Goal: Contribute content: Contribute content

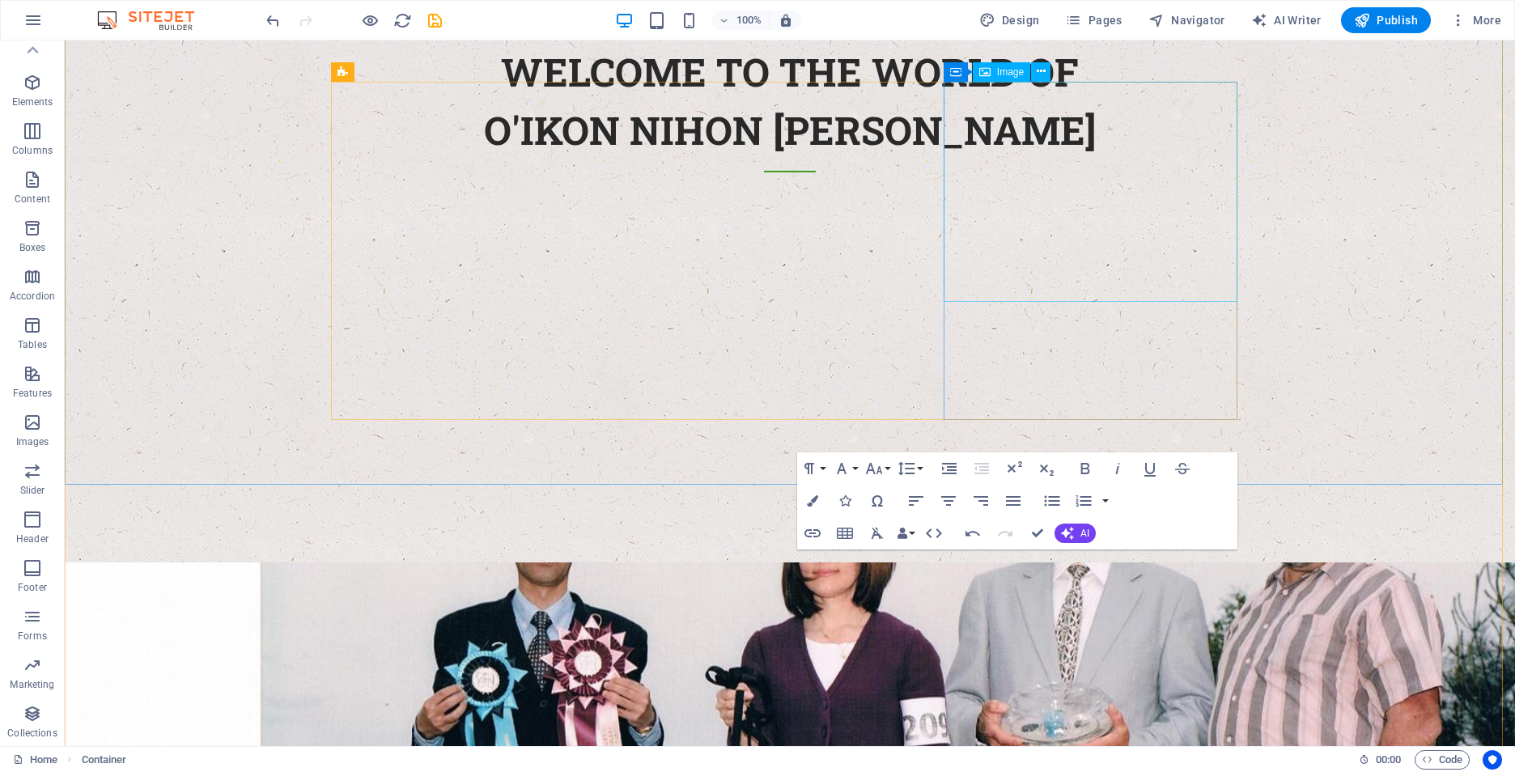
scroll to position [1082, 0]
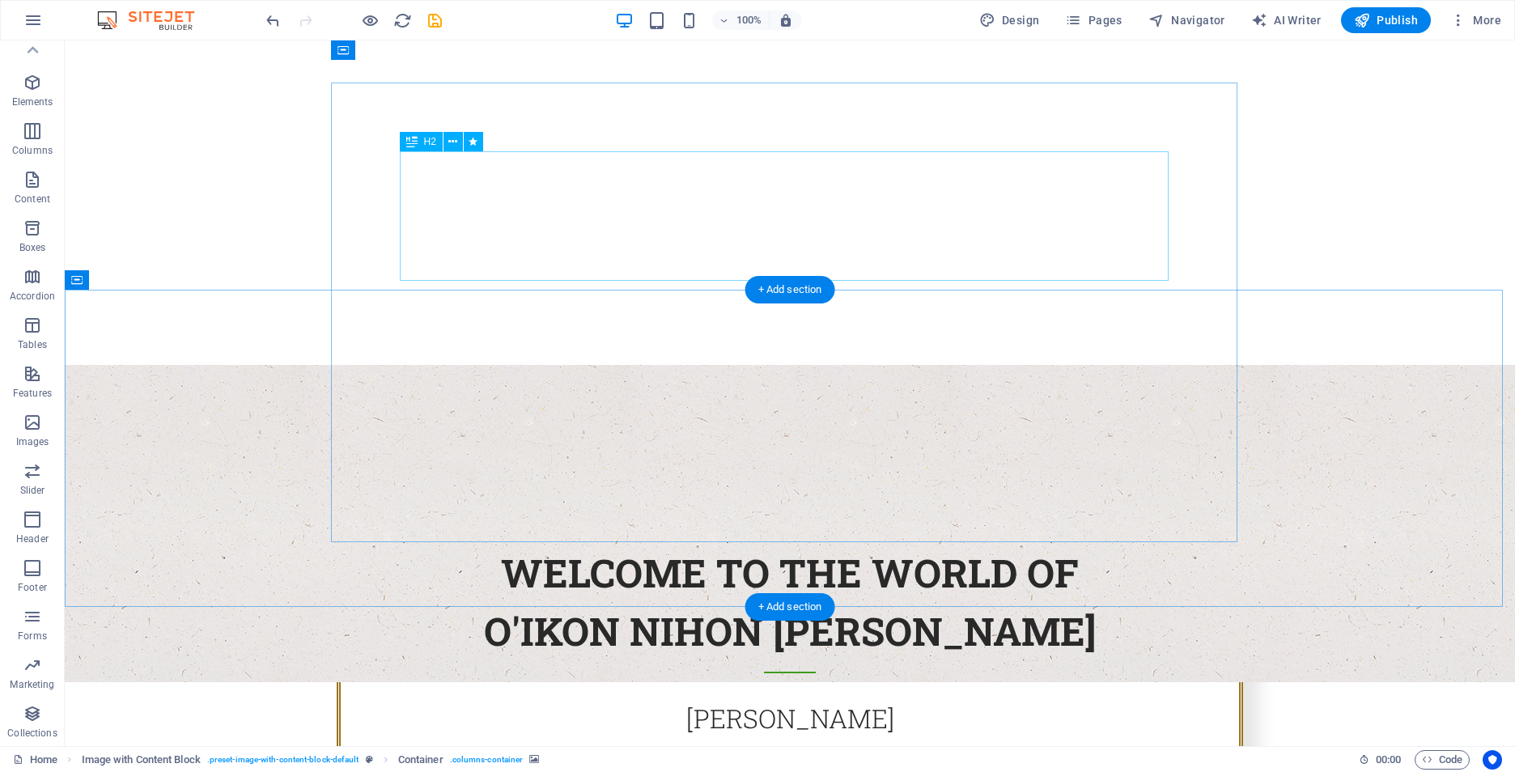
scroll to position [105, 0]
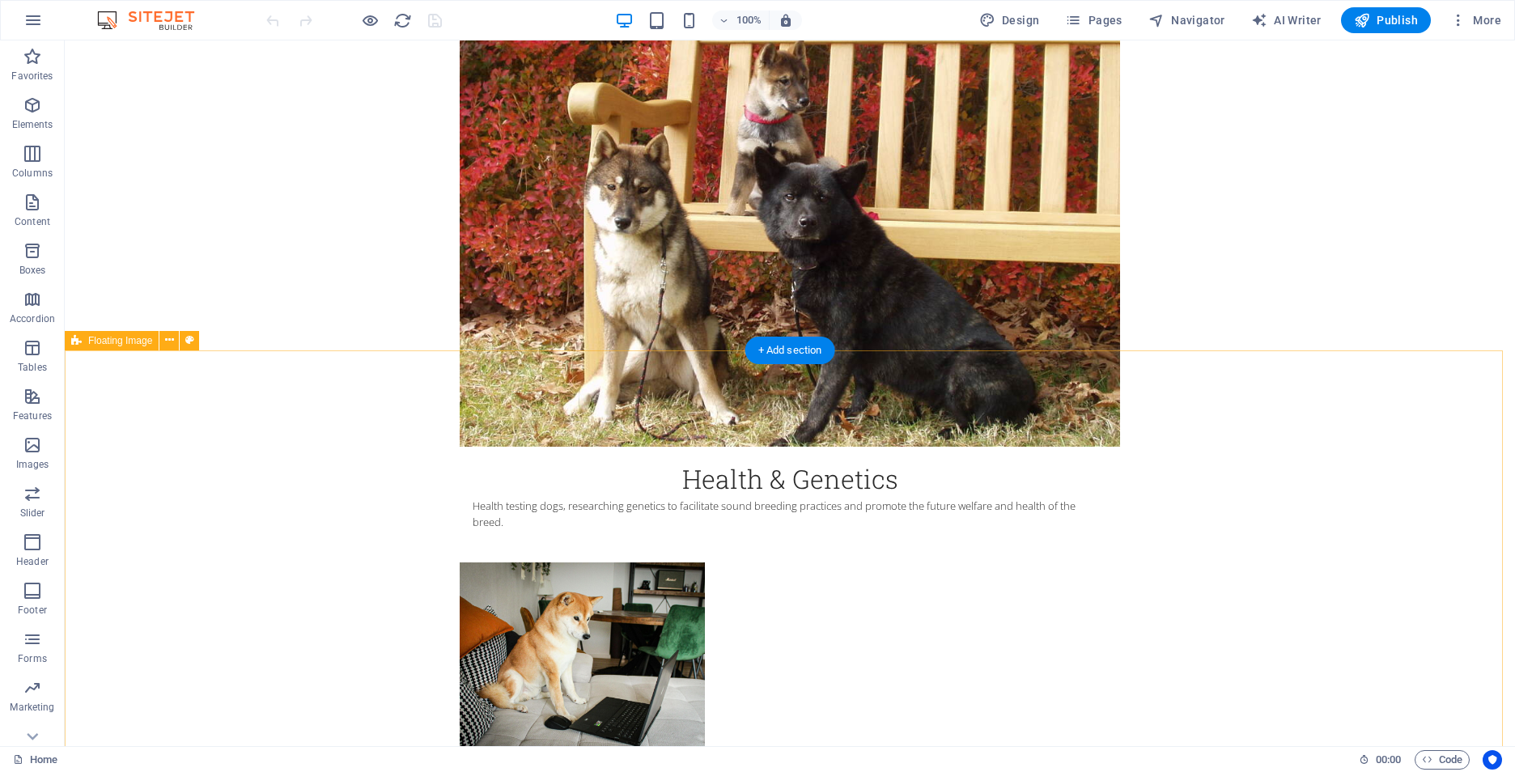
scroll to position [2982, 0]
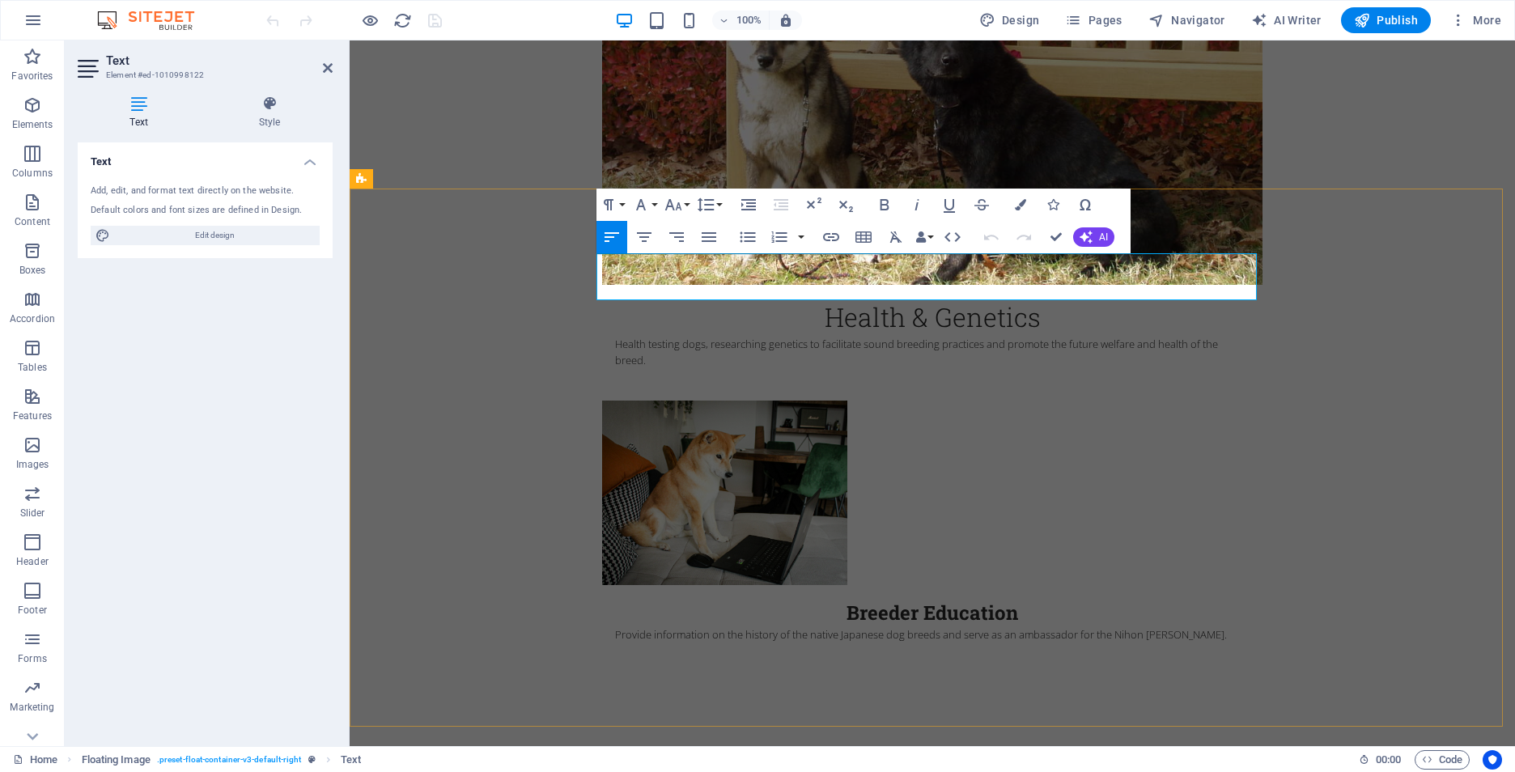
drag, startPoint x: 704, startPoint y: 291, endPoint x: 712, endPoint y: 294, distance: 8.7
drag, startPoint x: 747, startPoint y: 295, endPoint x: 585, endPoint y: 281, distance: 162.4
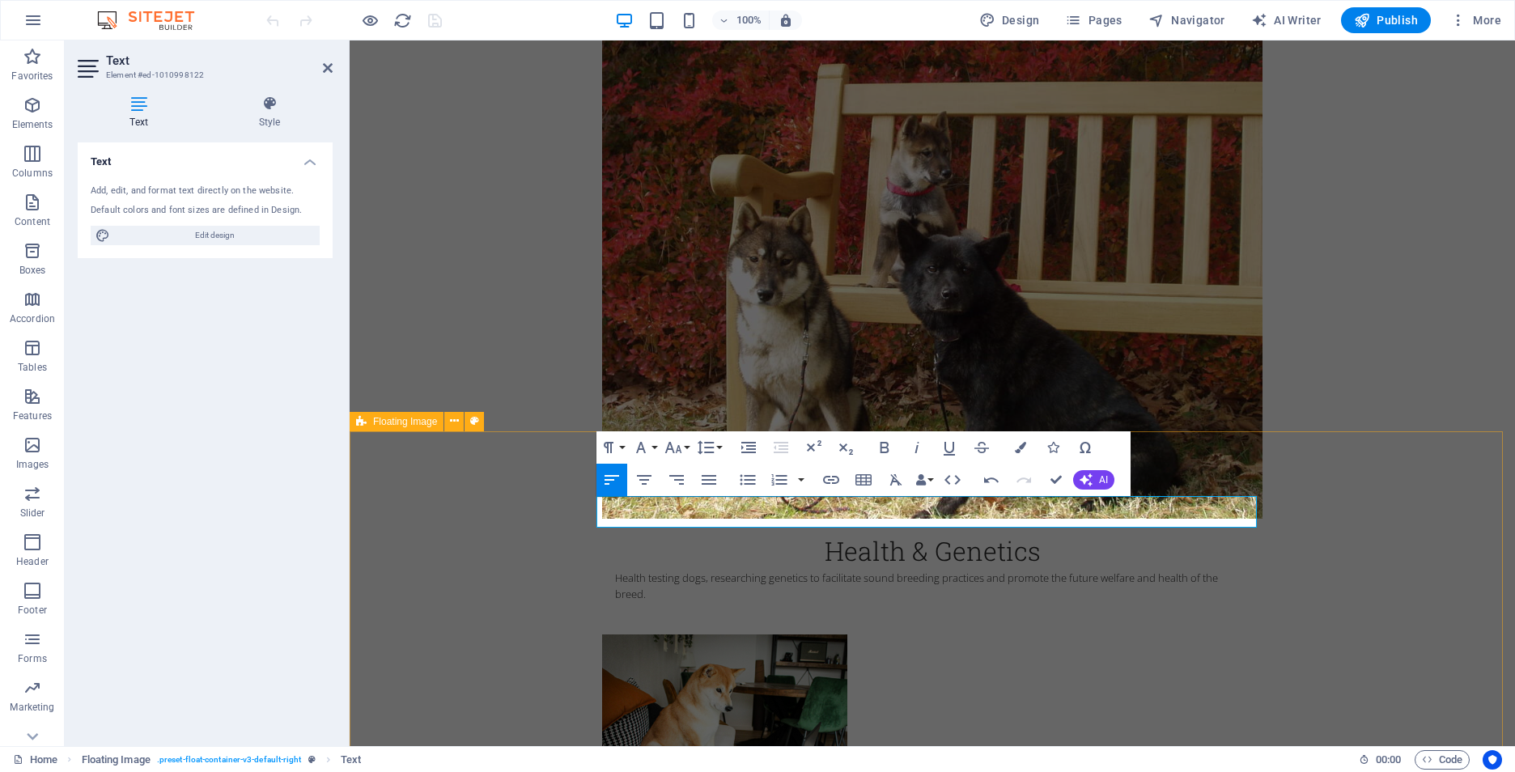
scroll to position [2739, 0]
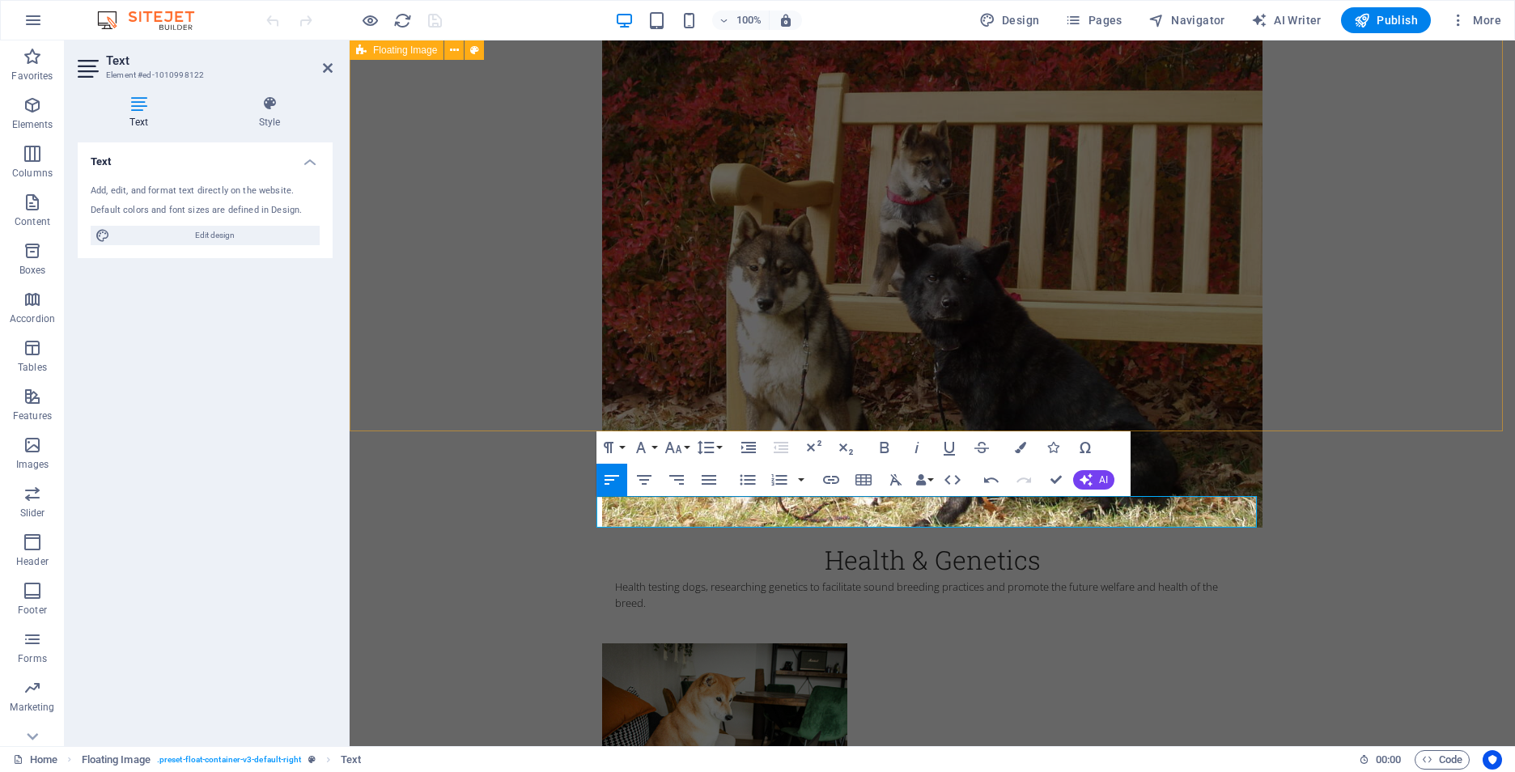
drag, startPoint x: 1492, startPoint y: 376, endPoint x: 1443, endPoint y: 299, distance: 90.9
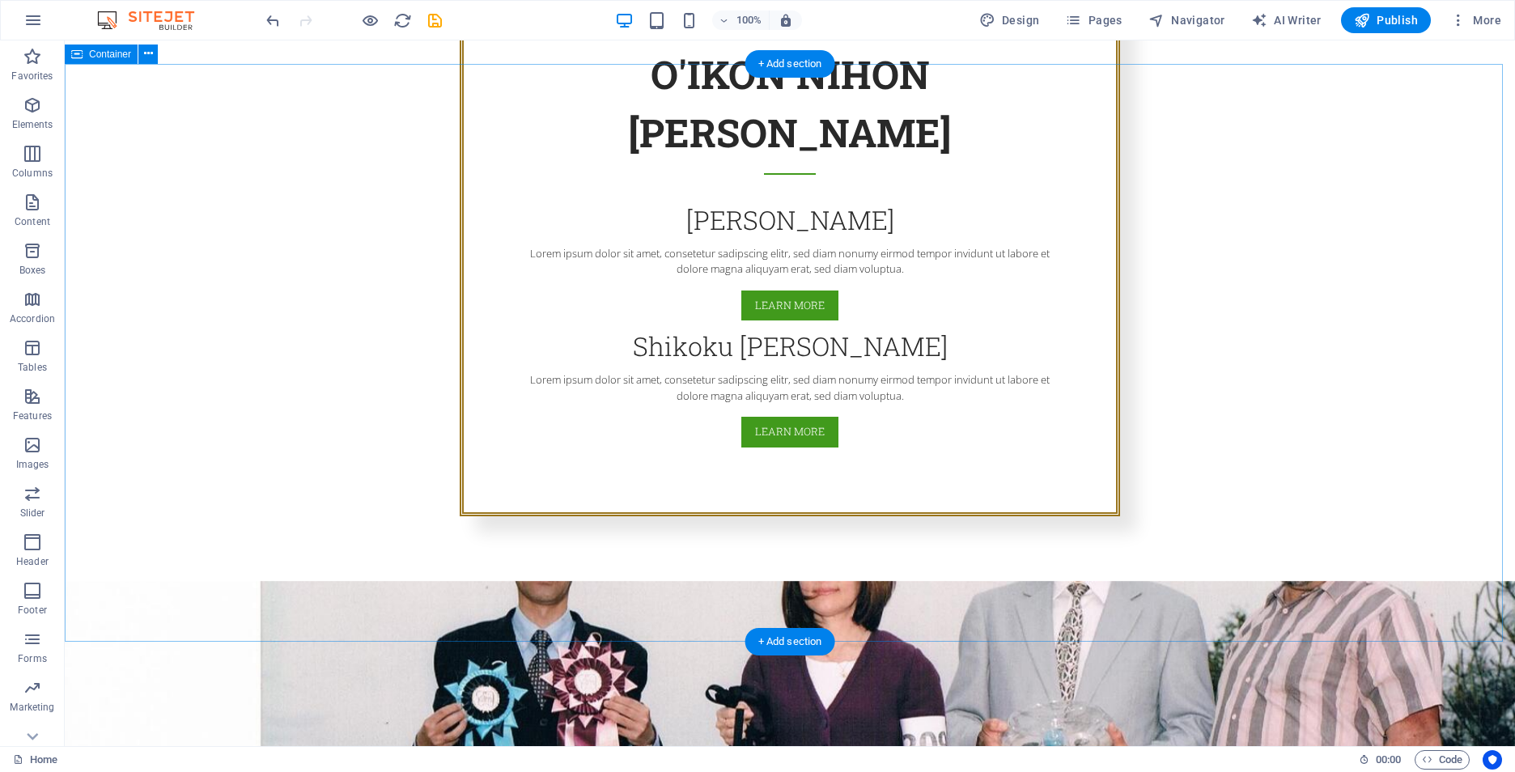
scroll to position [1202, 0]
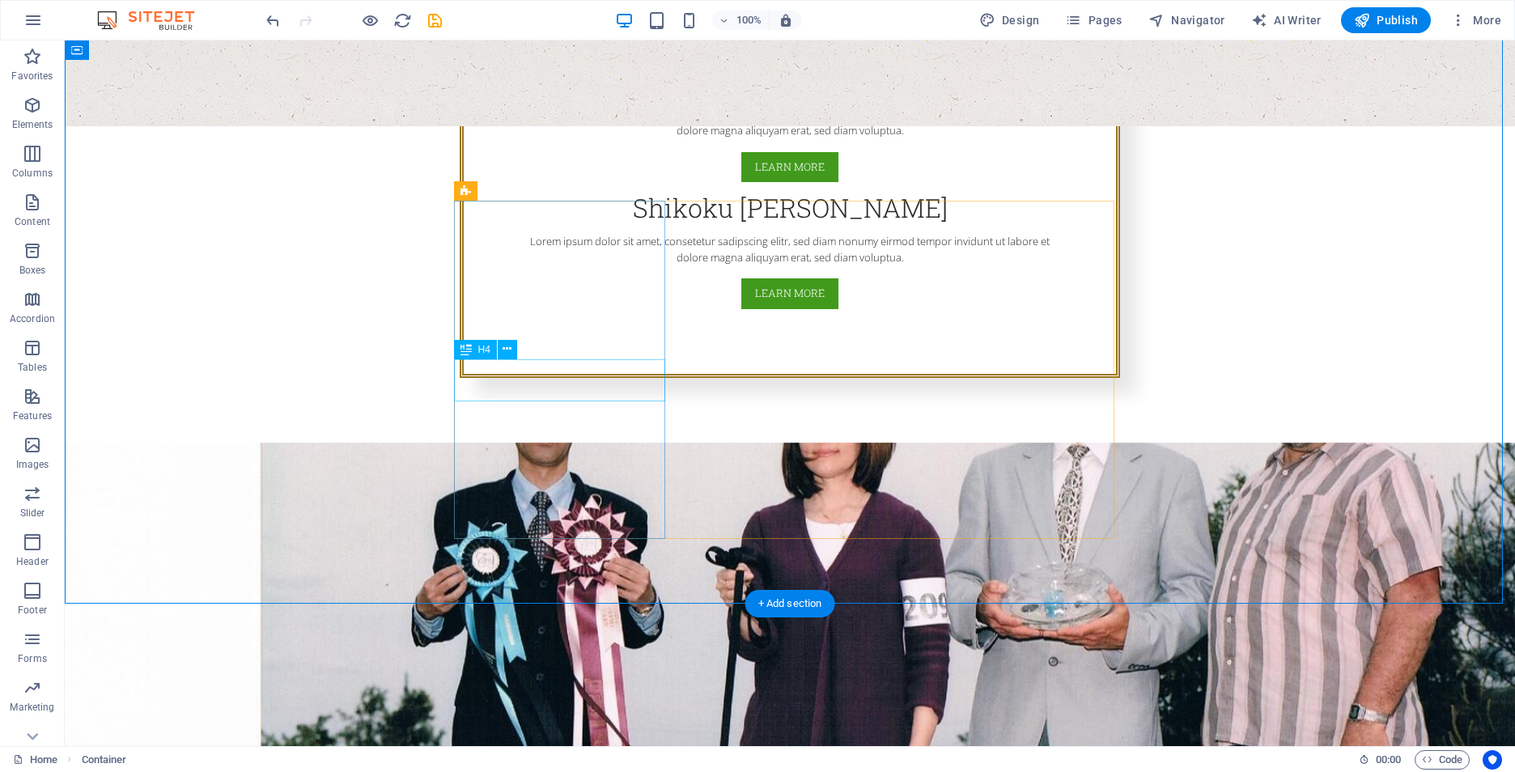
click at [508, 354] on icon at bounding box center [507, 349] width 9 height 17
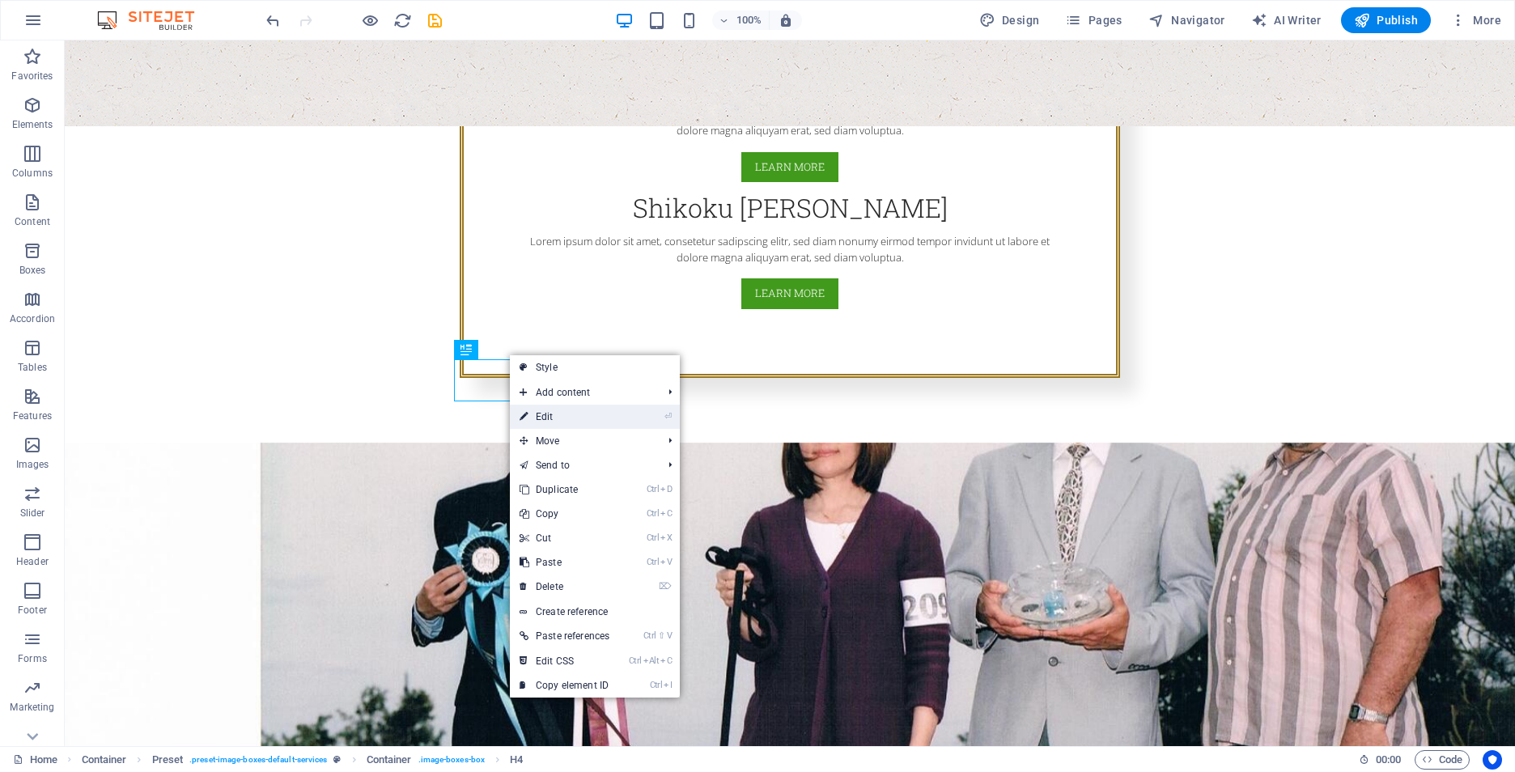
click at [539, 409] on link "⏎ Edit" at bounding box center [564, 417] width 109 height 24
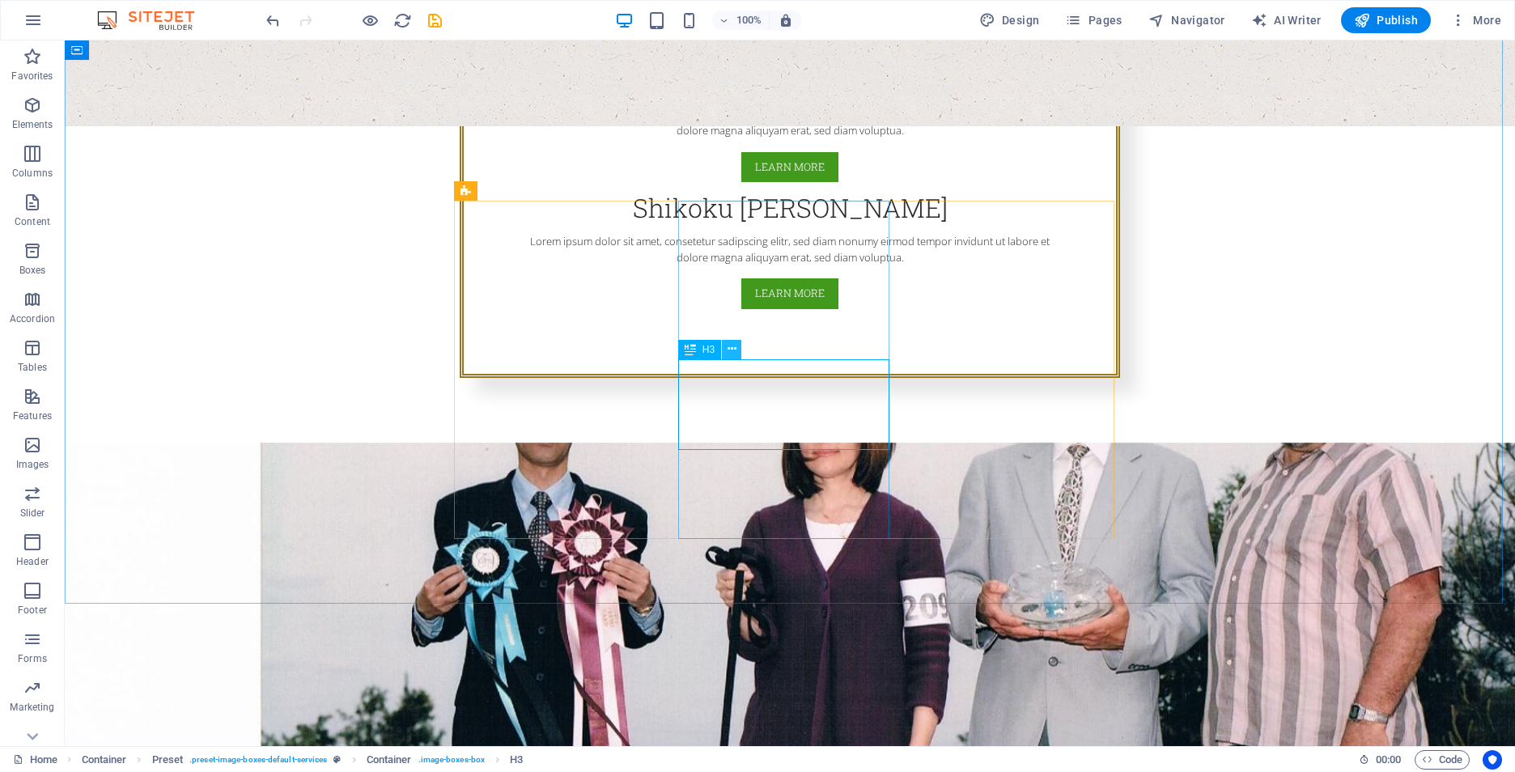
click at [730, 348] on icon at bounding box center [732, 349] width 9 height 17
click at [728, 351] on icon at bounding box center [732, 349] width 9 height 17
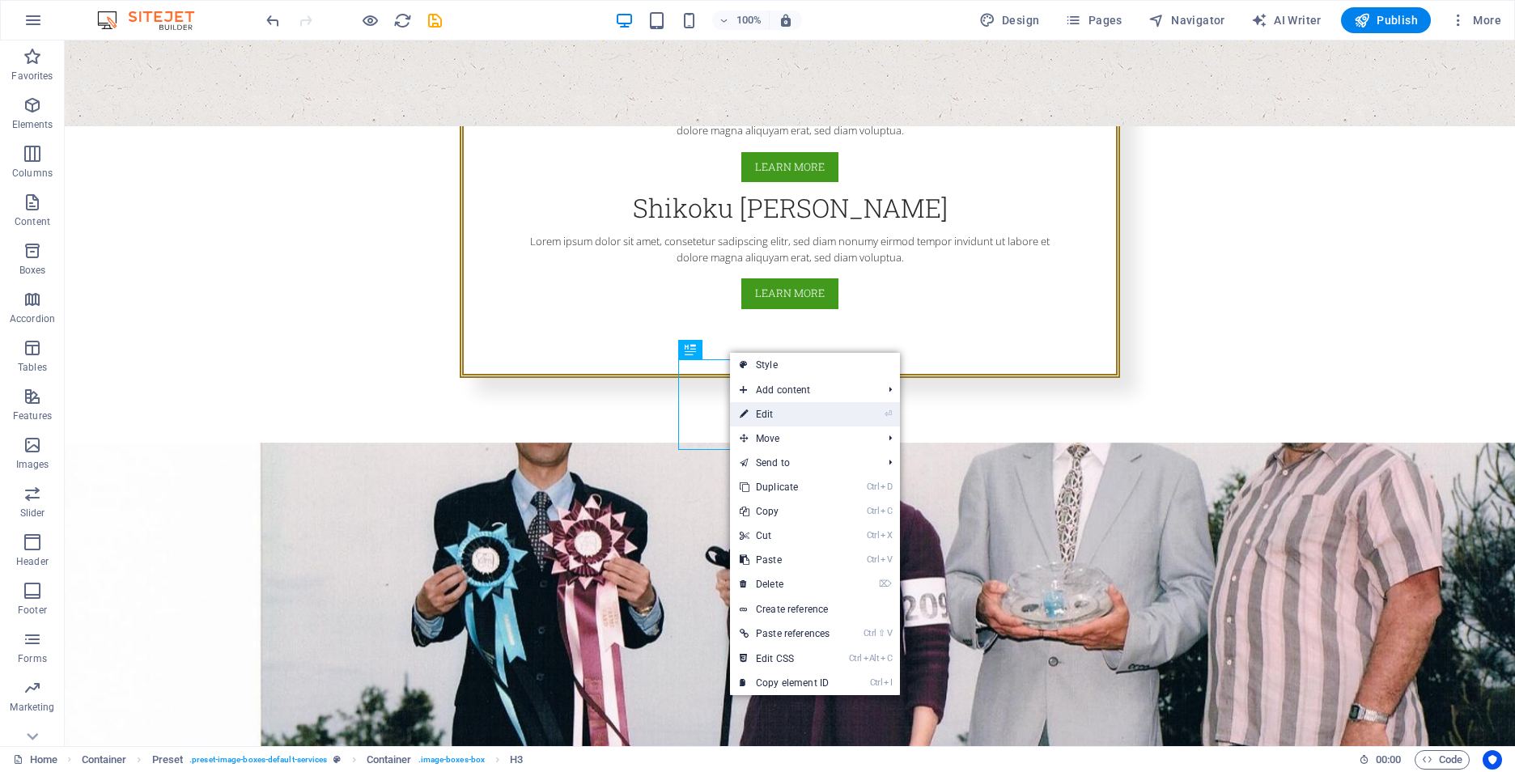
click at [758, 414] on link "⏎ Edit" at bounding box center [784, 414] width 109 height 24
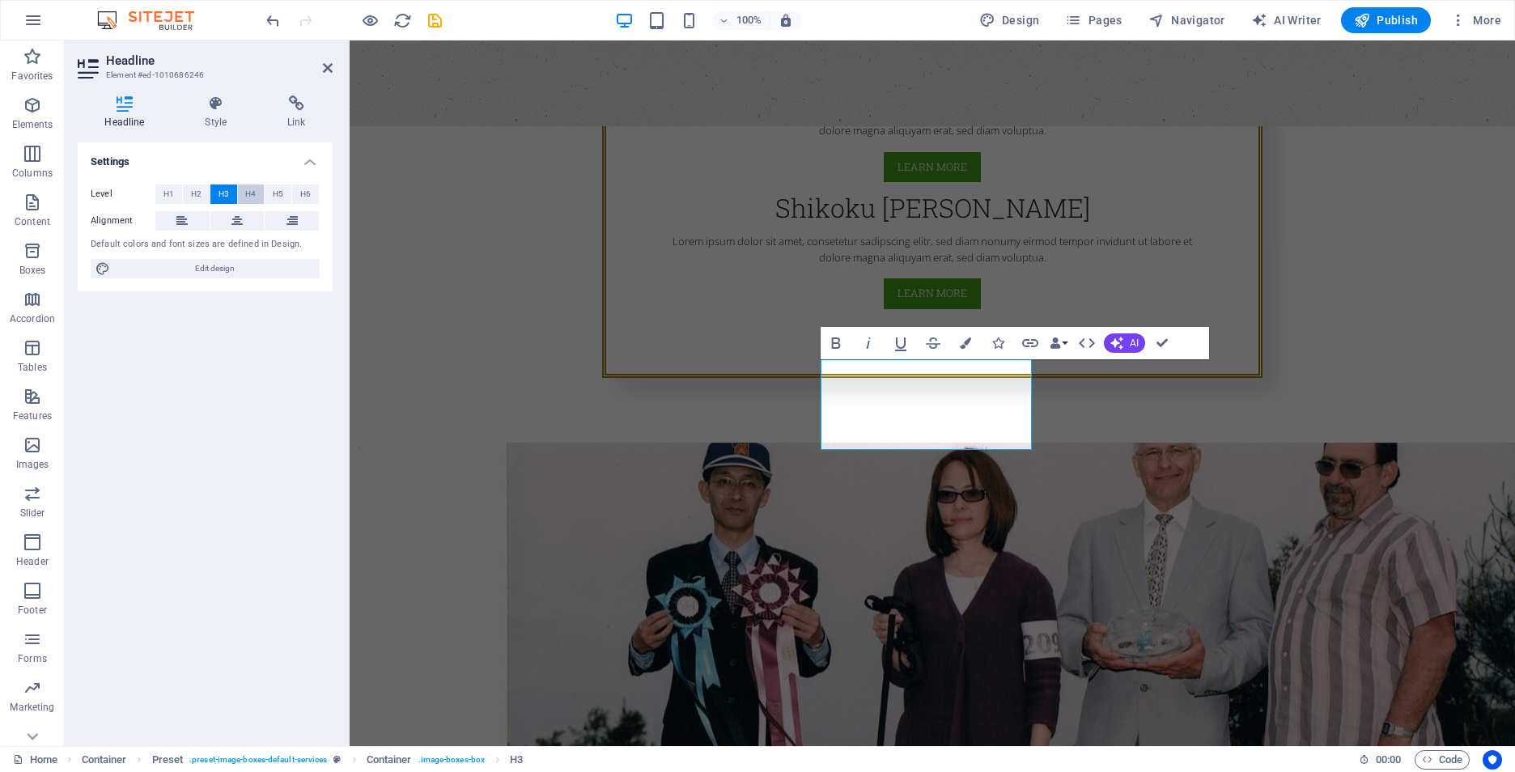
click at [247, 193] on span "H4" at bounding box center [250, 194] width 11 height 19
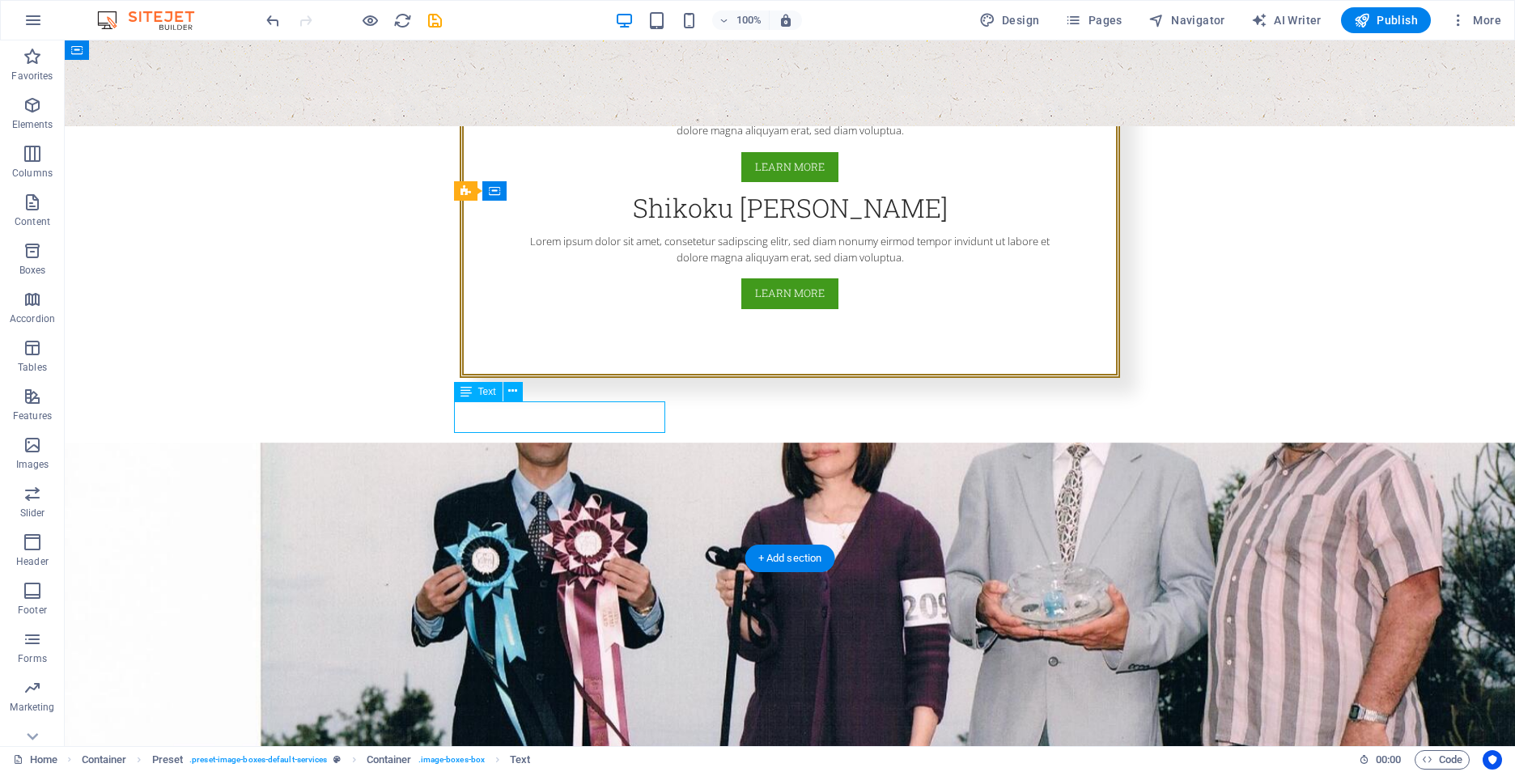
drag, startPoint x: 600, startPoint y: 425, endPoint x: 316, endPoint y: 425, distance: 284.1
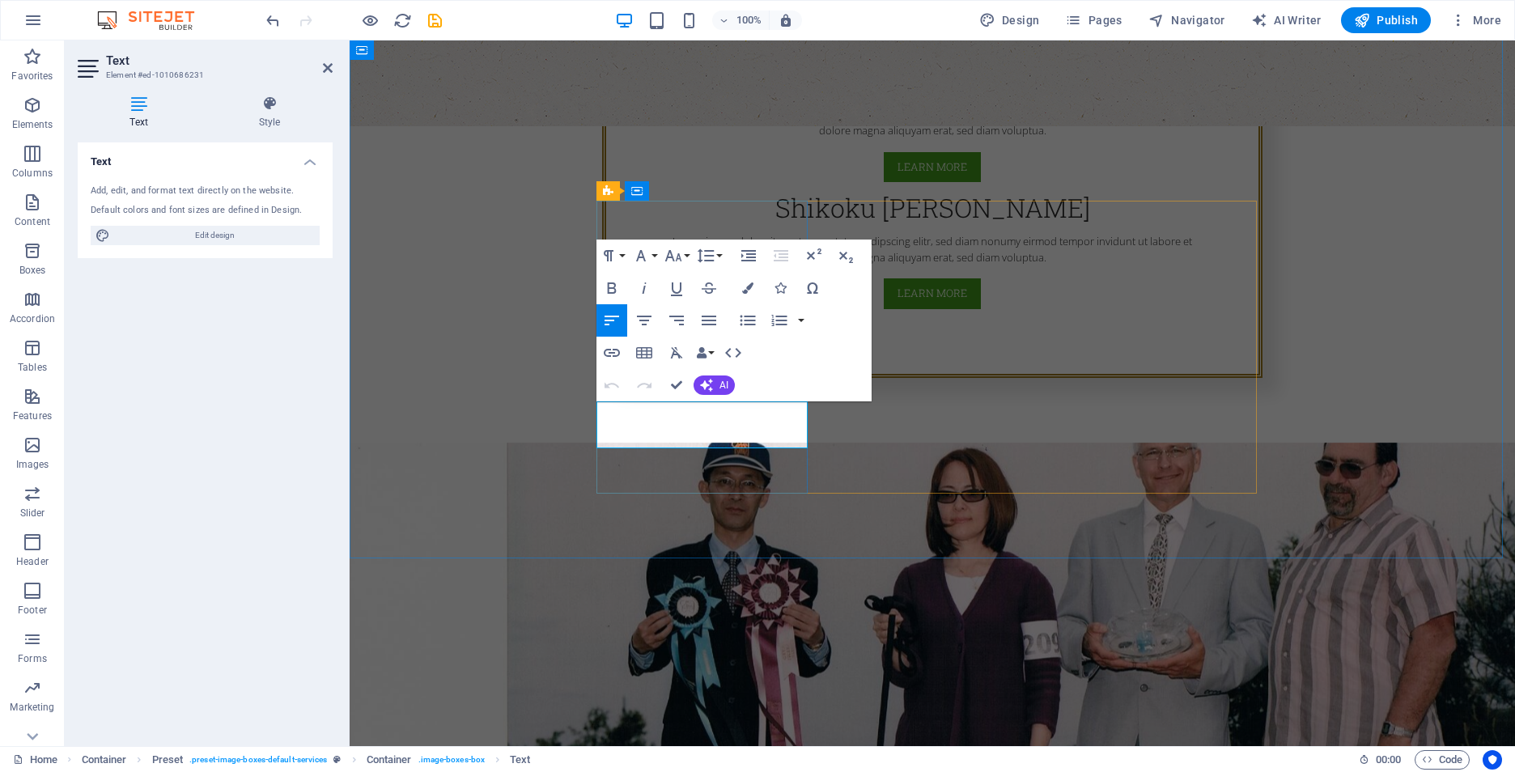
drag, startPoint x: 744, startPoint y: 453, endPoint x: 680, endPoint y: 452, distance: 64.0
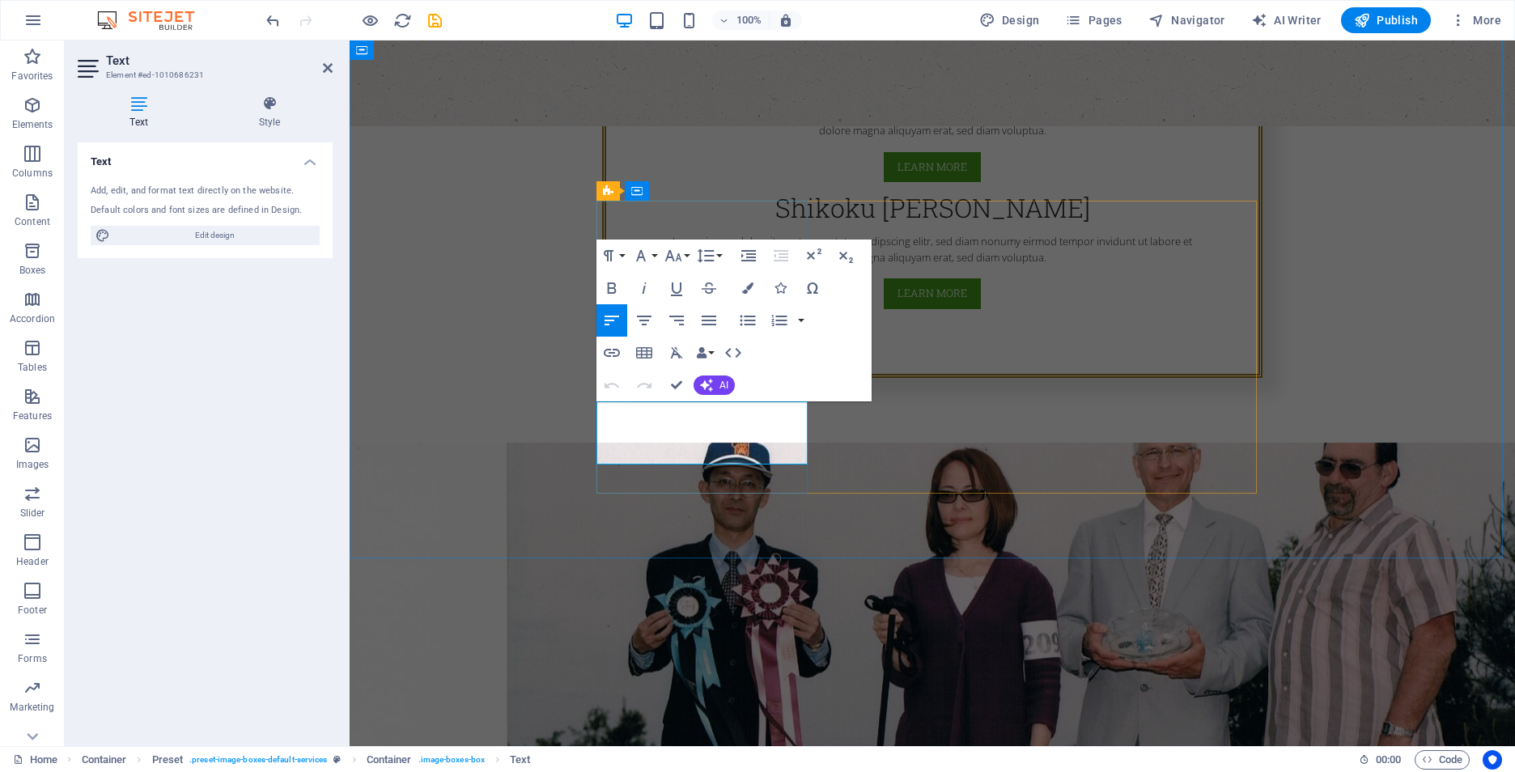
drag, startPoint x: 640, startPoint y: 458, endPoint x: 594, endPoint y: 460, distance: 46.2
drag, startPoint x: 682, startPoint y: 578, endPoint x: 974, endPoint y: 573, distance: 291.4
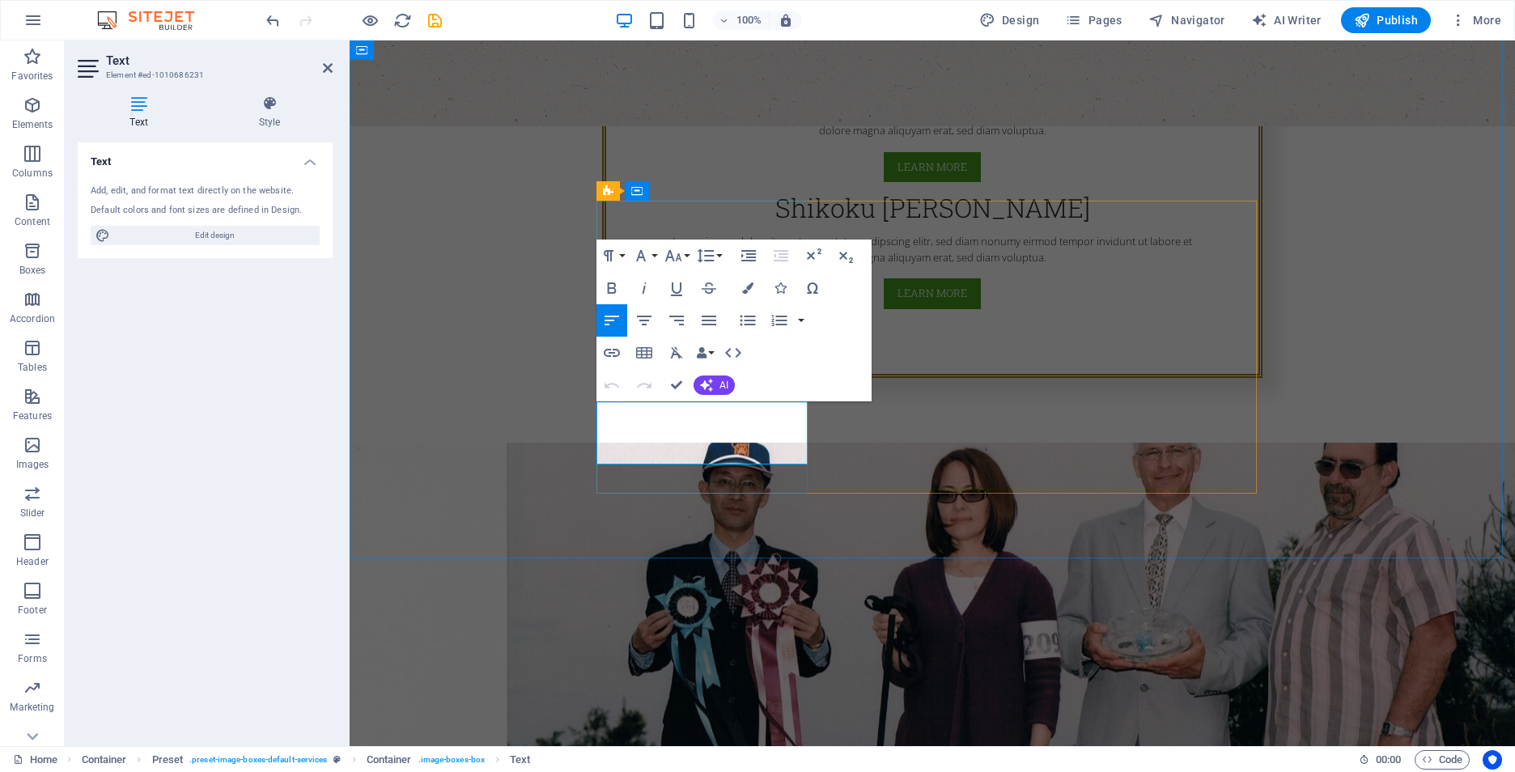
drag, startPoint x: 744, startPoint y: 440, endPoint x: 797, endPoint y: 452, distance: 54.6
drag, startPoint x: 738, startPoint y: 442, endPoint x: 774, endPoint y: 464, distance: 42.5
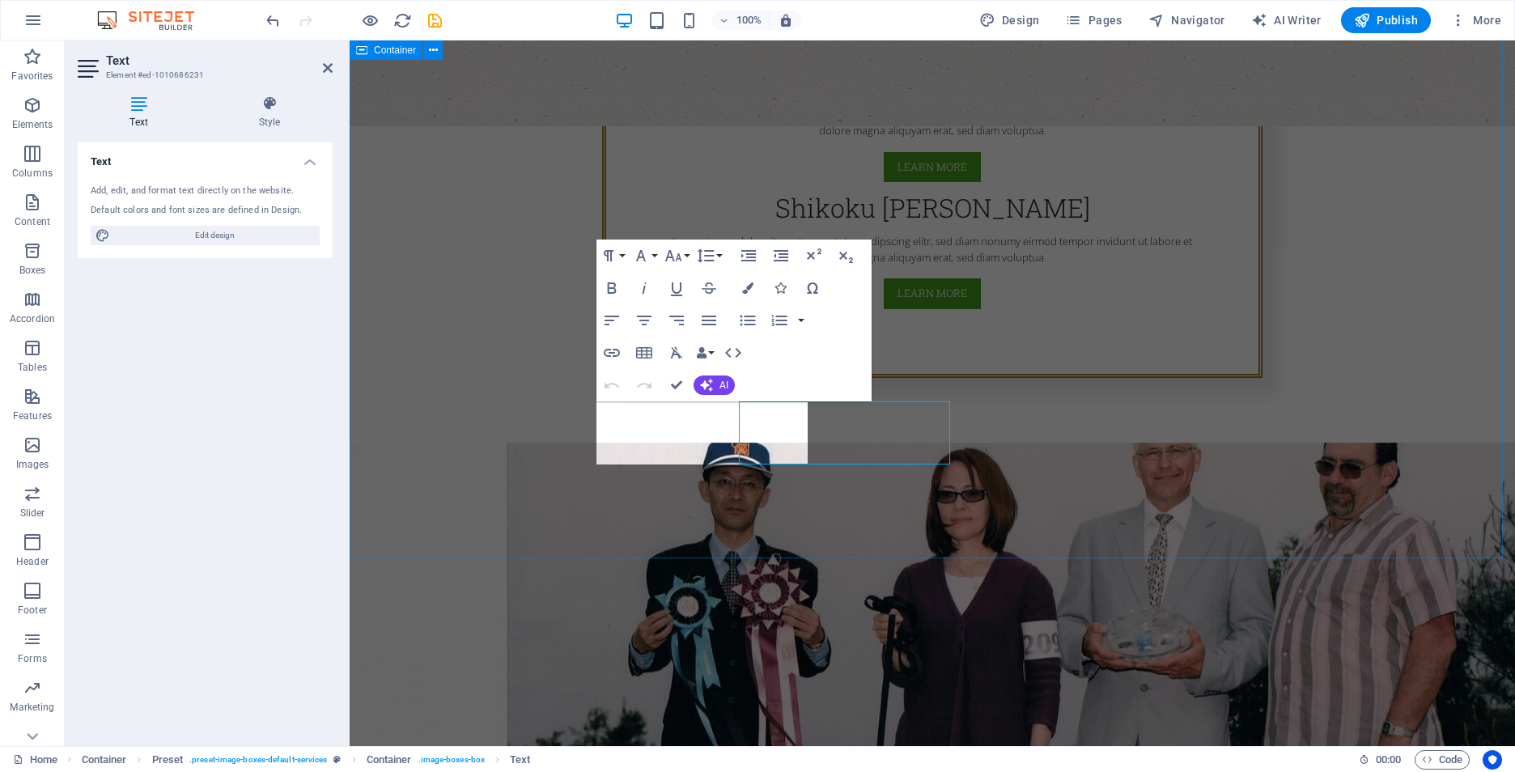
drag, startPoint x: 803, startPoint y: 454, endPoint x: 519, endPoint y: 454, distance: 284.1
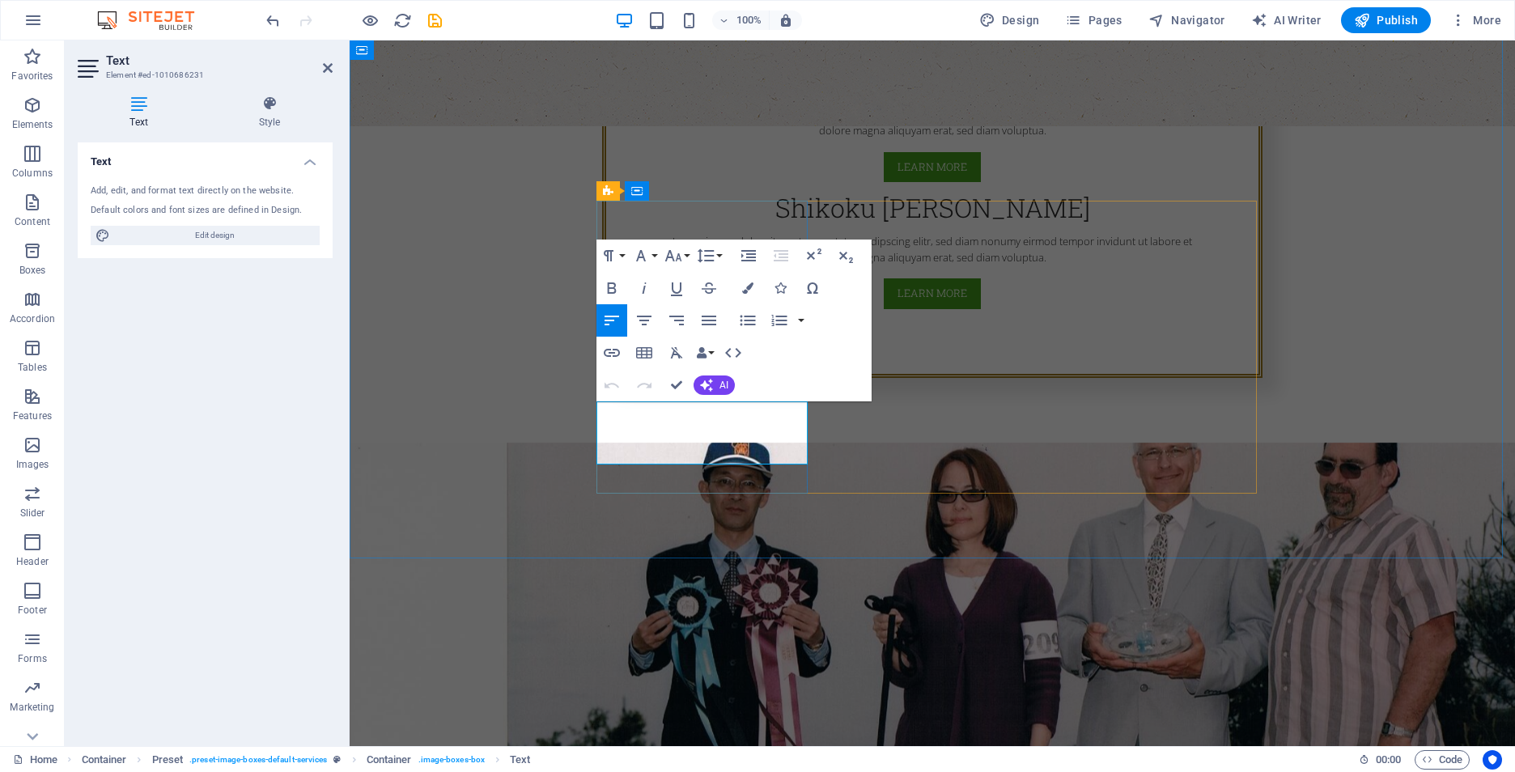
drag, startPoint x: 742, startPoint y: 440, endPoint x: 796, endPoint y: 454, distance: 55.9
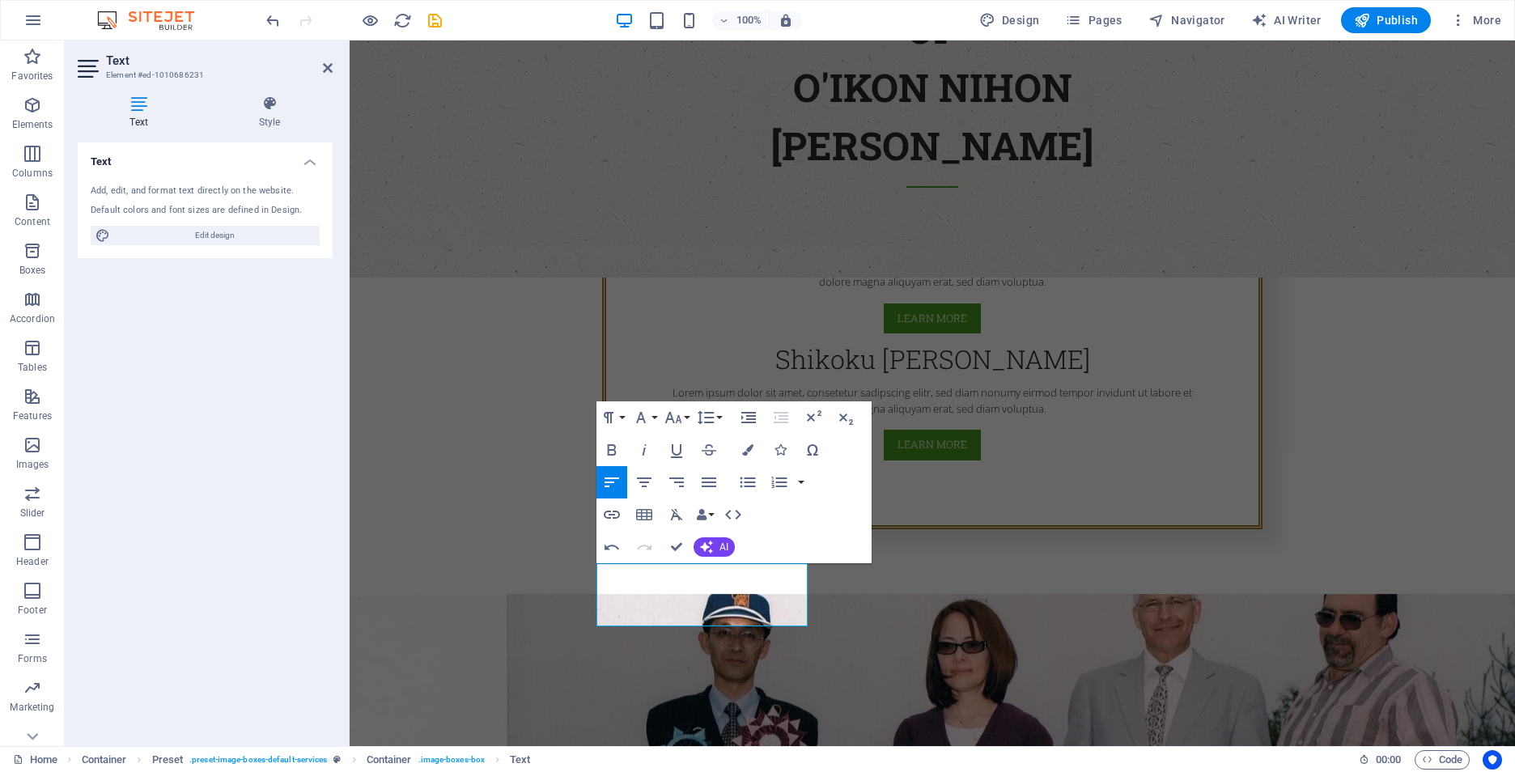
scroll to position [1040, 0]
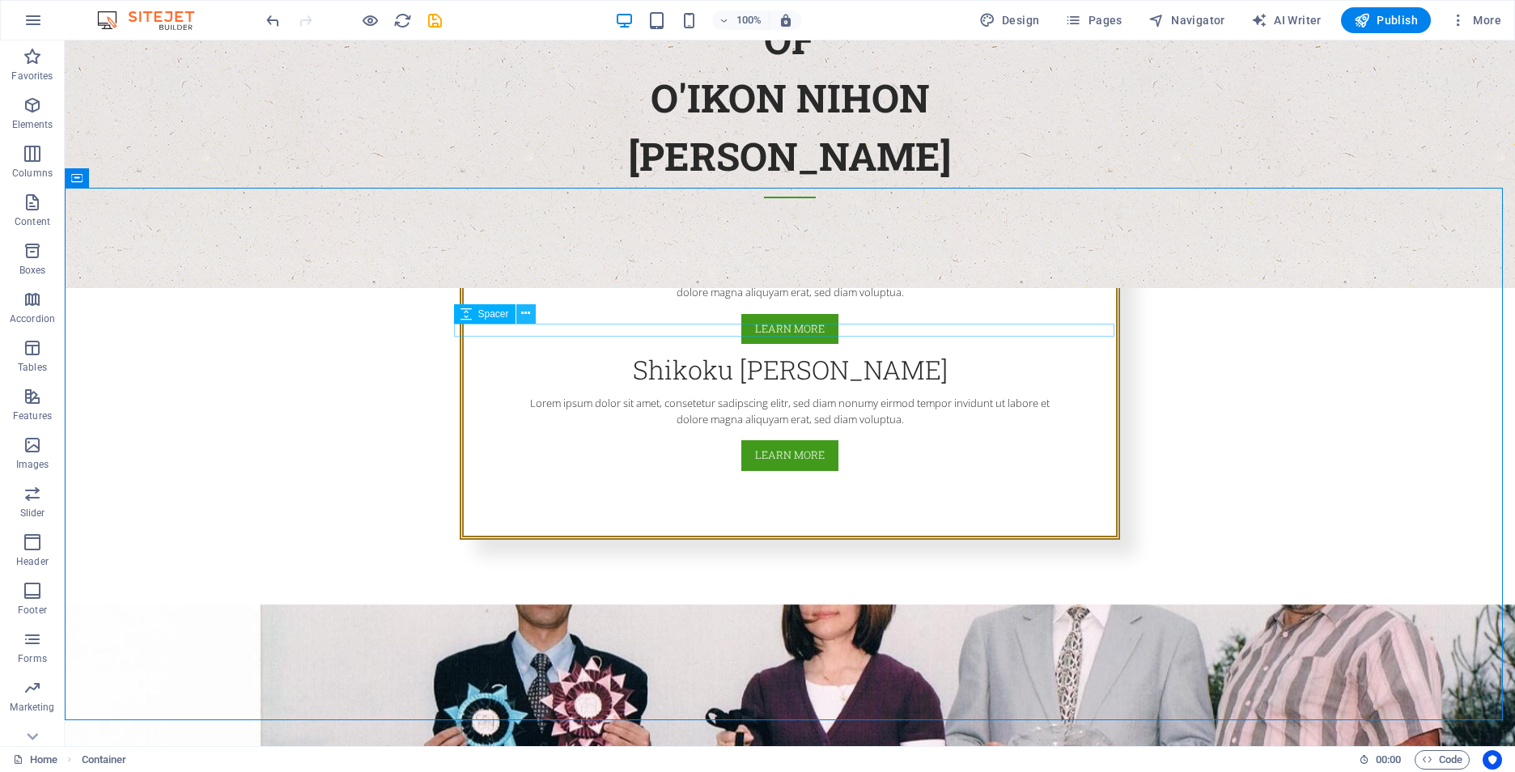
click at [524, 318] on icon at bounding box center [525, 313] width 9 height 17
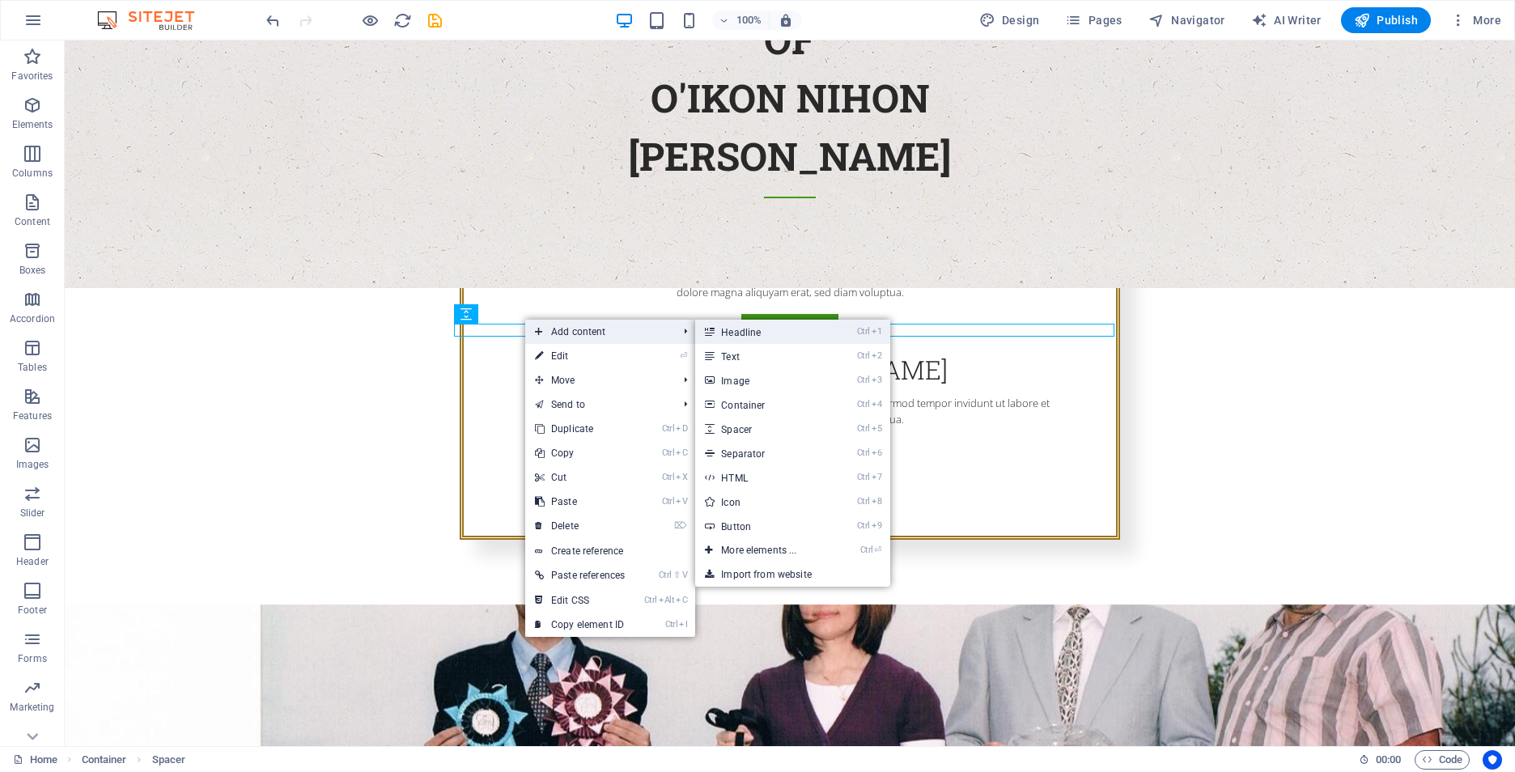
click at [713, 334] on icon at bounding box center [709, 332] width 8 height 24
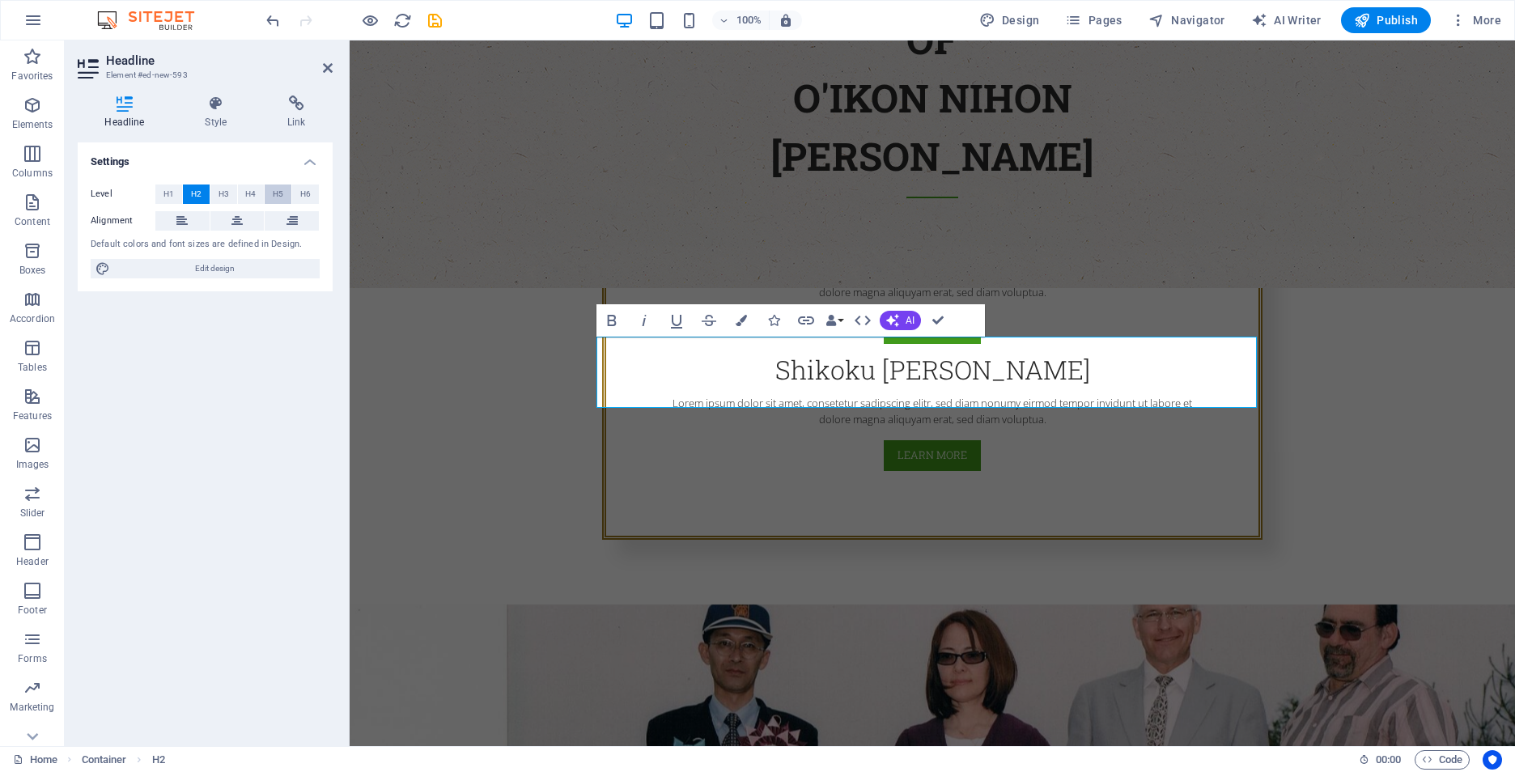
click at [273, 190] on span "H5" at bounding box center [278, 194] width 11 height 19
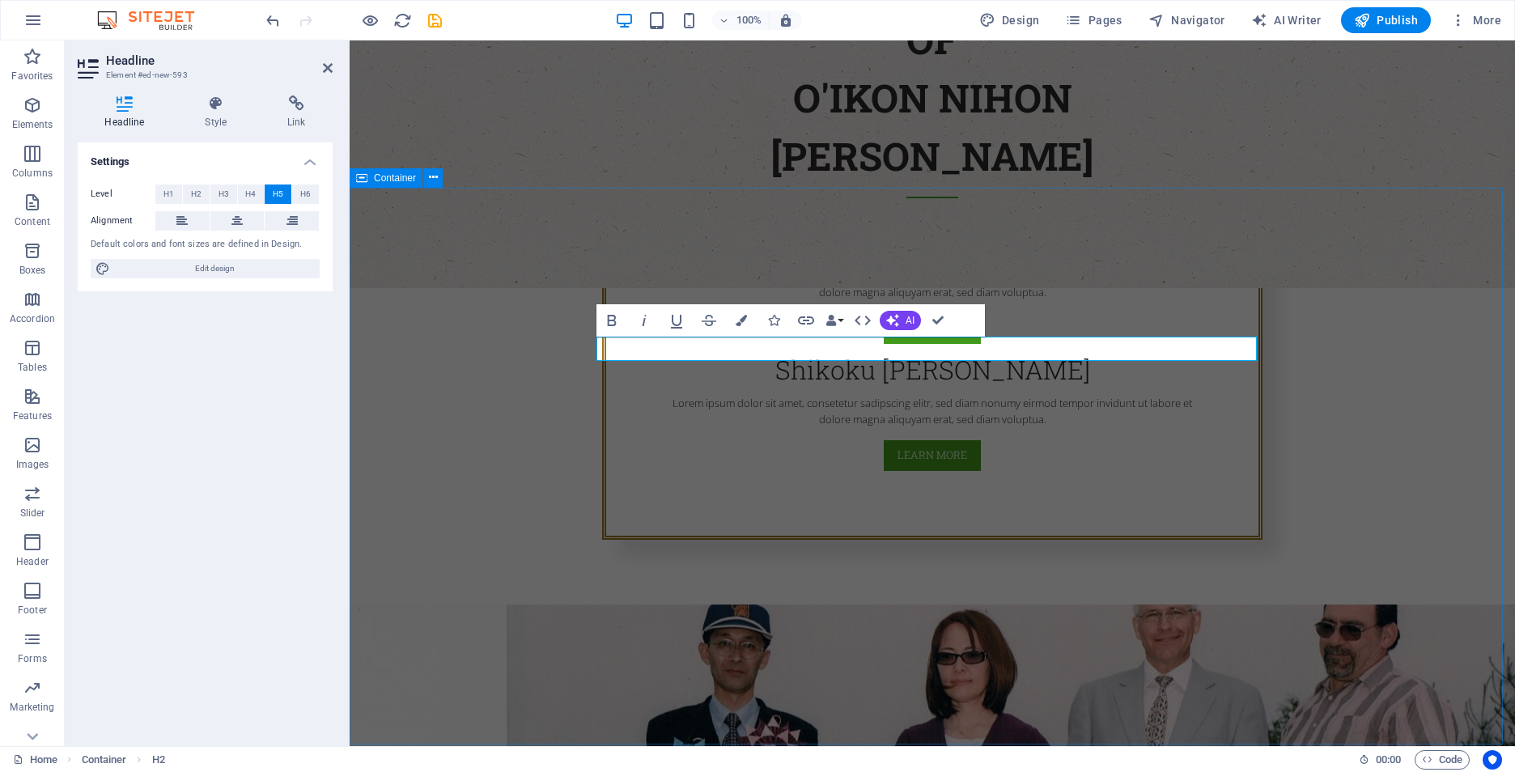
drag, startPoint x: 667, startPoint y: 343, endPoint x: 452, endPoint y: 325, distance: 215.2
click at [233, 217] on icon at bounding box center [236, 220] width 11 height 19
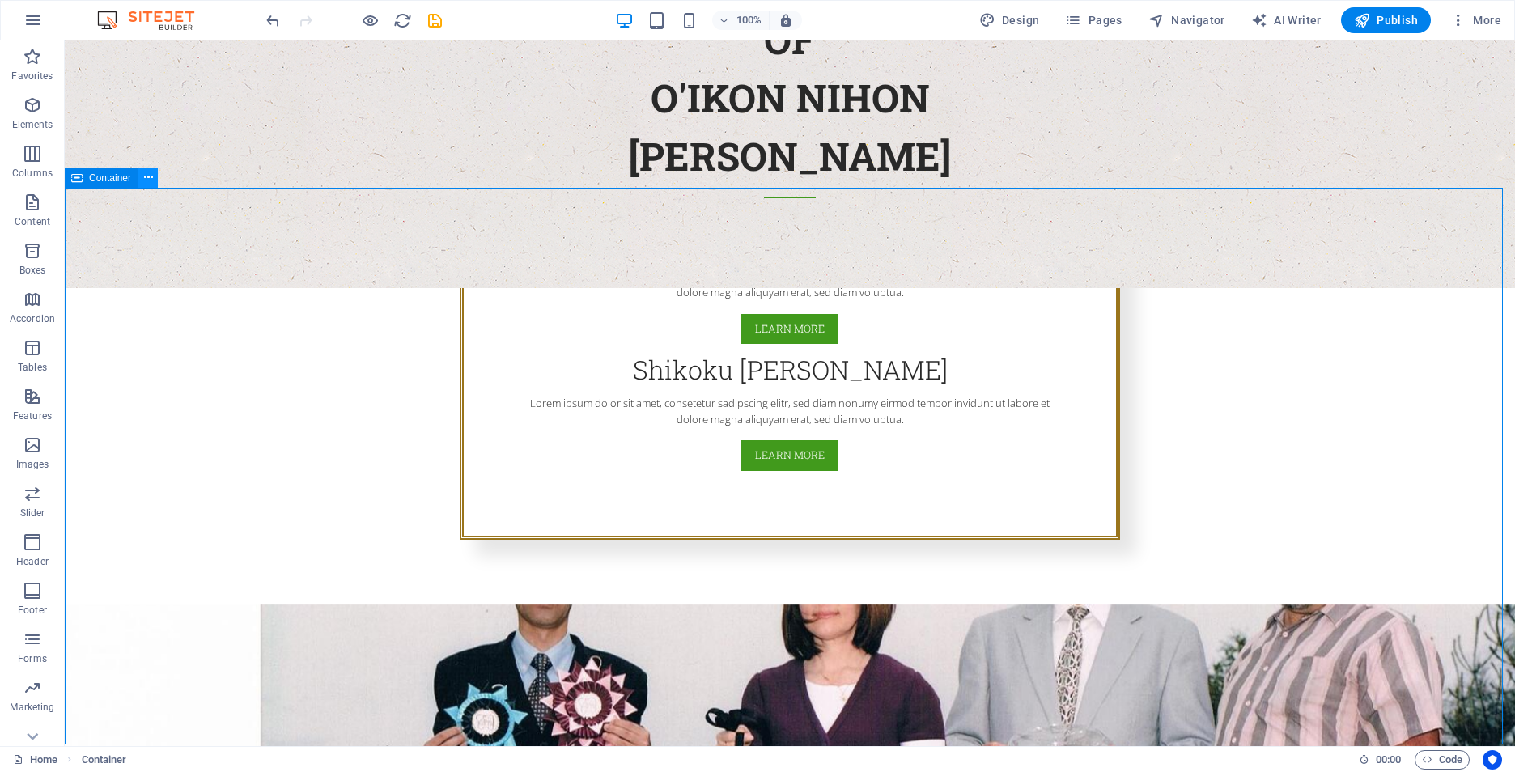
click at [150, 180] on icon at bounding box center [148, 177] width 9 height 17
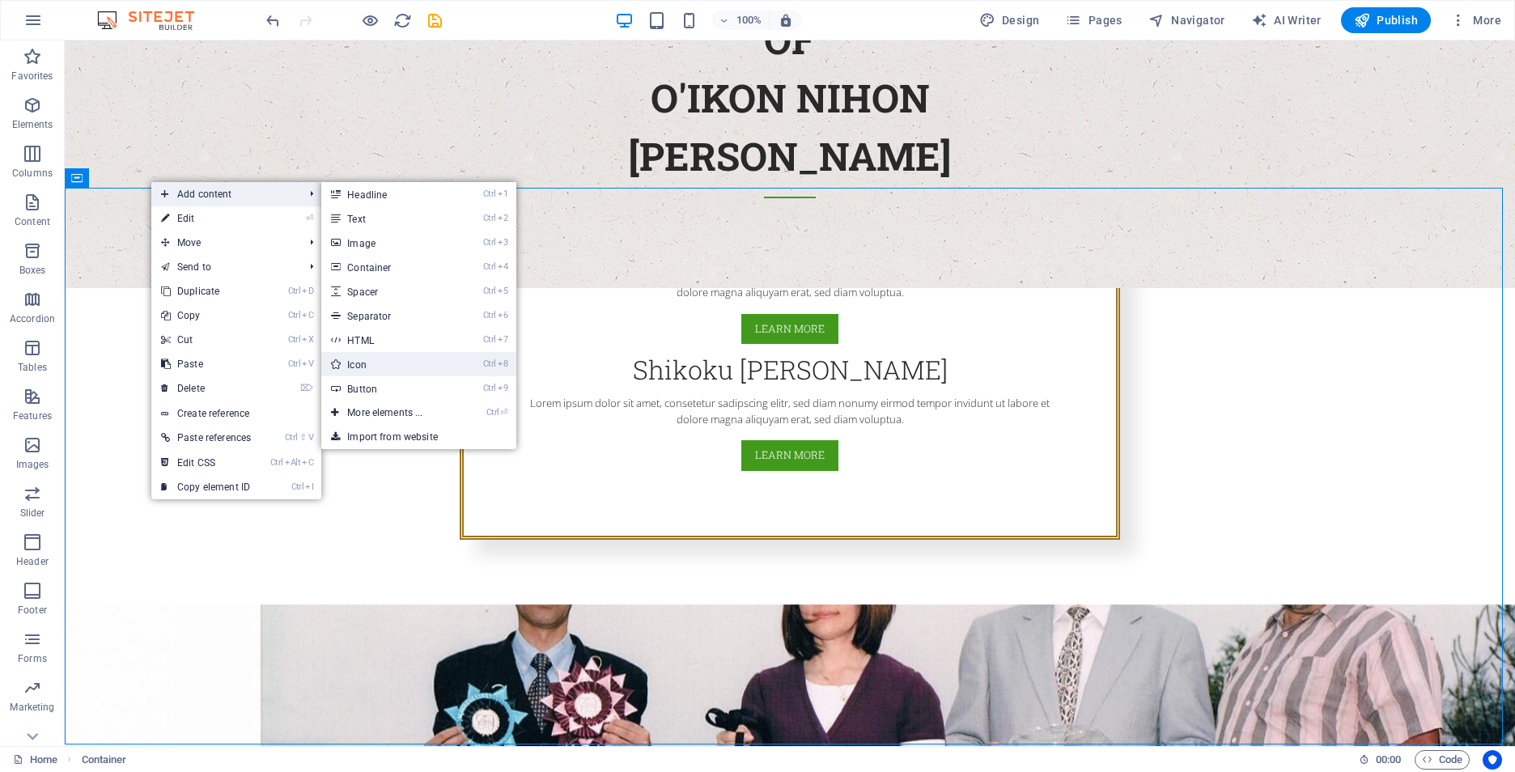
click at [365, 363] on link "Ctrl 8 Icon" at bounding box center [388, 364] width 134 height 24
select select "xMidYMid"
select select "px"
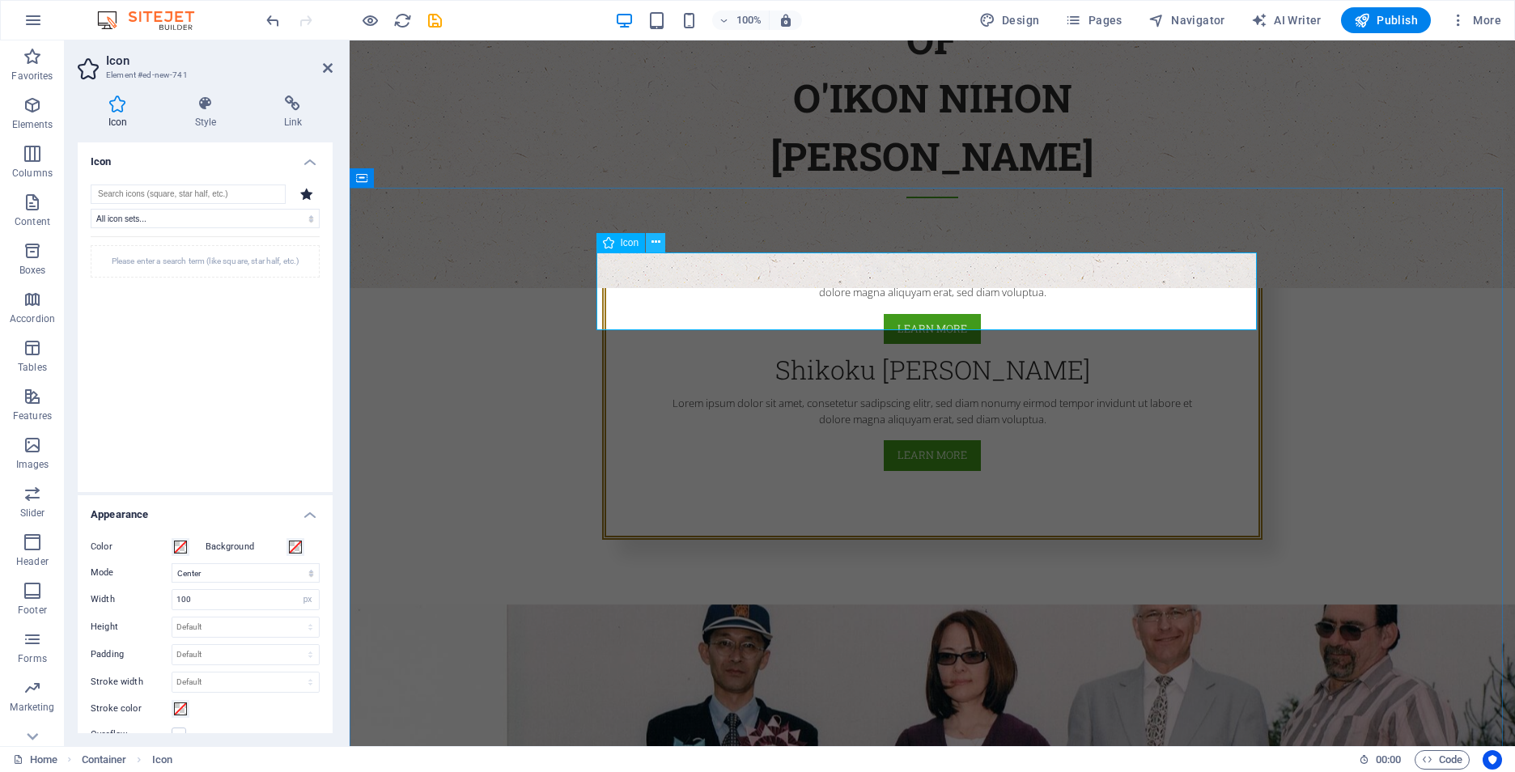
click at [657, 243] on icon at bounding box center [655, 242] width 9 height 17
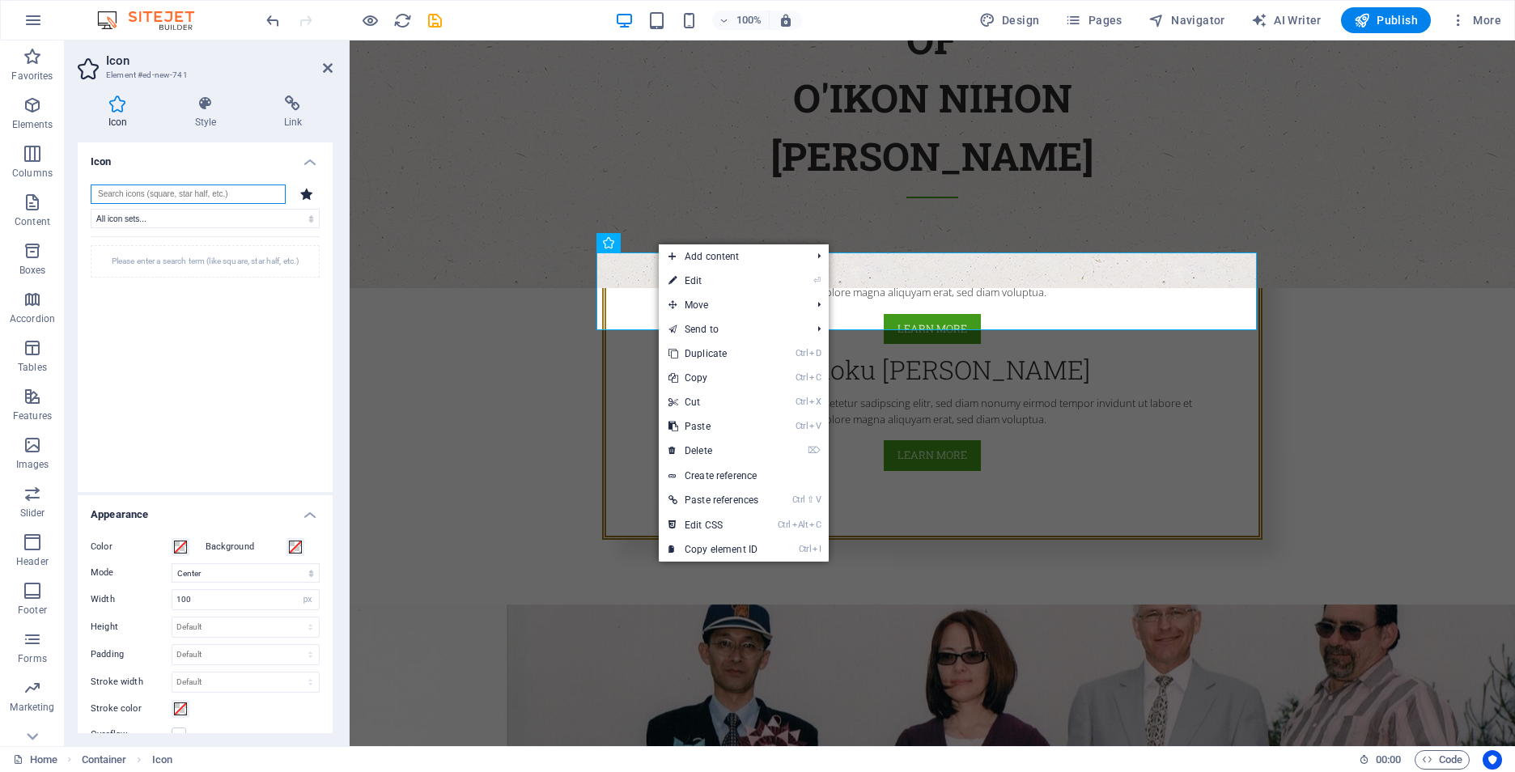
click at [215, 192] on input "search" at bounding box center [188, 194] width 195 height 19
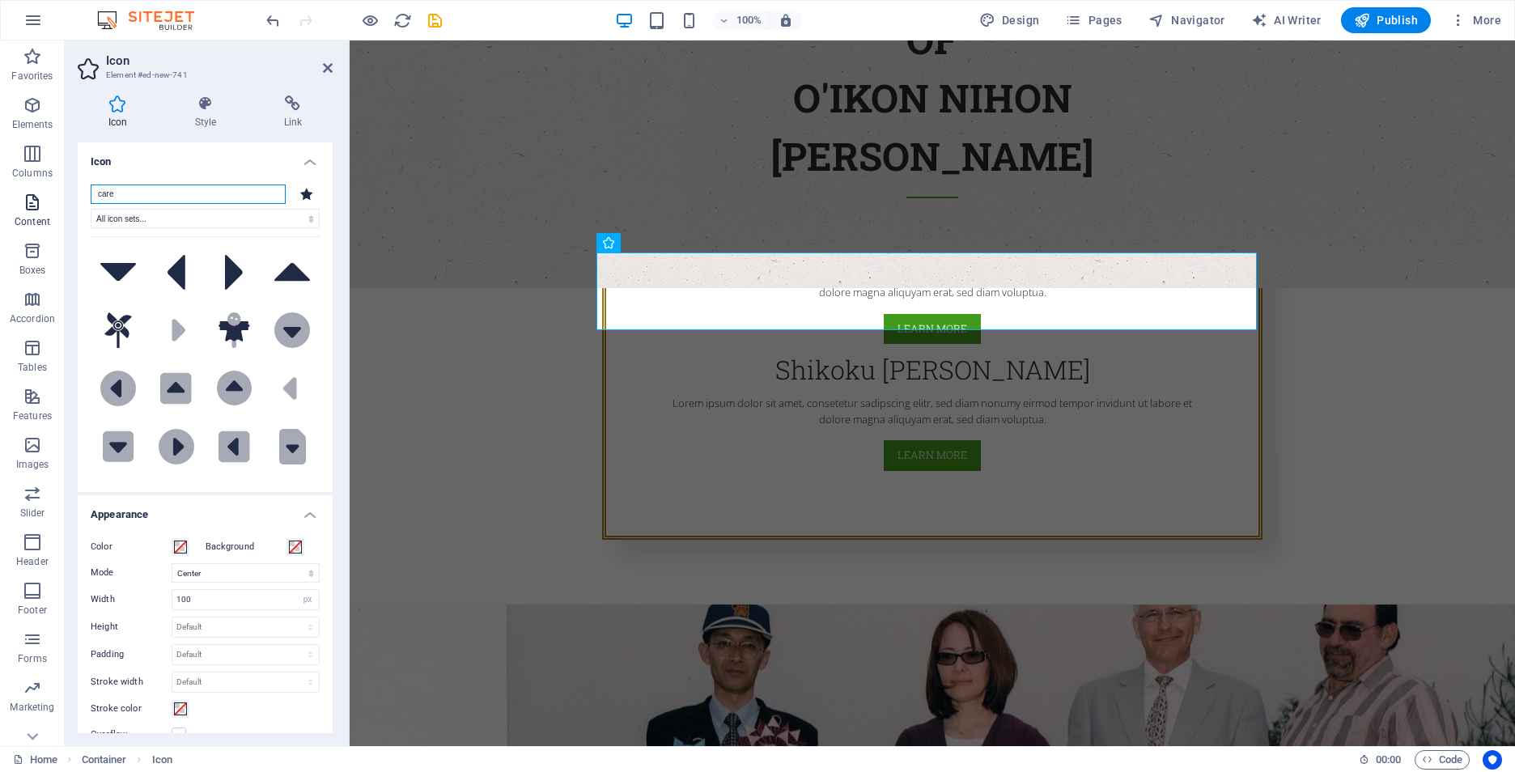
drag, startPoint x: 154, startPoint y: 198, endPoint x: 19, endPoint y: 189, distance: 135.4
click at [19, 189] on section "Favorites Elements Columns Content Boxes Accordion Tables Features Images Slide…" at bounding box center [757, 393] width 1515 height 706
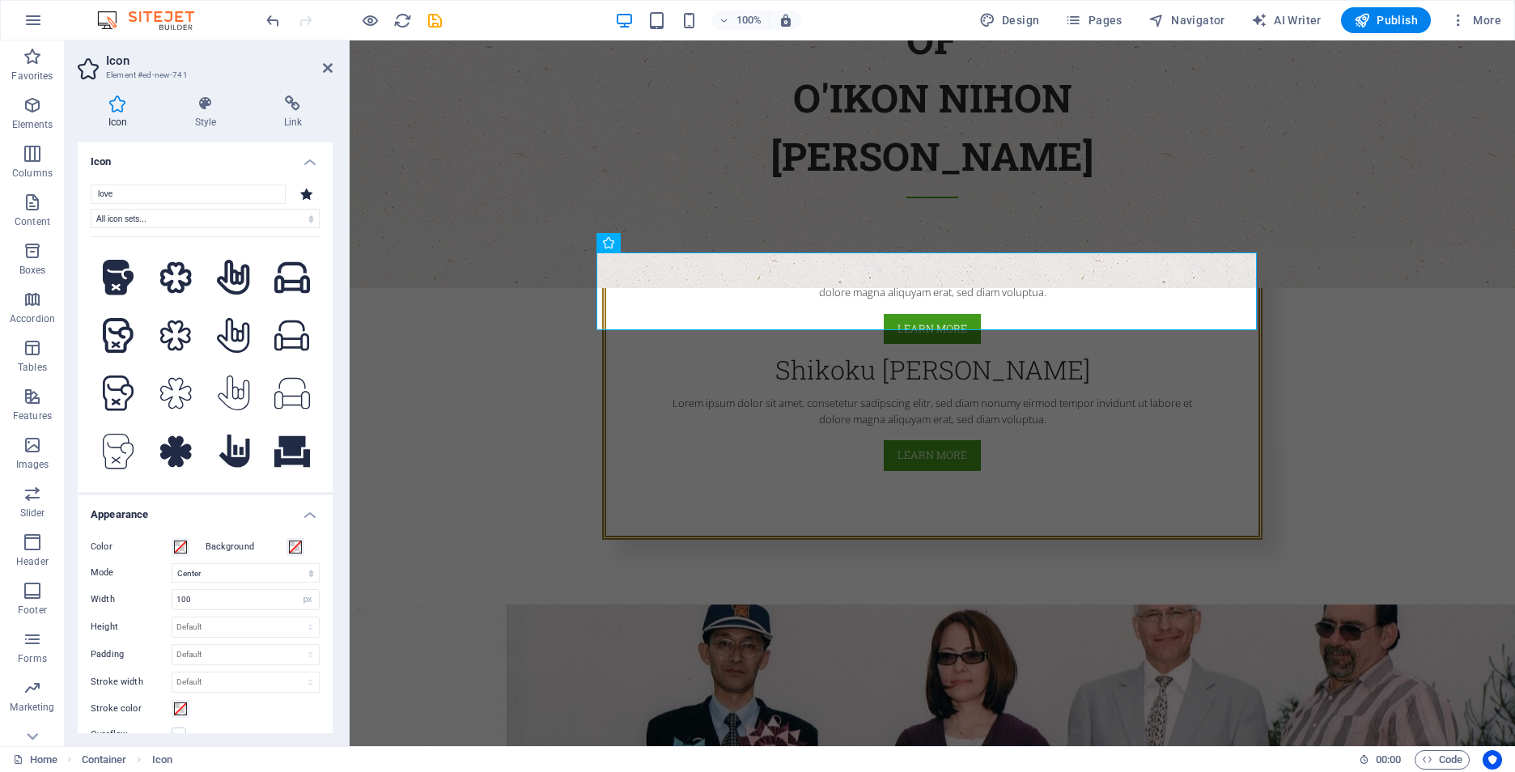
scroll to position [0, 0]
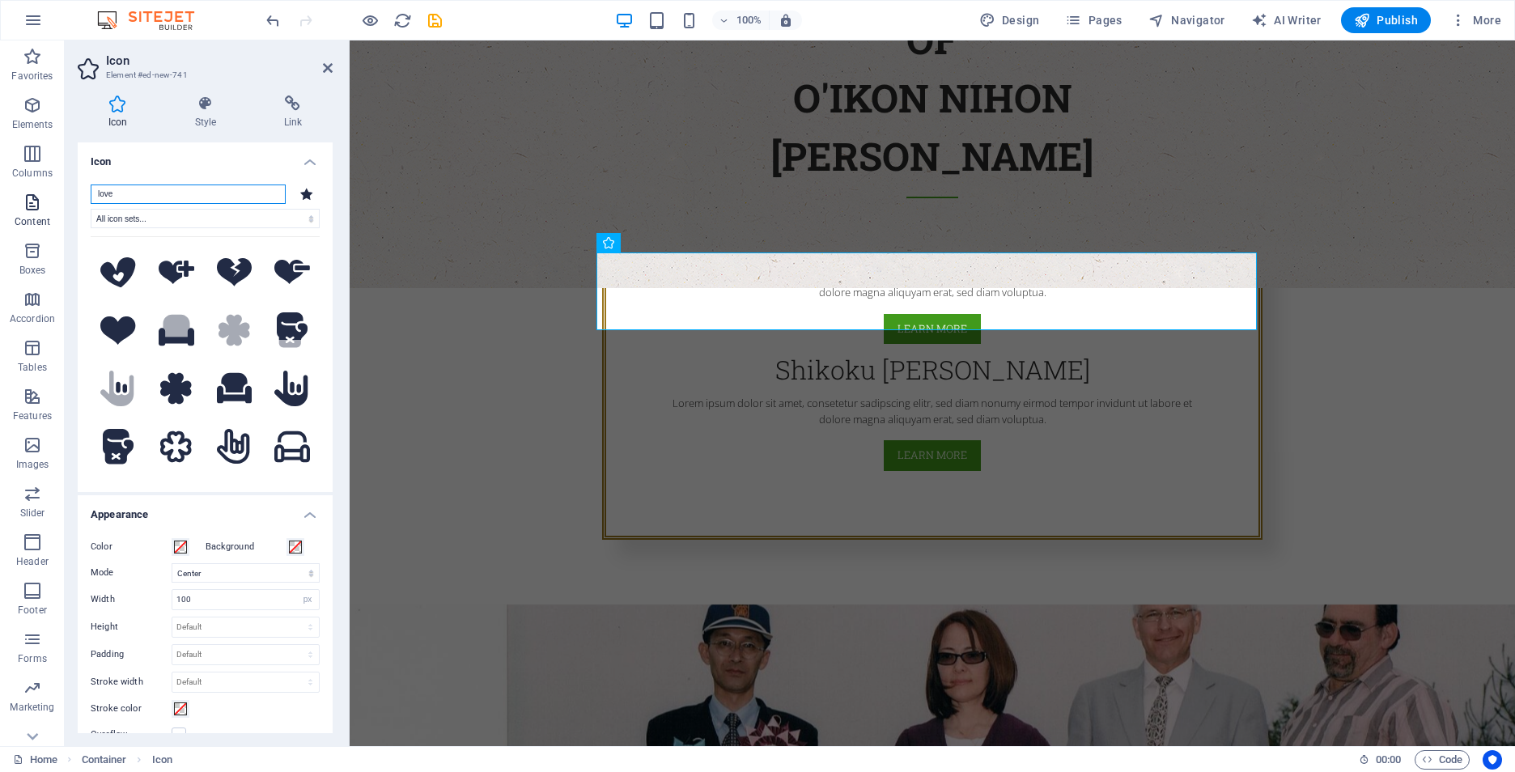
drag, startPoint x: 129, startPoint y: 194, endPoint x: 38, endPoint y: 189, distance: 90.8
click at [38, 189] on section "Favorites Elements Columns Content Boxes Accordion Tables Features Images Slide…" at bounding box center [757, 393] width 1515 height 706
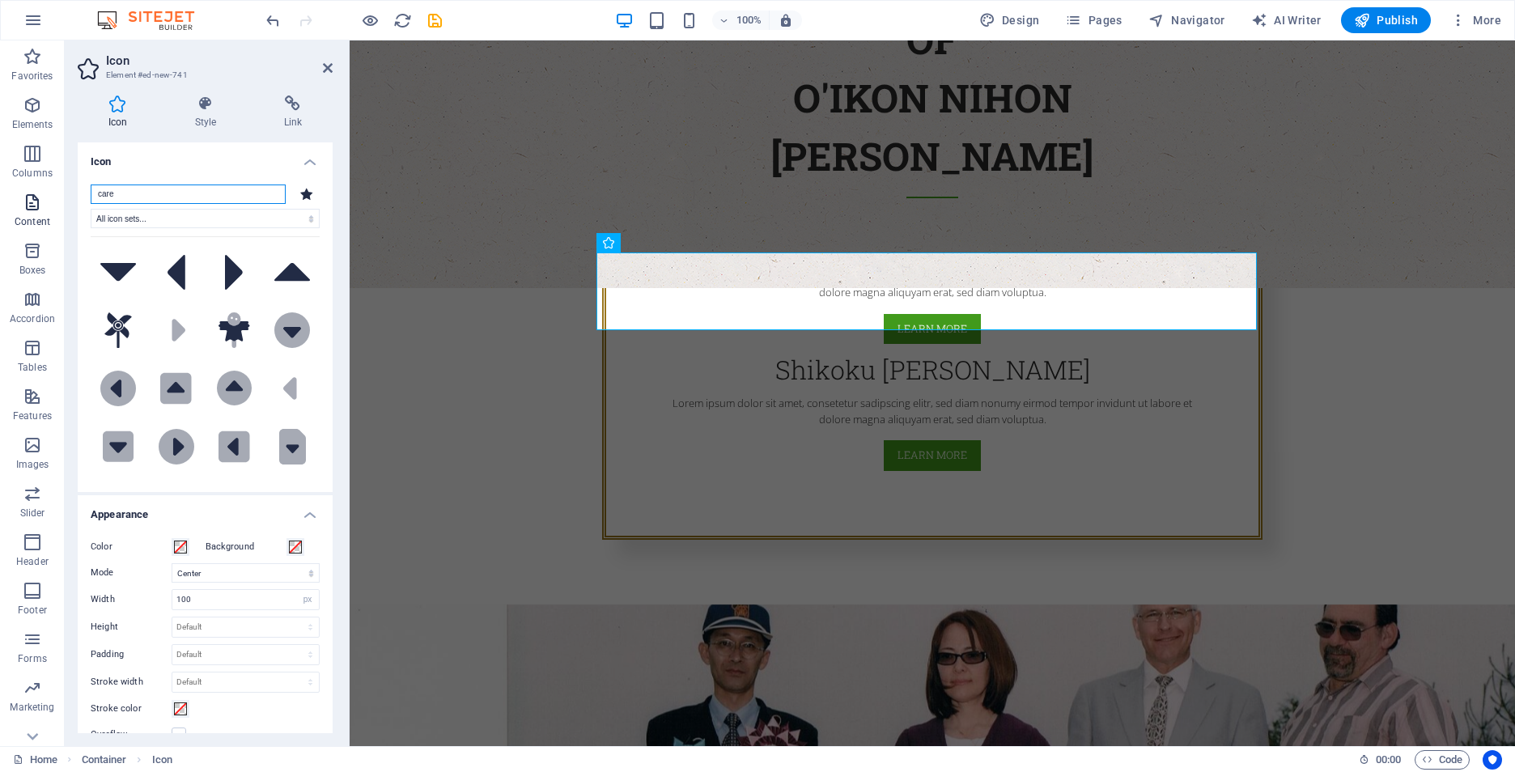
drag, startPoint x: 121, startPoint y: 194, endPoint x: 2, endPoint y: 195, distance: 119.0
click at [2, 195] on section "Favorites Elements Columns Content Boxes Accordion Tables Features Images Slide…" at bounding box center [757, 393] width 1515 height 706
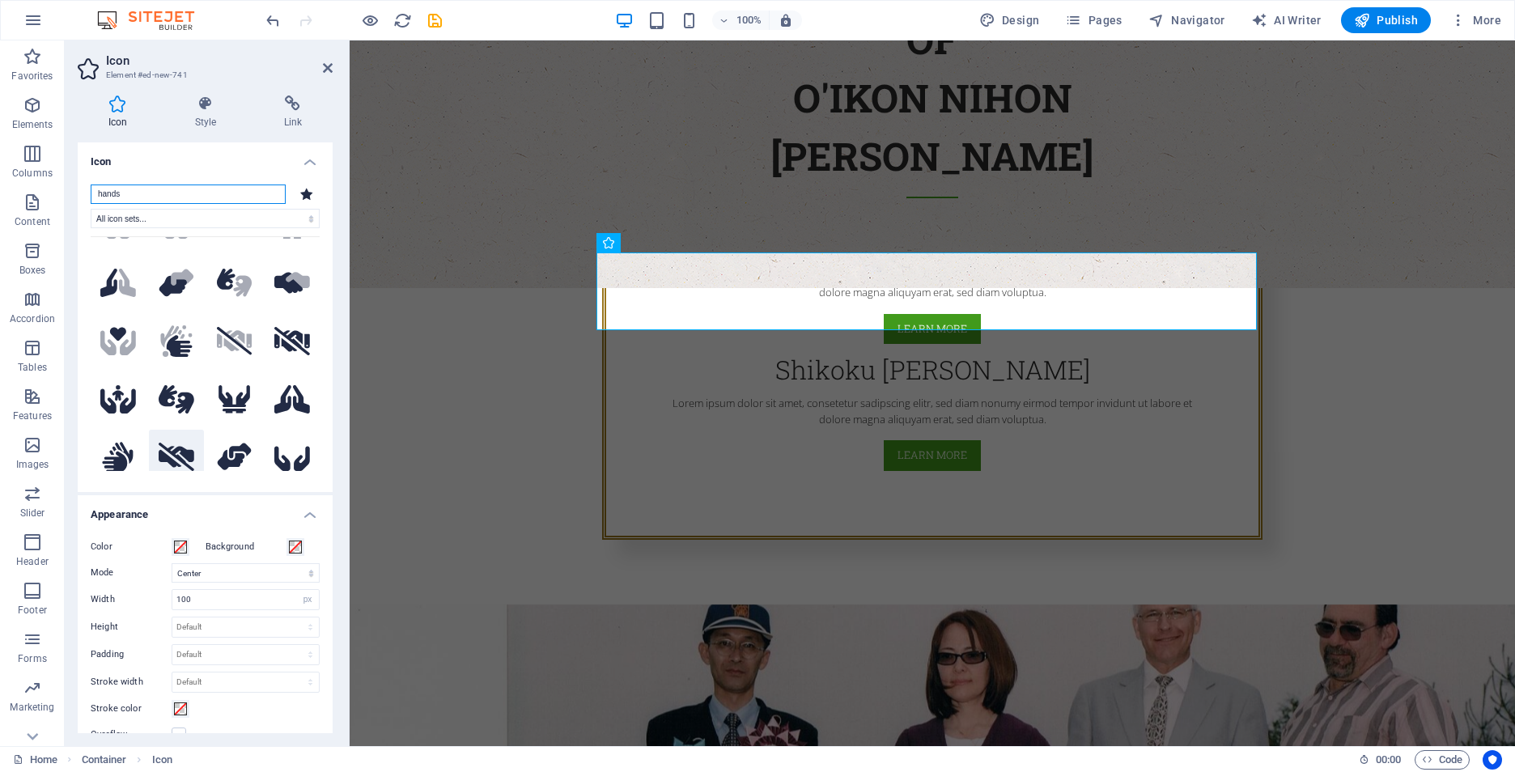
scroll to position [162, 0]
type input "hands"
click at [131, 338] on icon at bounding box center [118, 344] width 36 height 25
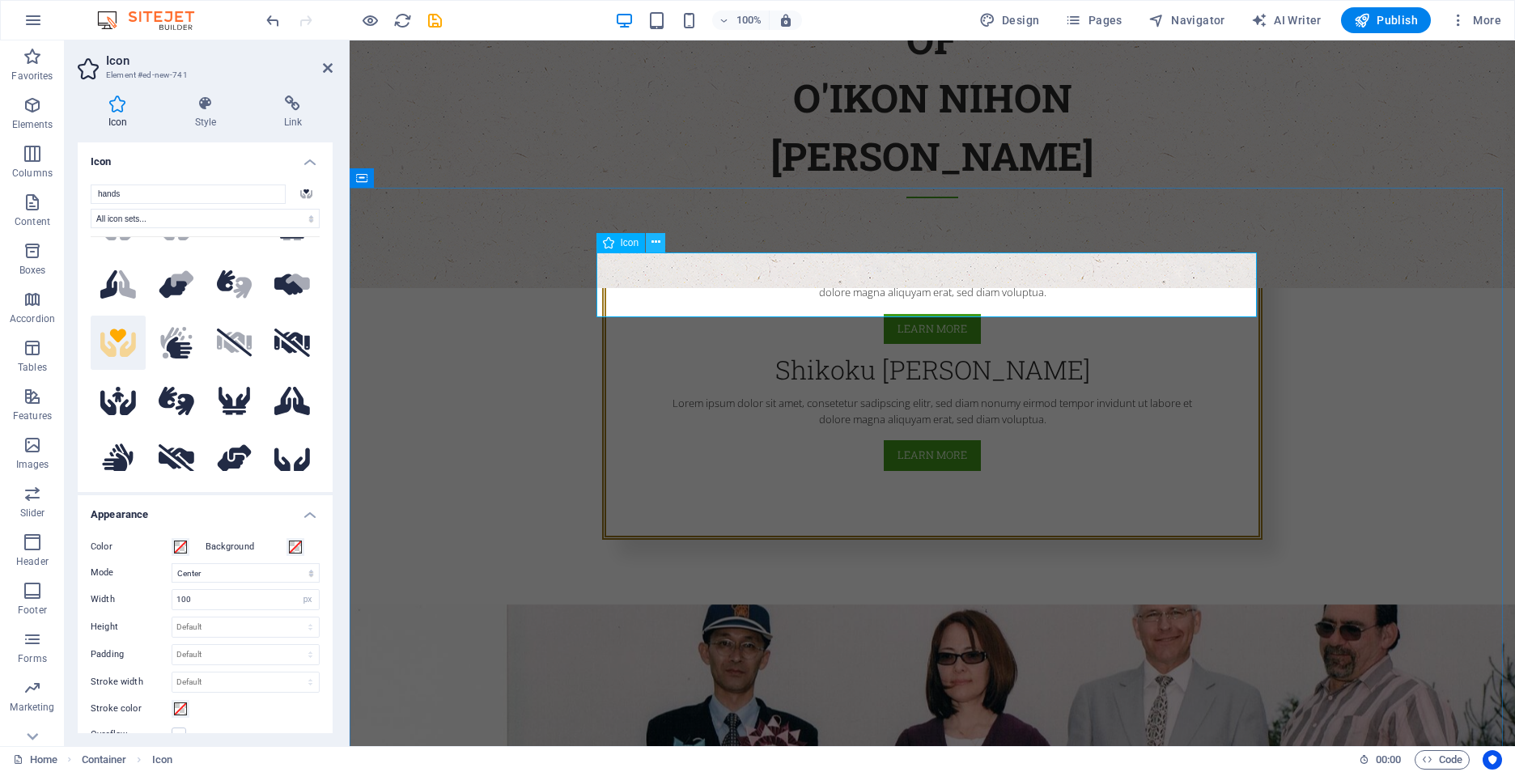
click at [653, 246] on icon at bounding box center [655, 242] width 9 height 17
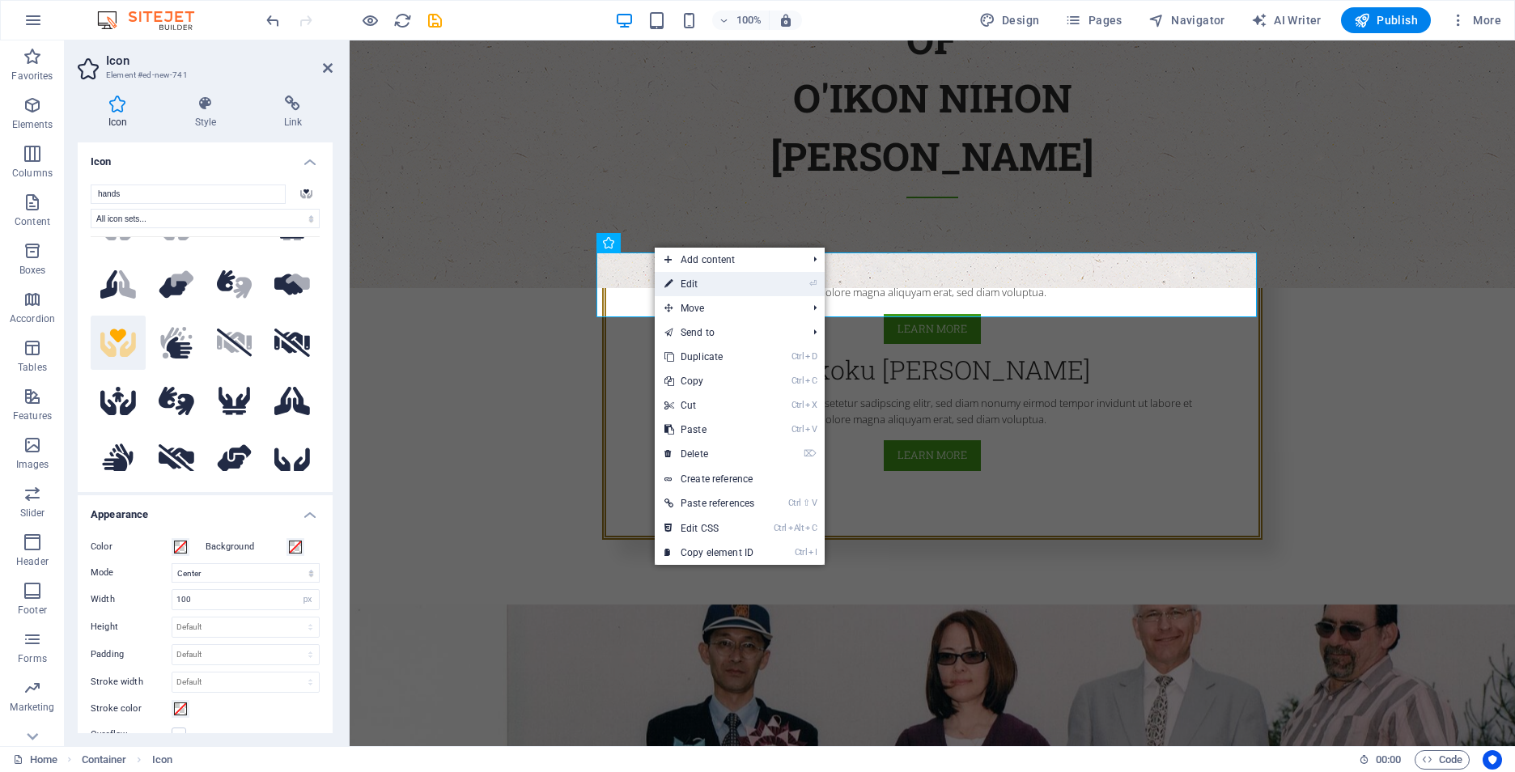
click at [691, 293] on link "⏎ Edit" at bounding box center [709, 284] width 109 height 24
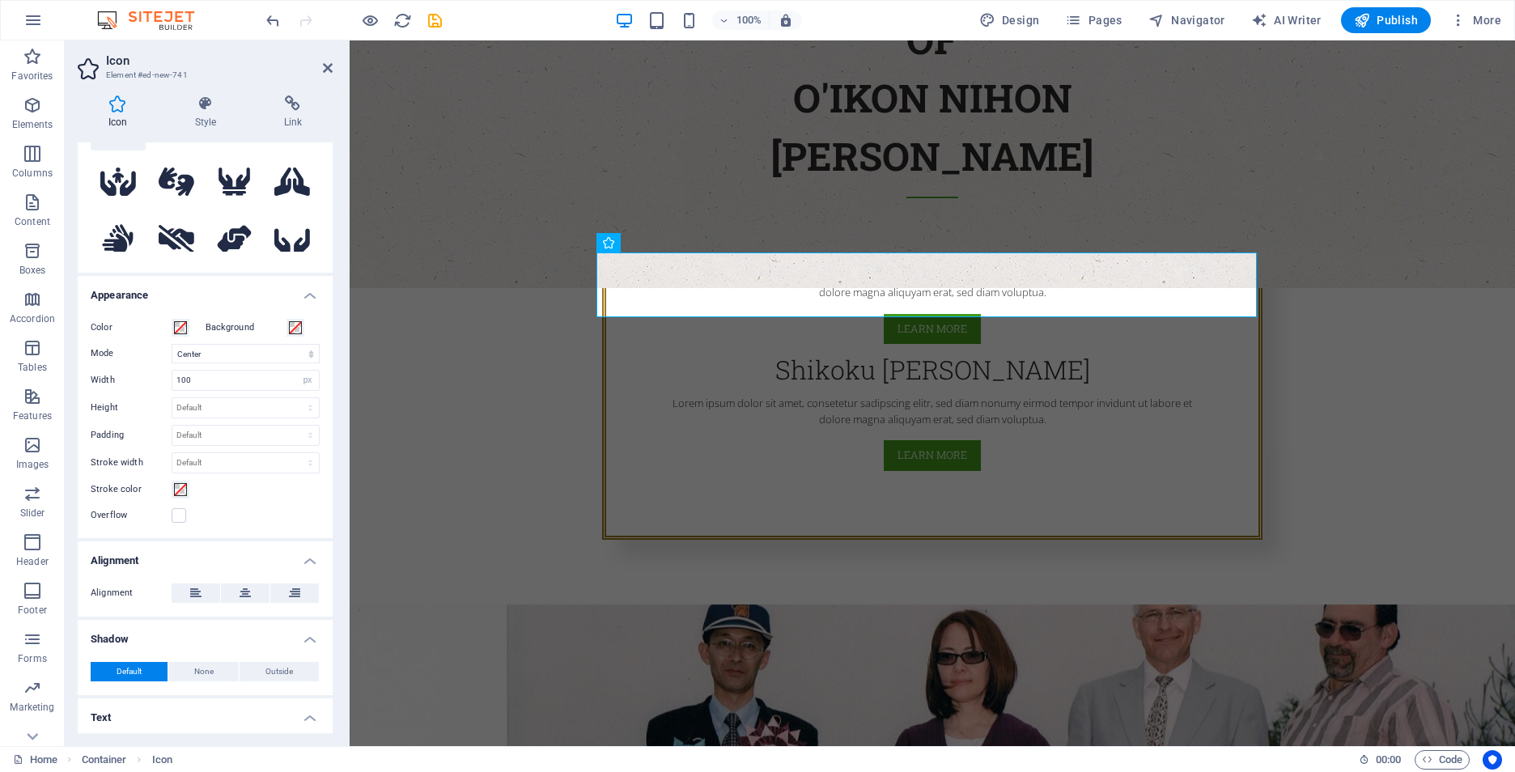
scroll to position [243, 0]
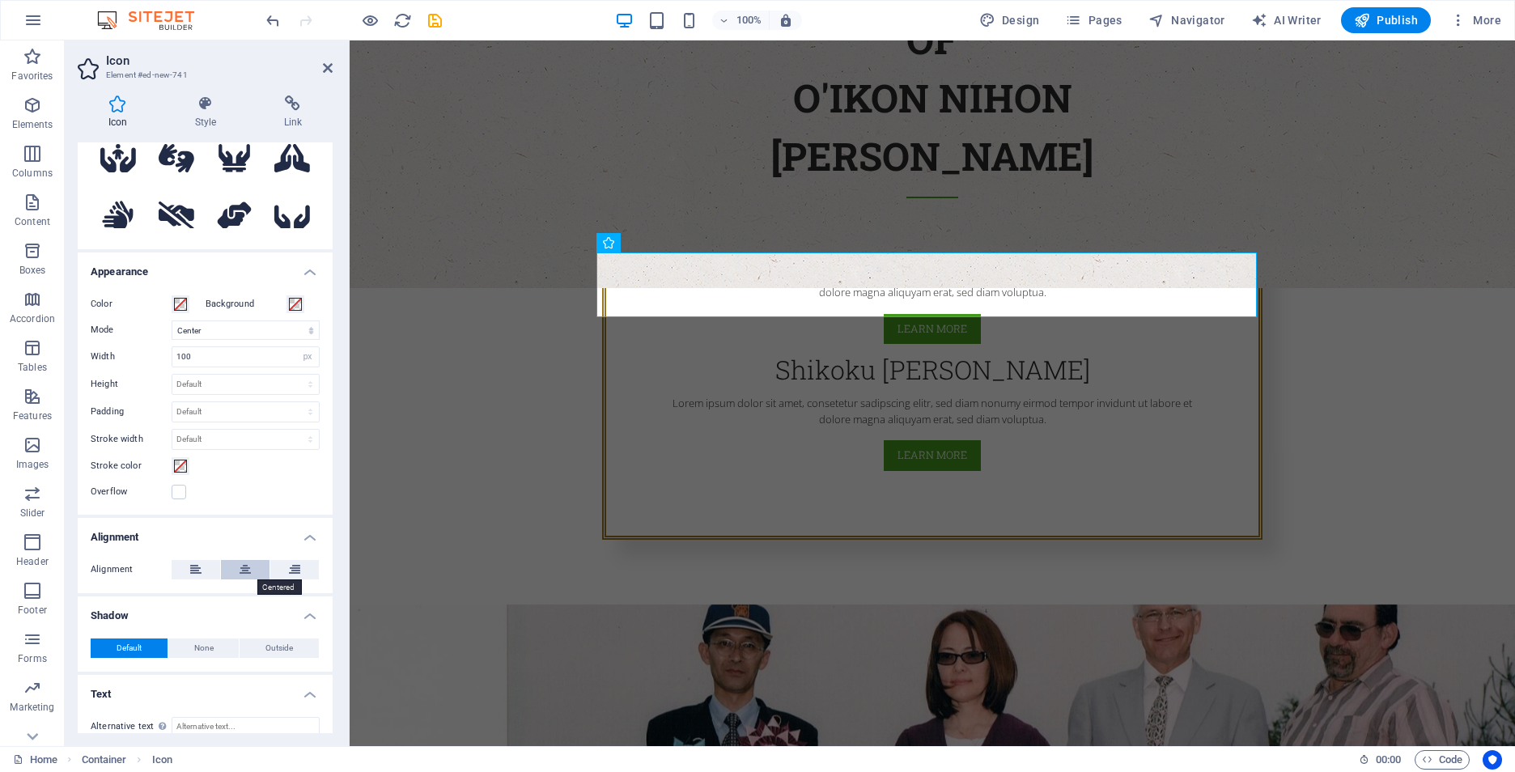
click at [238, 567] on button at bounding box center [245, 569] width 49 height 19
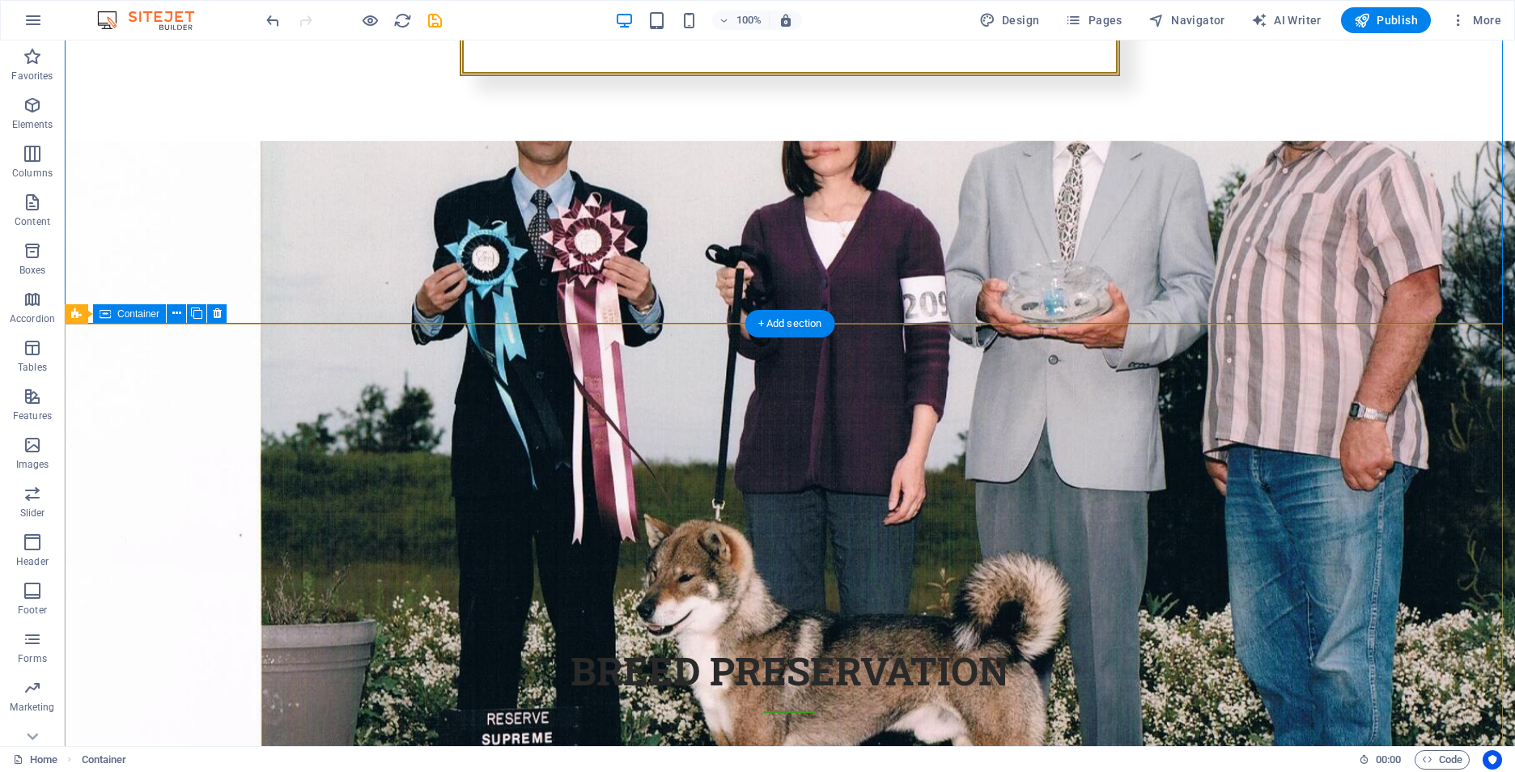
scroll to position [1526, 0]
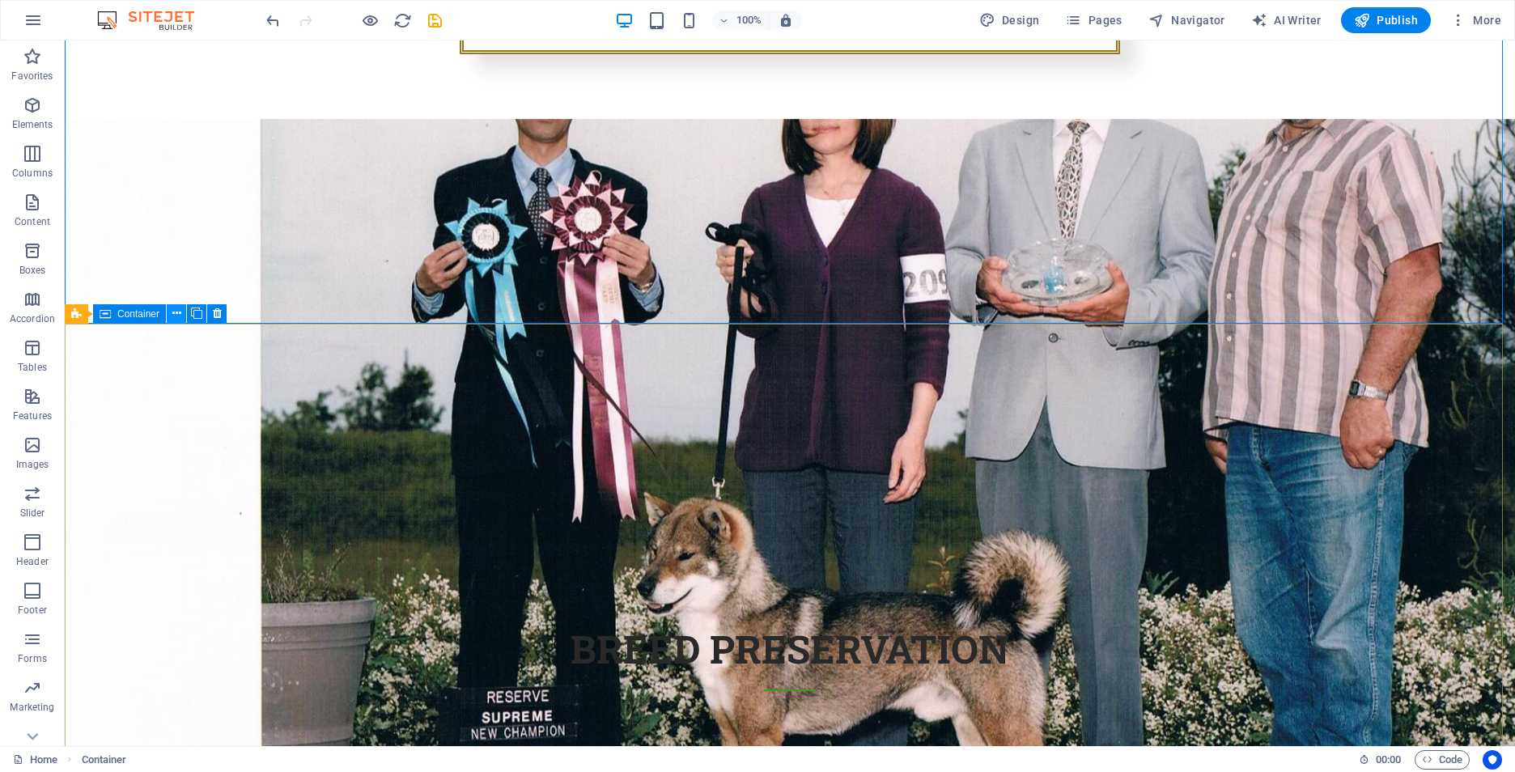
click at [179, 313] on icon at bounding box center [176, 313] width 9 height 17
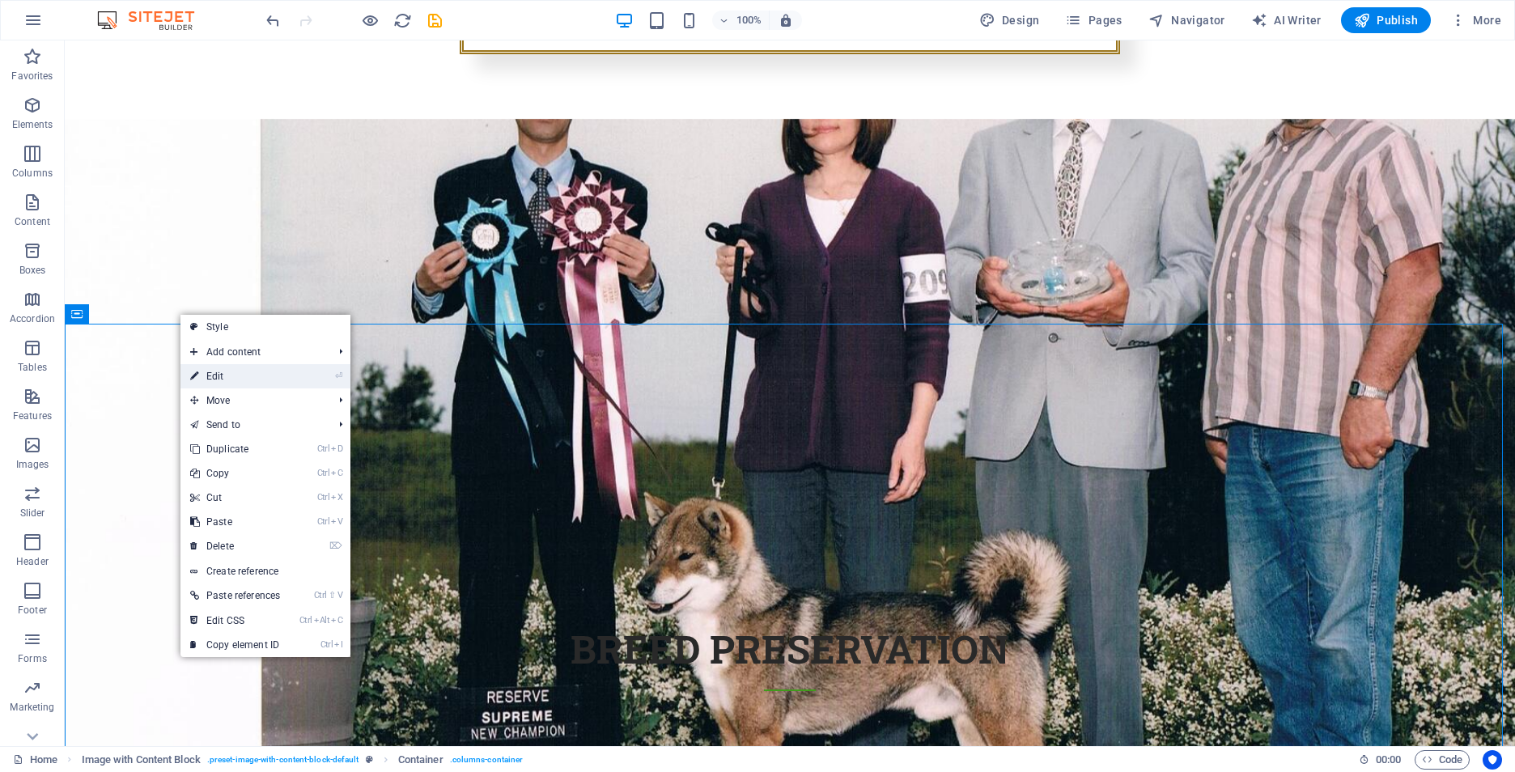
click at [251, 367] on link "⏎ Edit" at bounding box center [234, 376] width 109 height 24
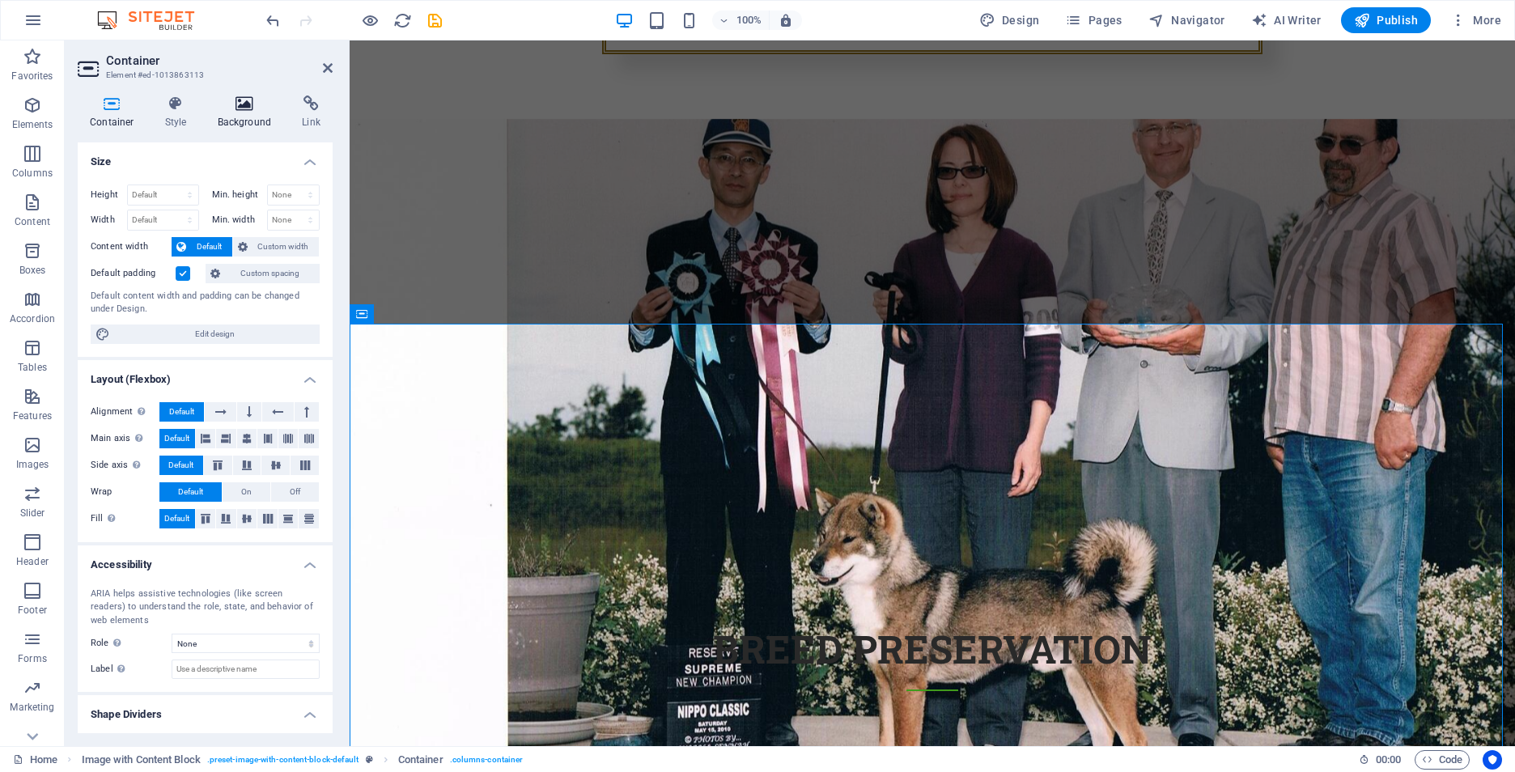
click at [245, 105] on icon at bounding box center [245, 103] width 79 height 16
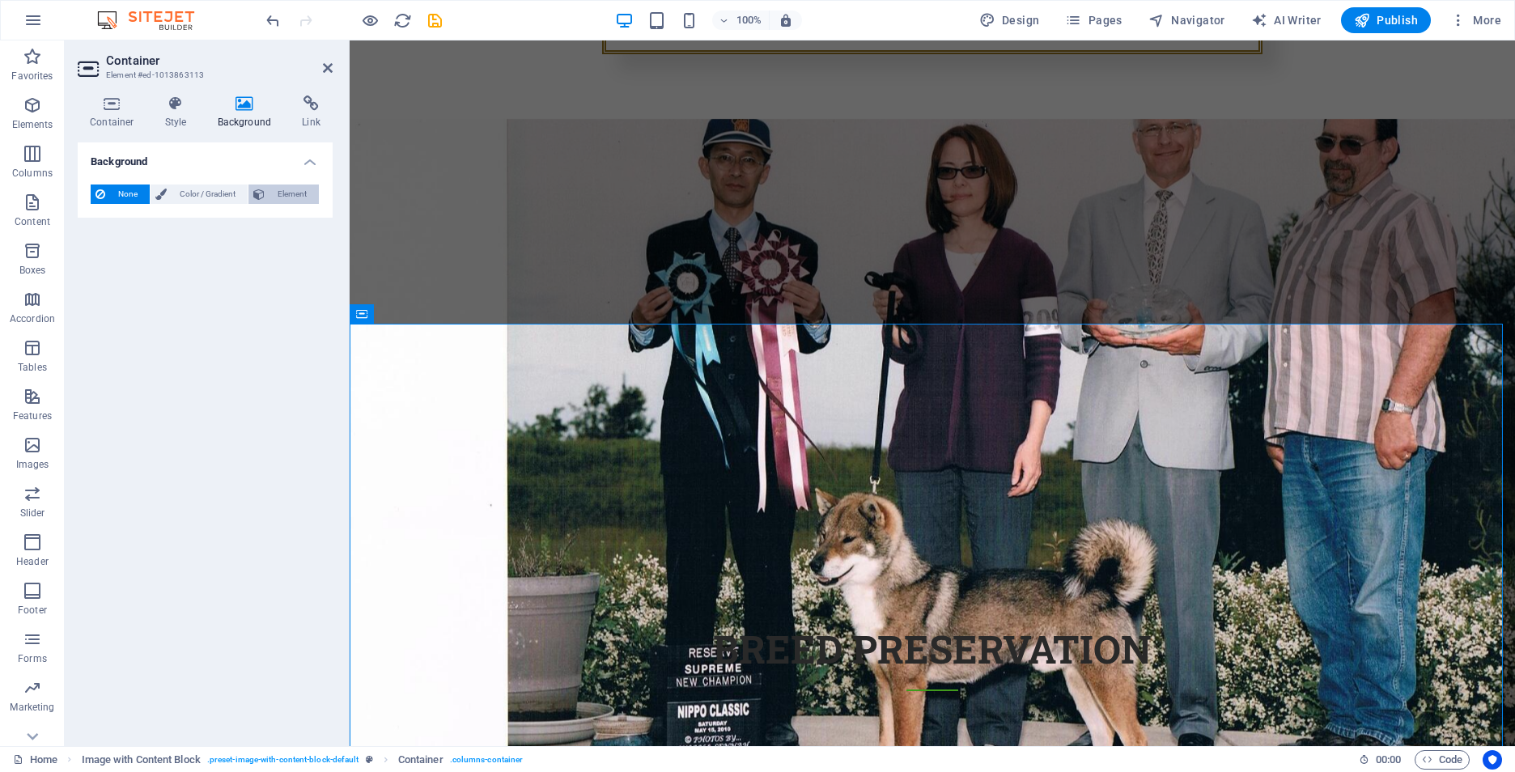
click at [286, 194] on span "Element" at bounding box center [291, 194] width 45 height 19
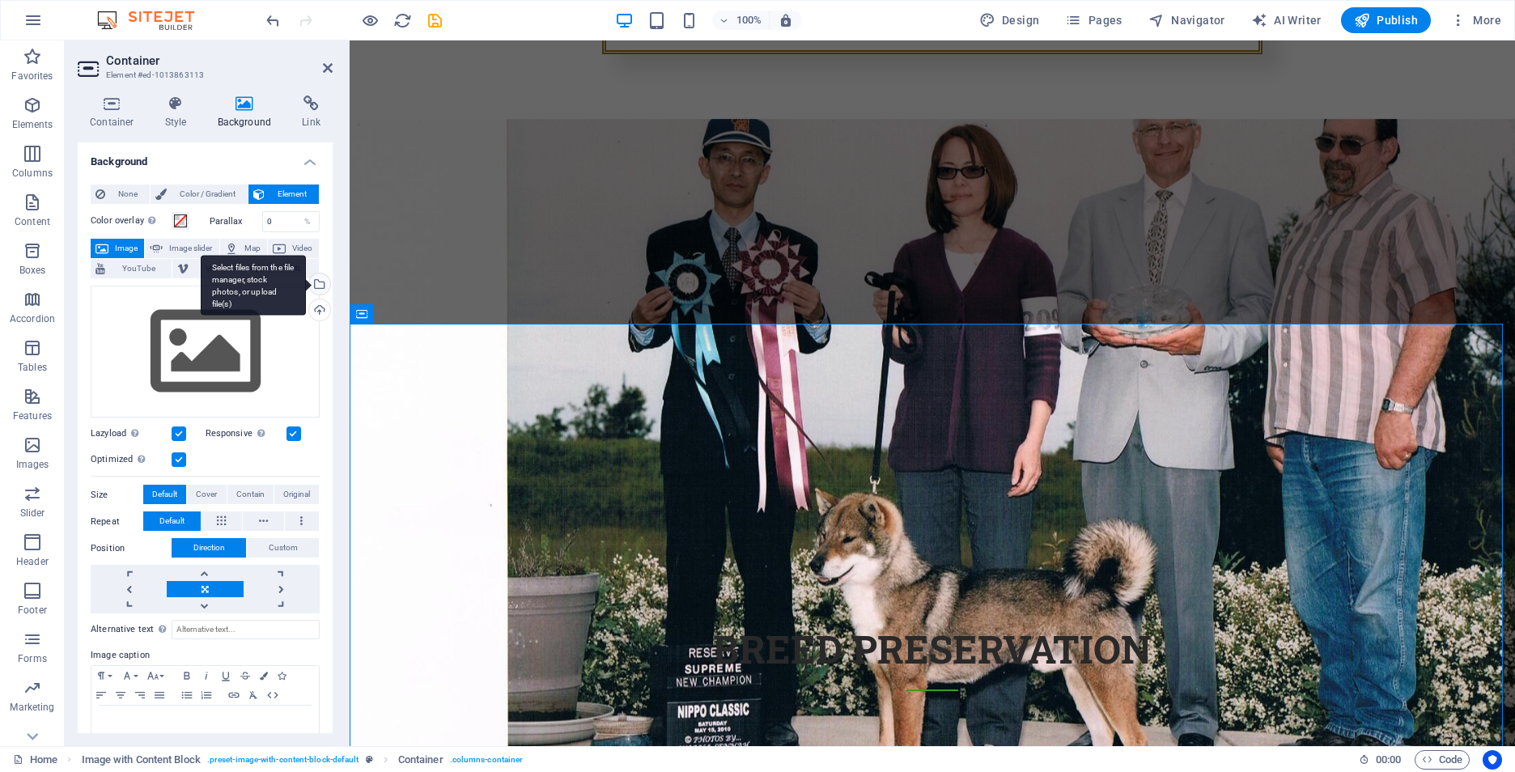
click at [316, 283] on div "Select files from the file manager, stock photos, or upload file(s)" at bounding box center [318, 286] width 24 height 24
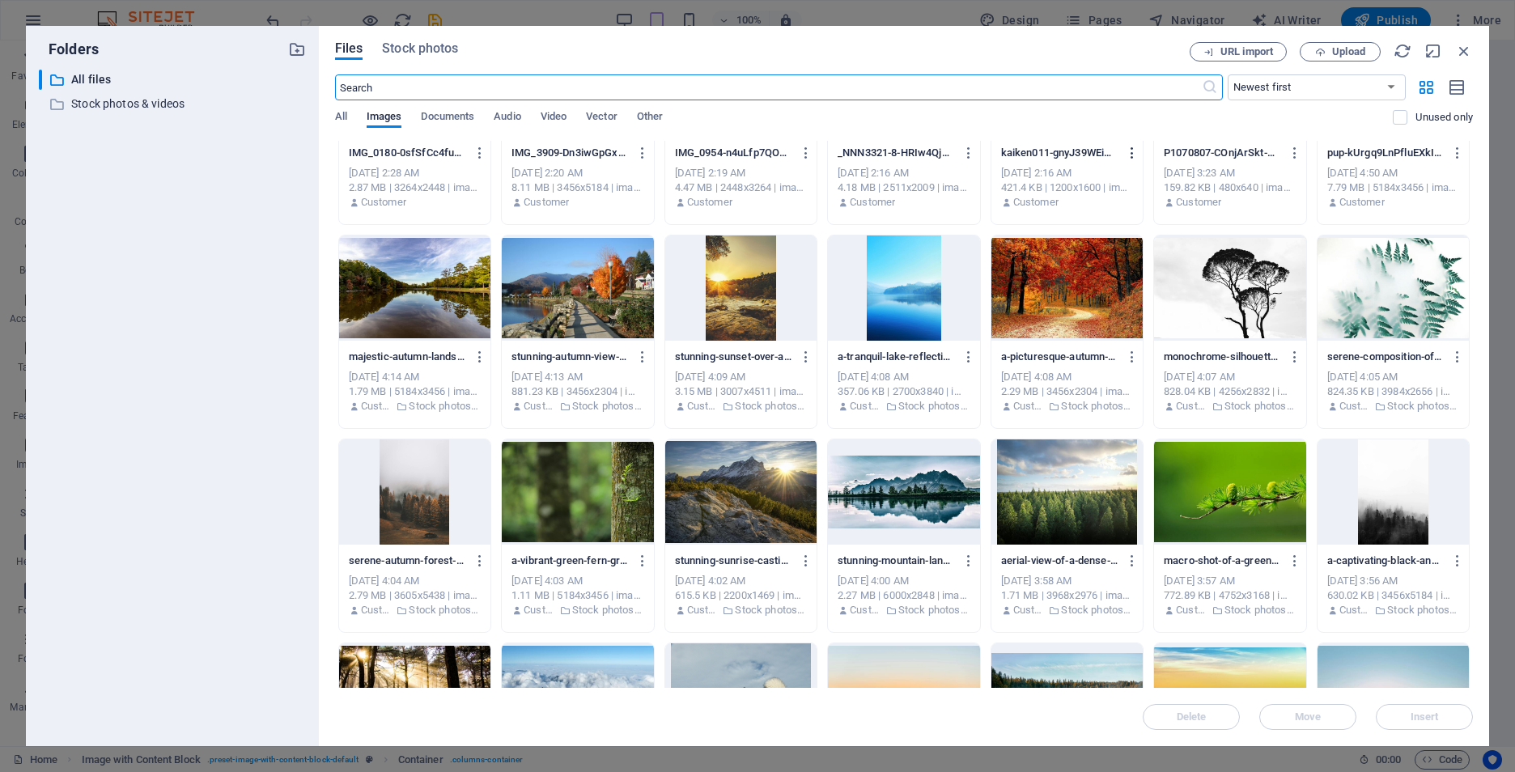
scroll to position [1700, 0]
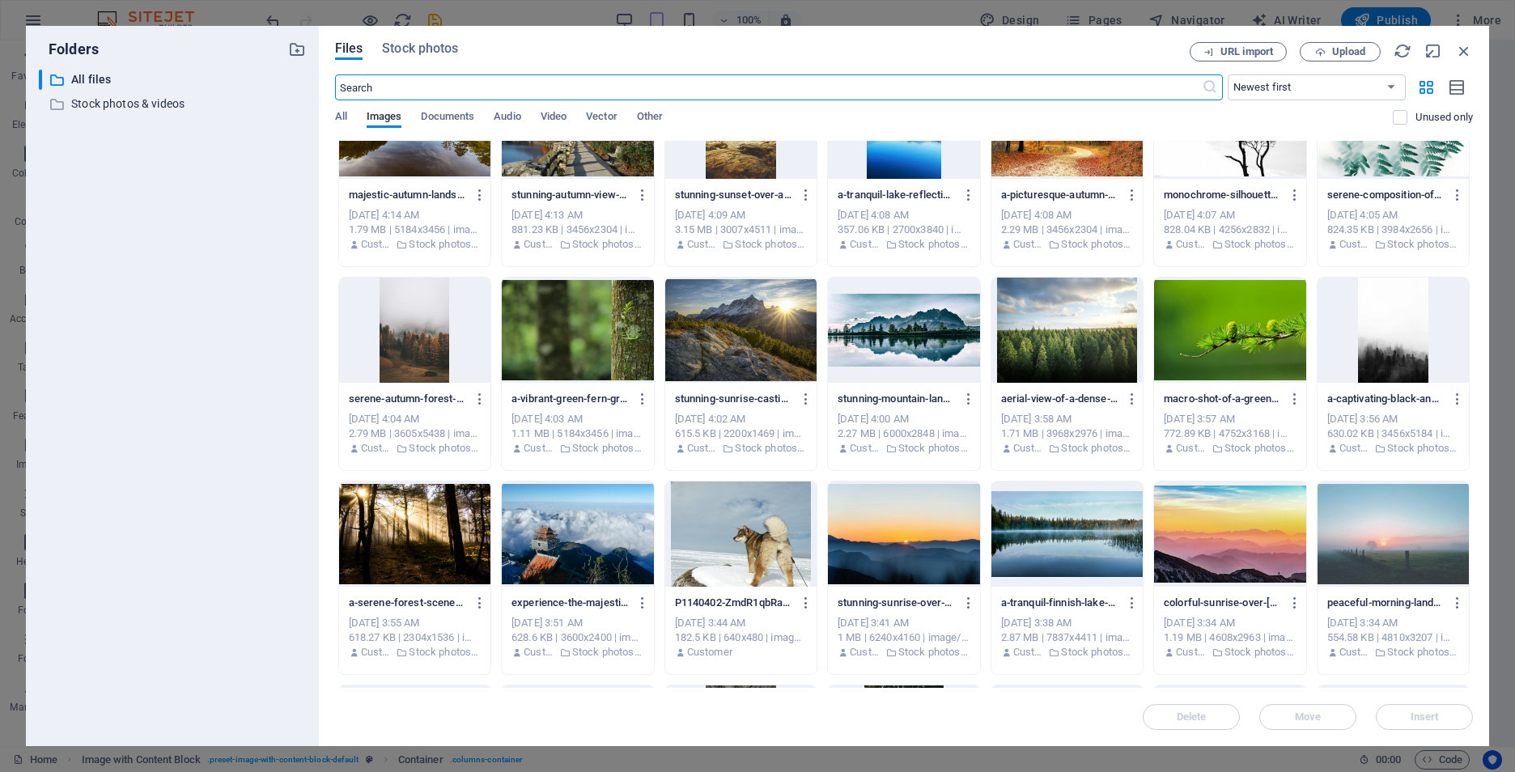
click at [1233, 545] on div at bounding box center [1229, 534] width 151 height 105
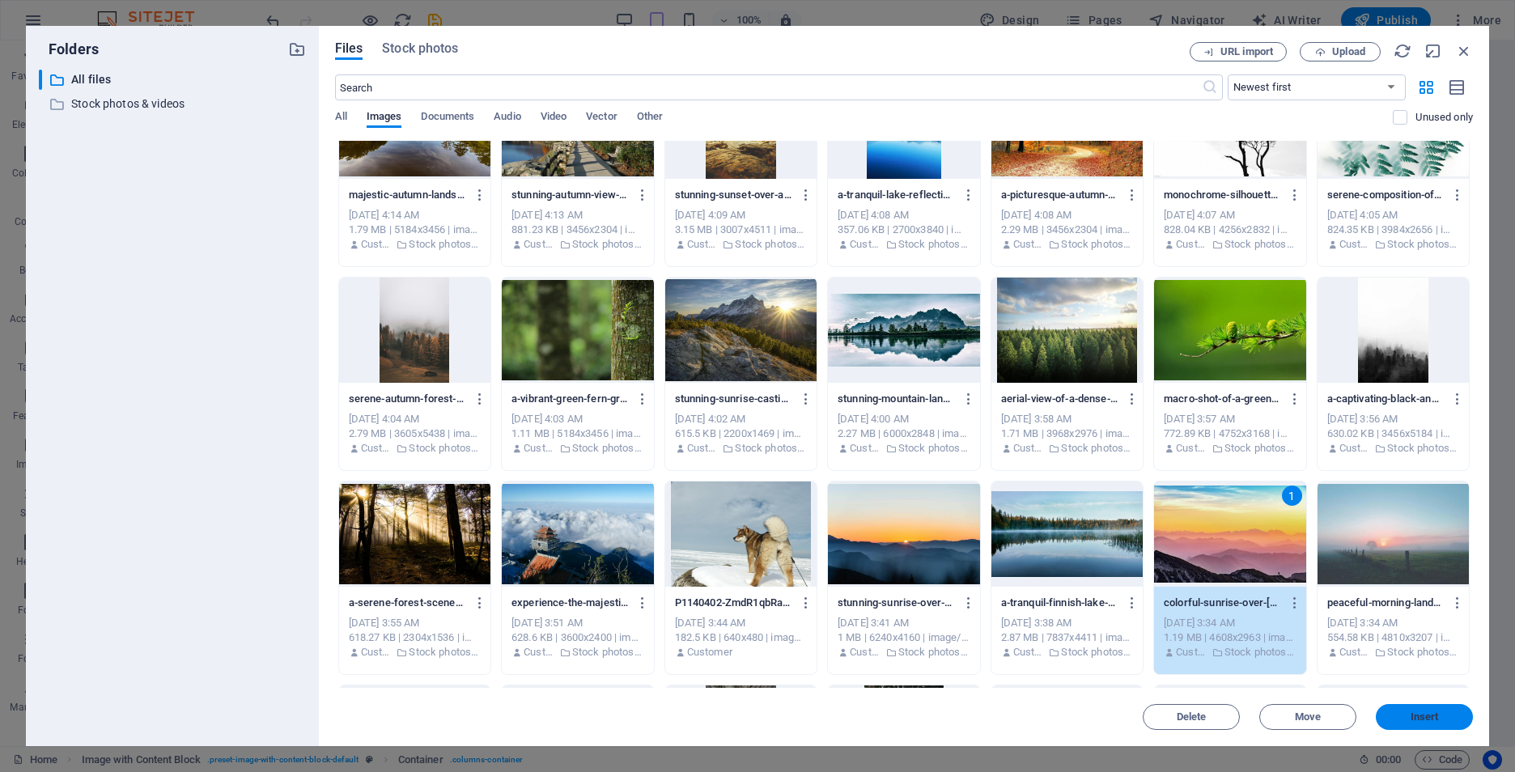
click at [1420, 713] on span "Insert" at bounding box center [1425, 717] width 28 height 10
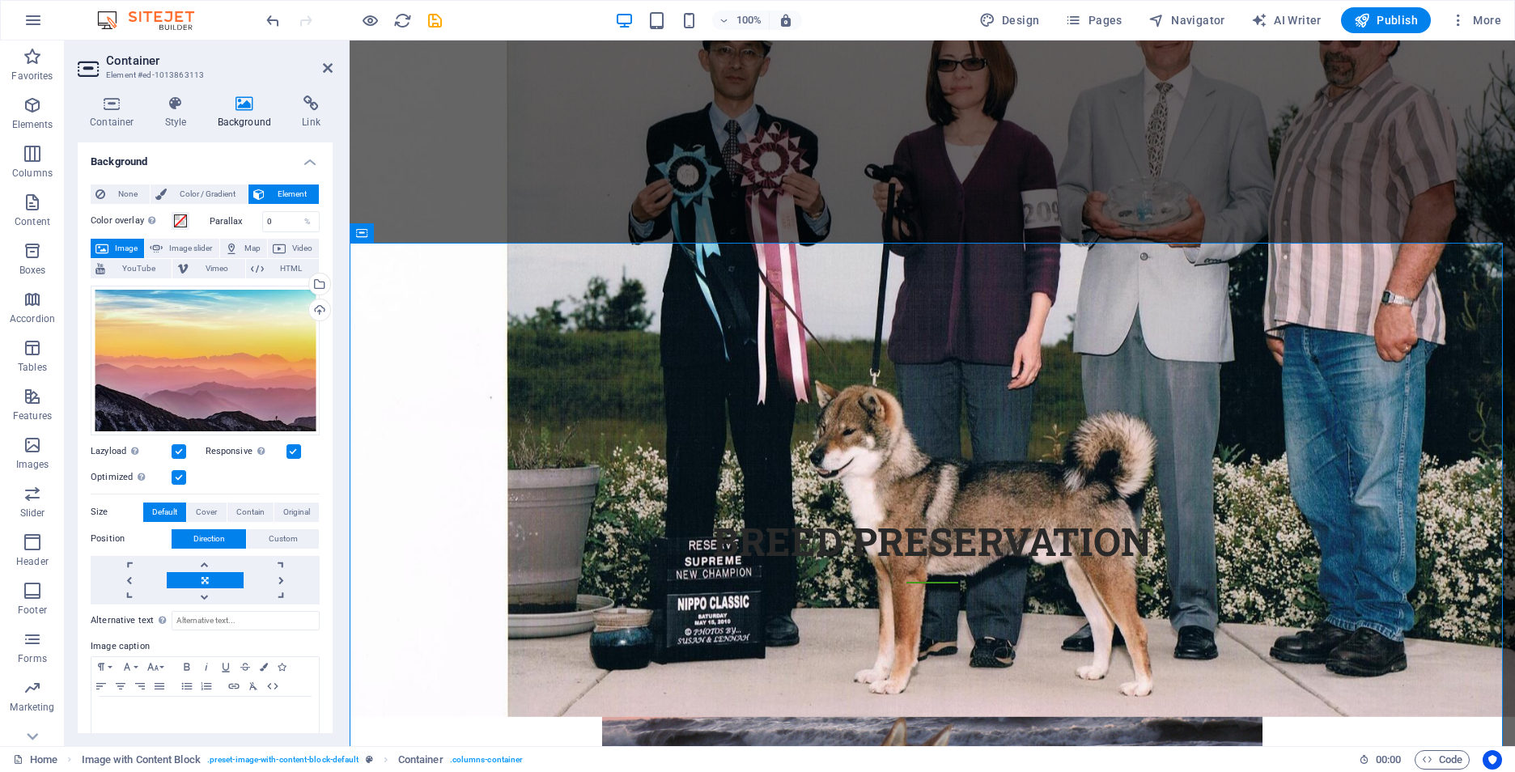
scroll to position [1606, 0]
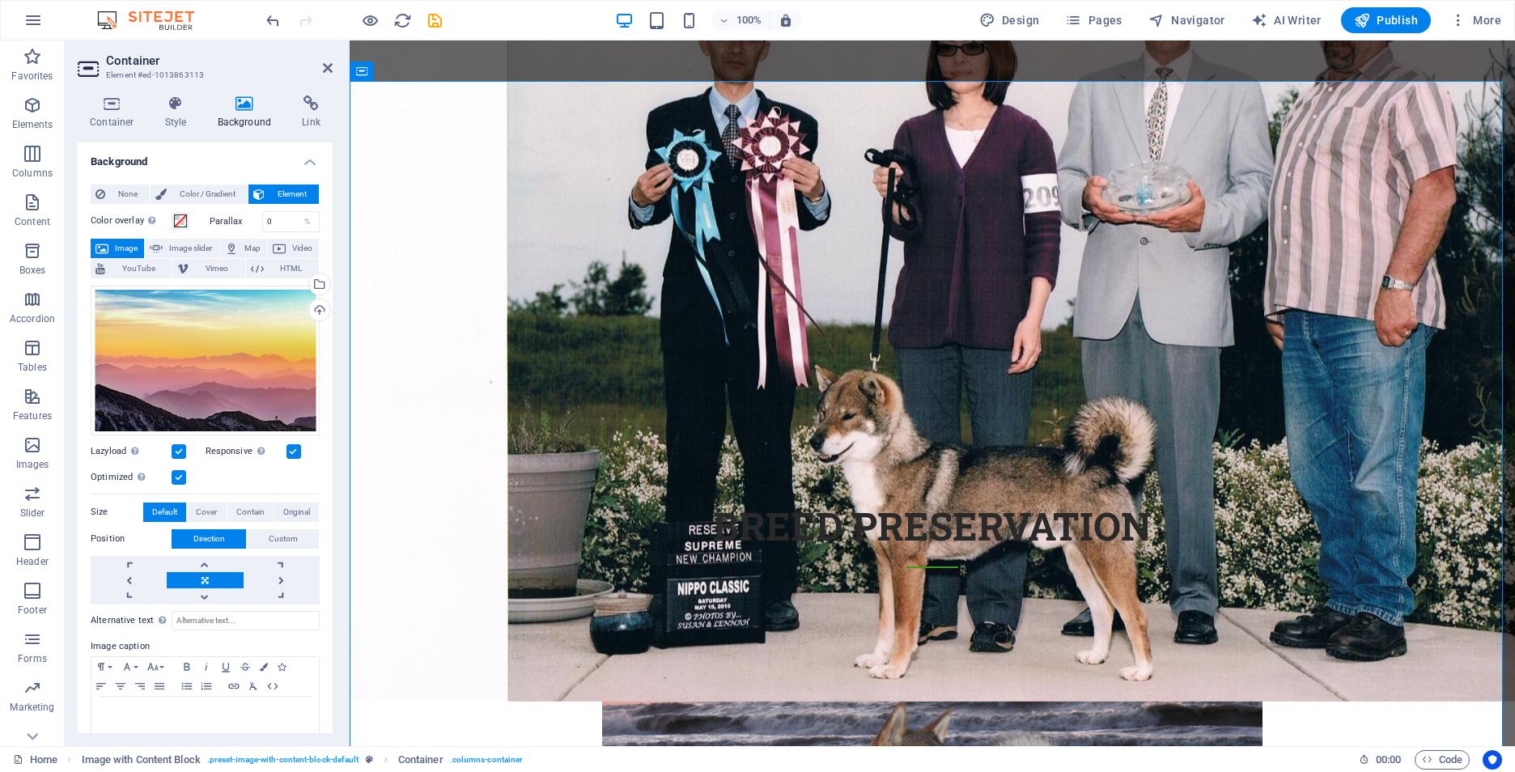
scroll to position [1768, 0]
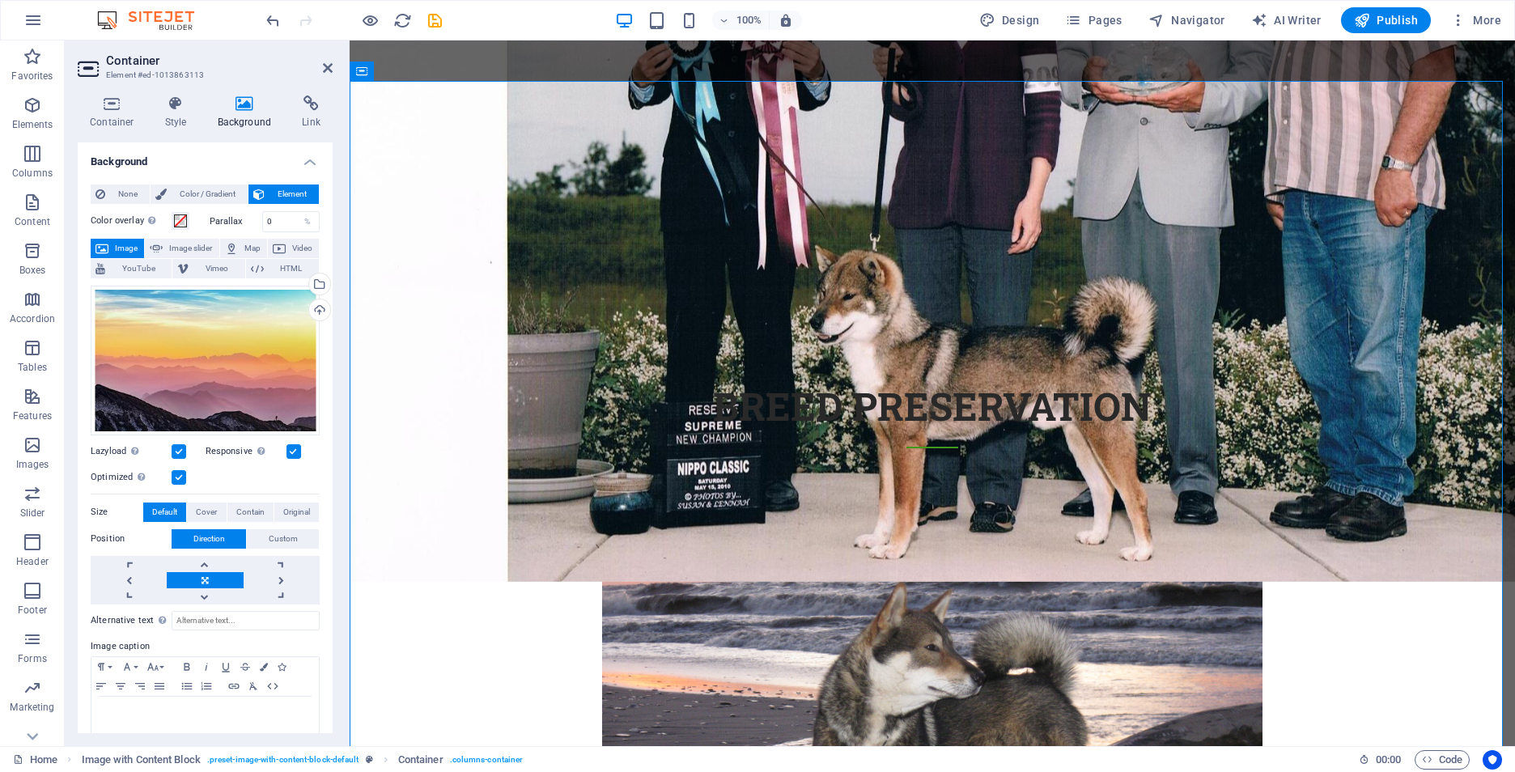
click at [228, 316] on div "Drag files here, click to choose files or select files from Files or our free s…" at bounding box center [205, 361] width 229 height 150
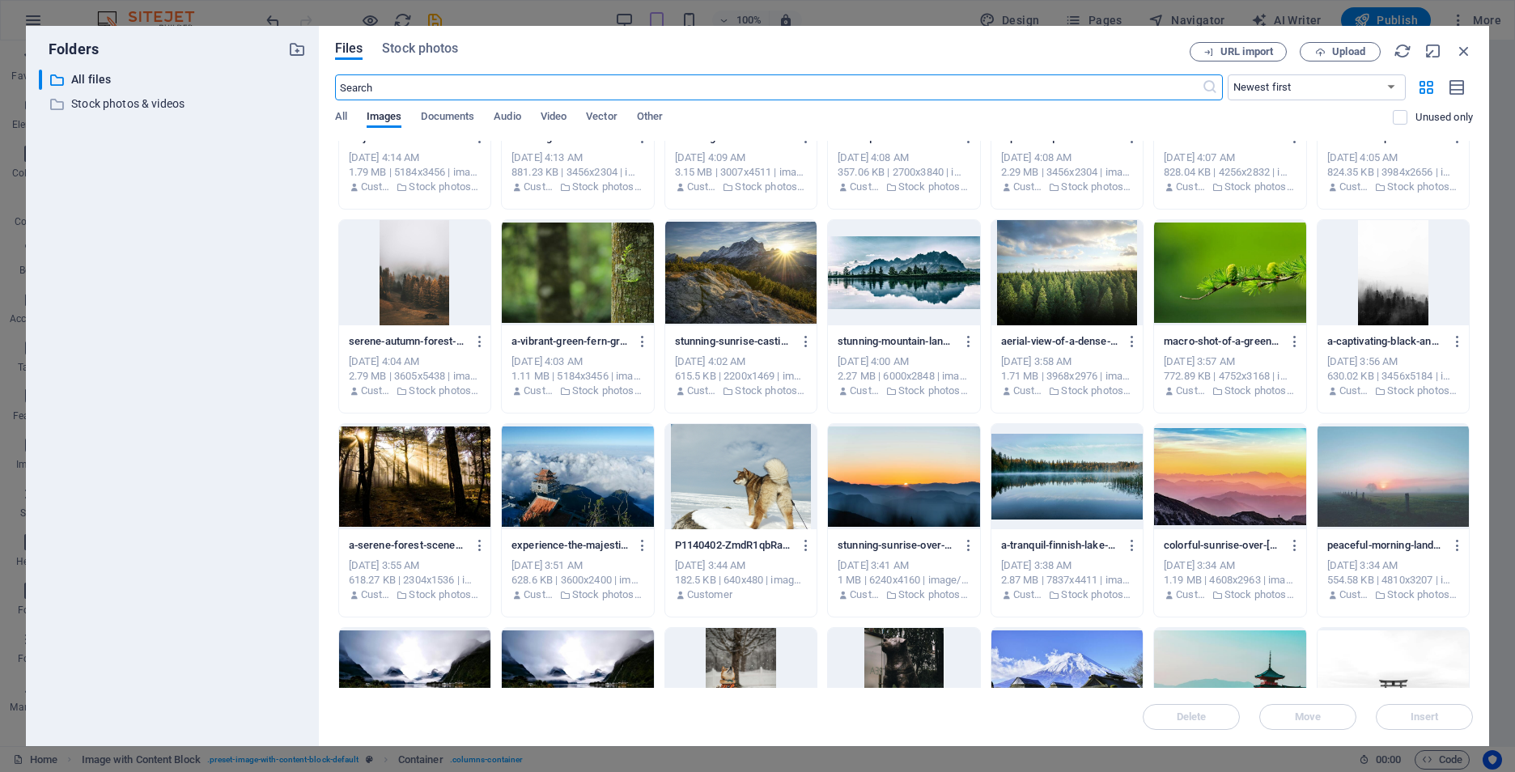
scroll to position [1758, 0]
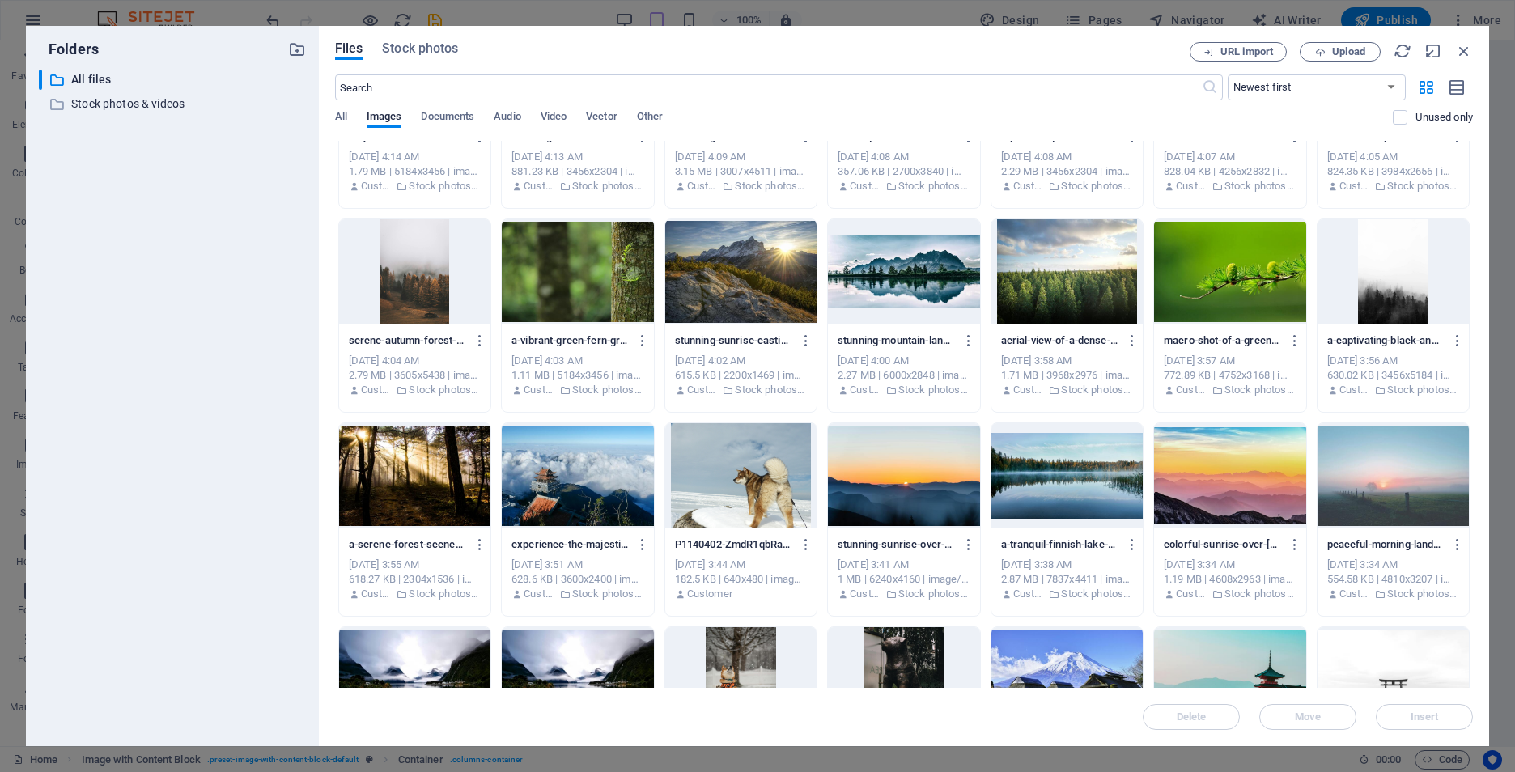
click at [1217, 496] on div at bounding box center [1229, 475] width 151 height 105
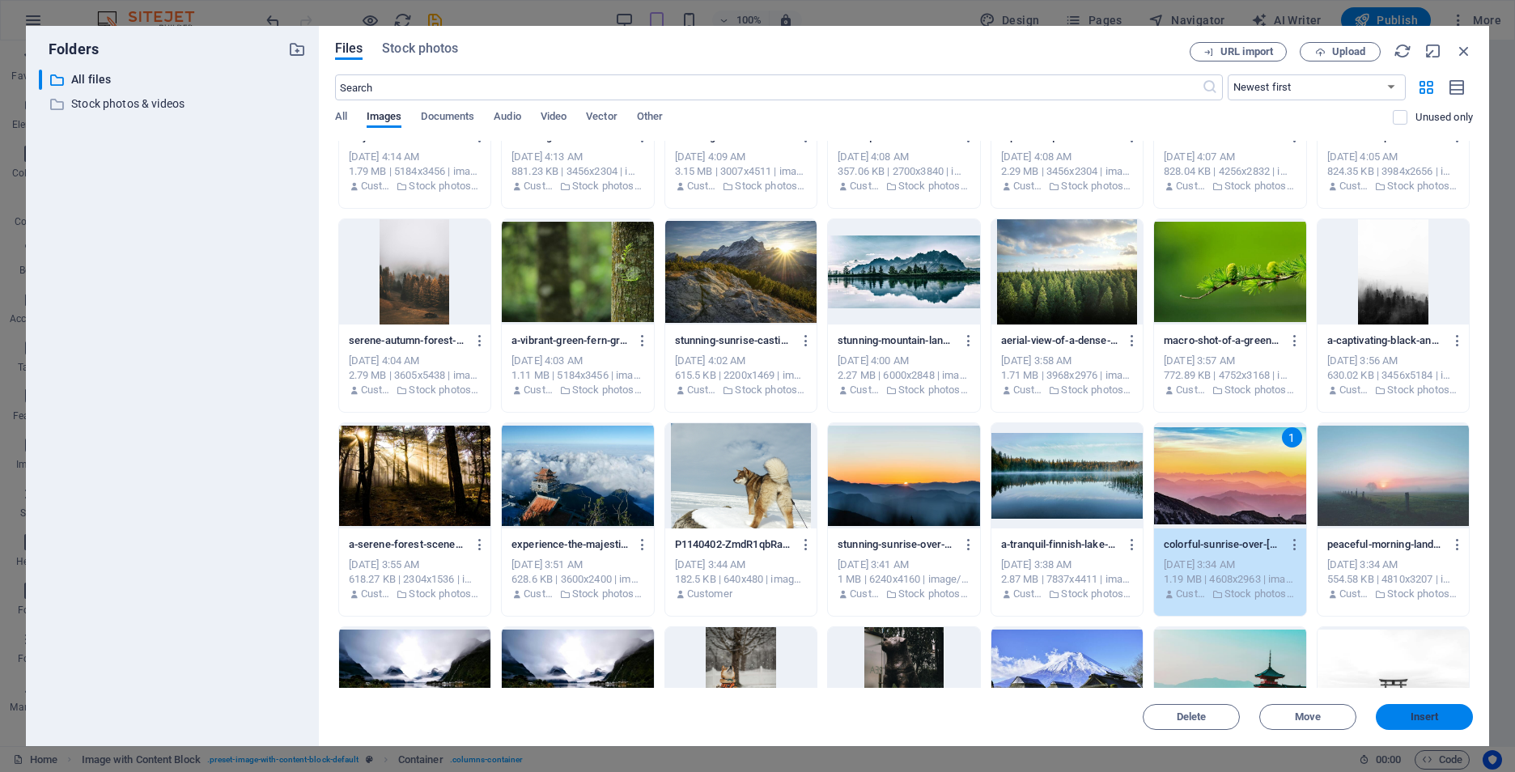
click at [1419, 720] on span "Insert" at bounding box center [1425, 717] width 28 height 10
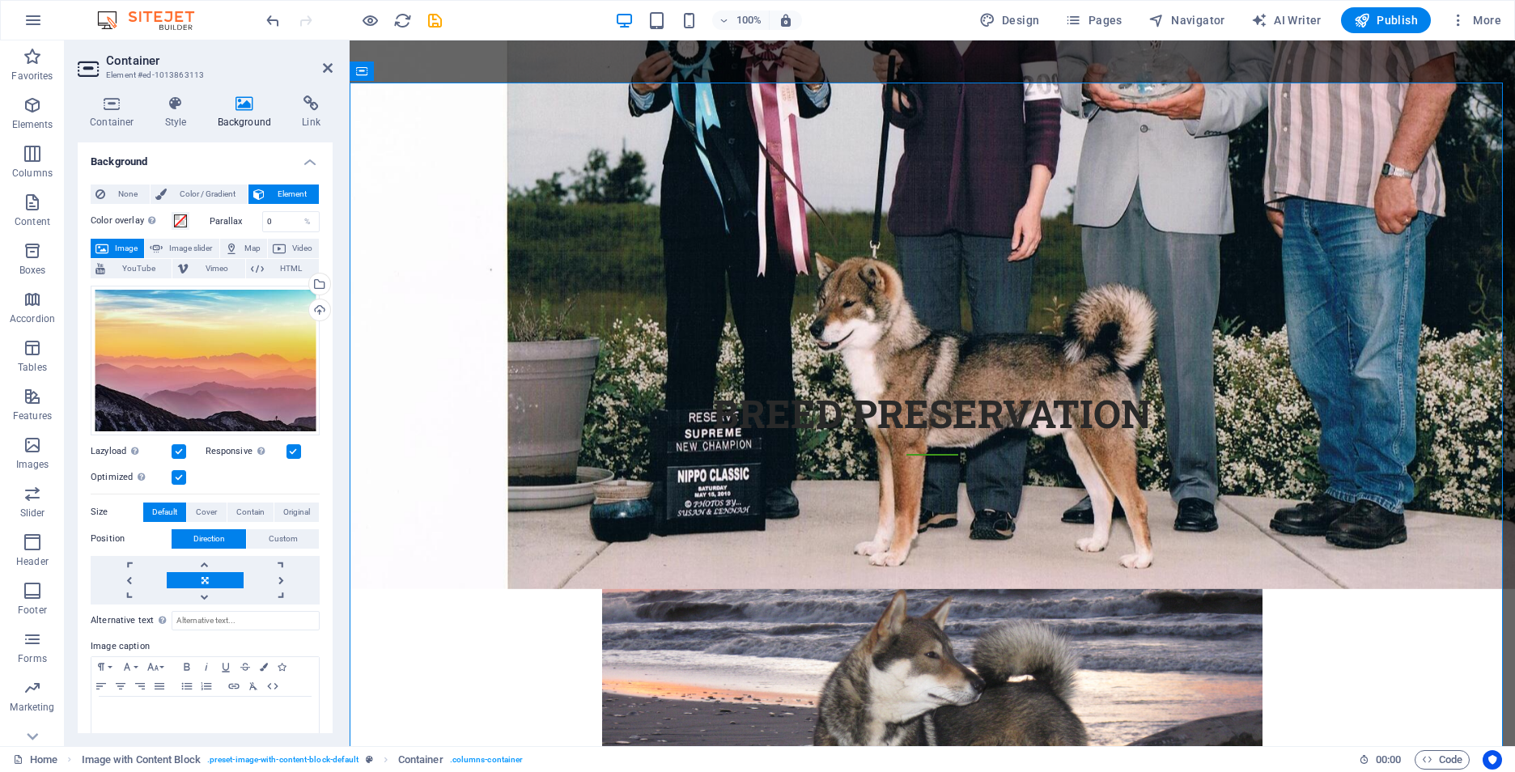
scroll to position [1768, 0]
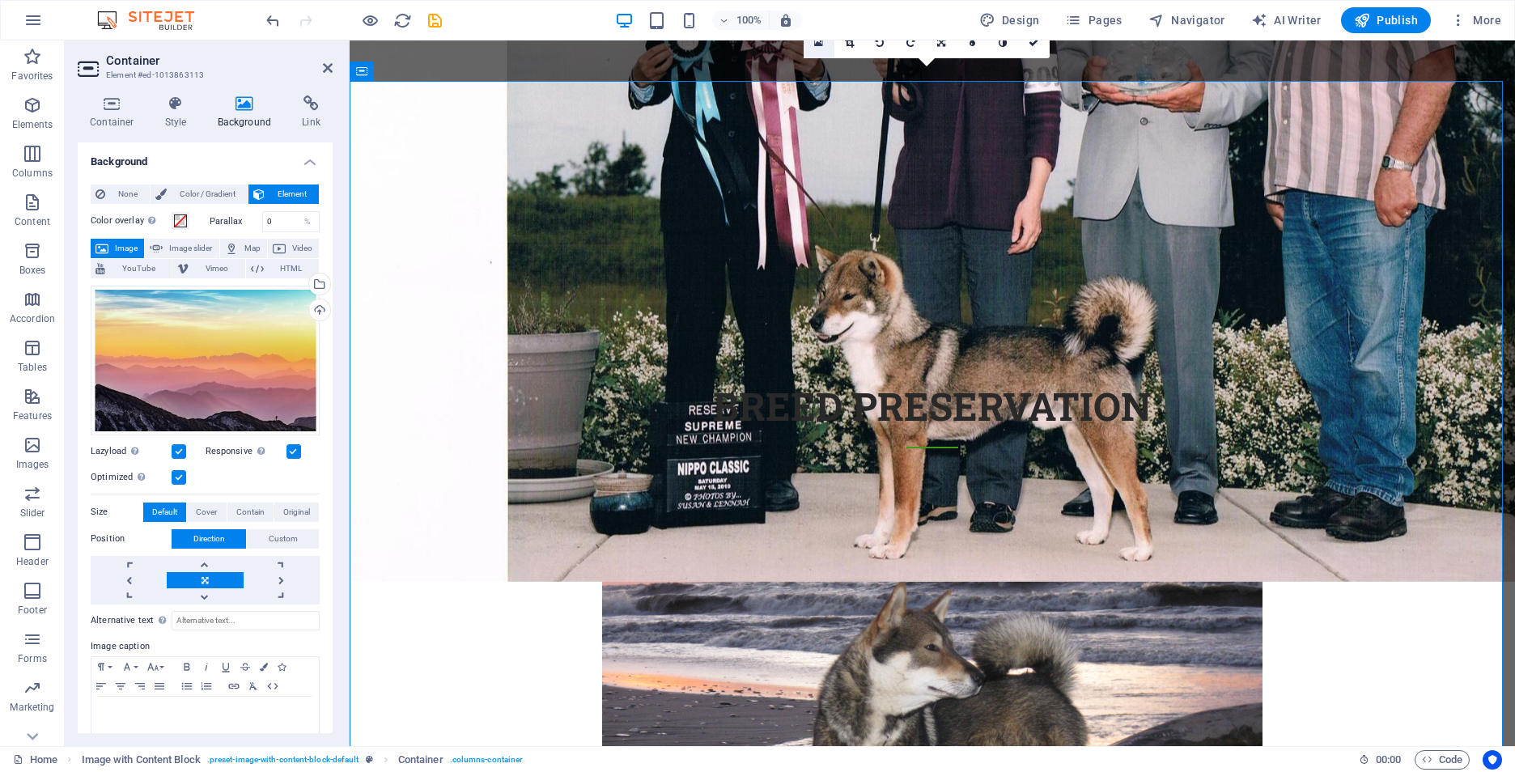
click at [818, 45] on icon at bounding box center [818, 42] width 9 height 11
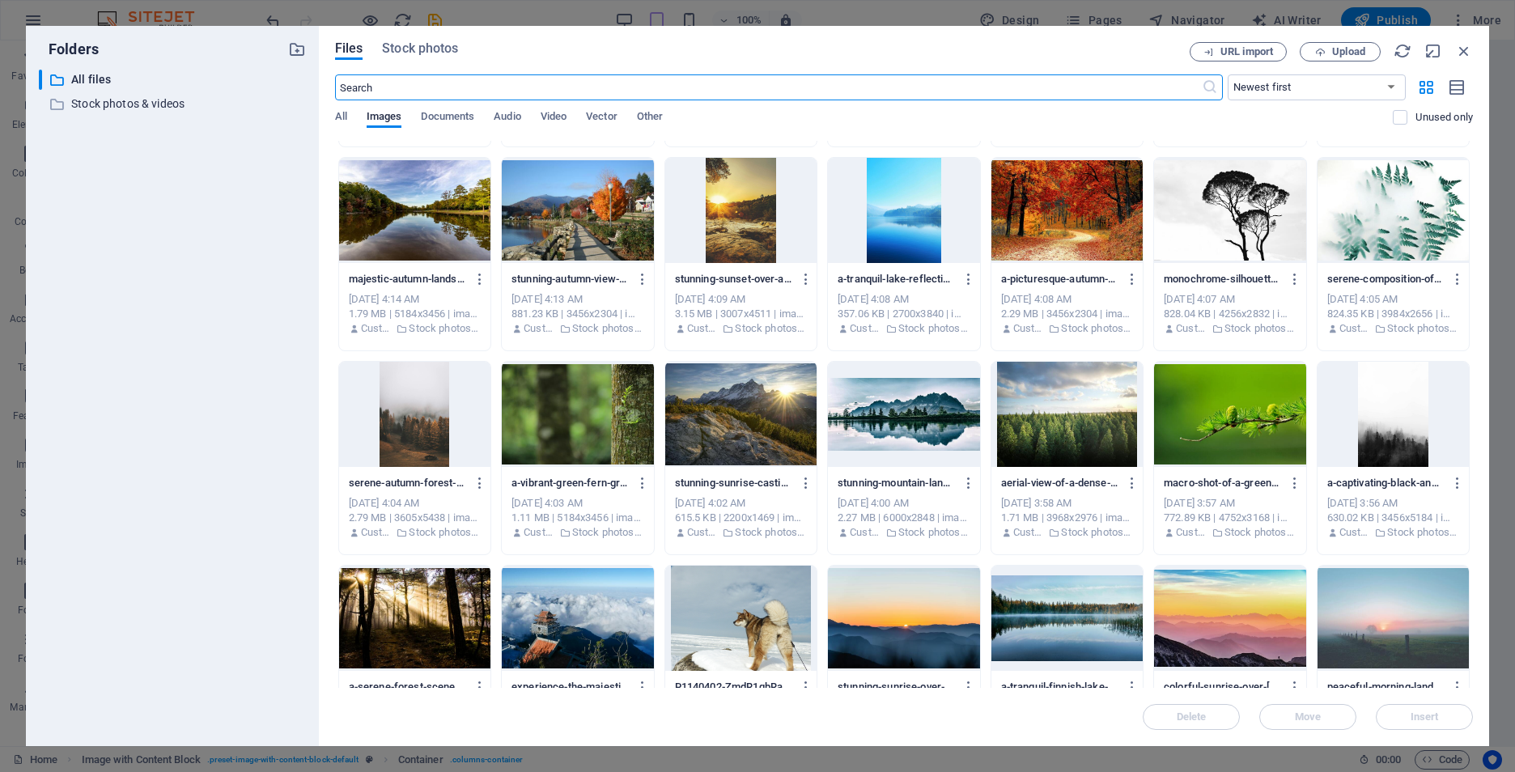
scroll to position [1780, 0]
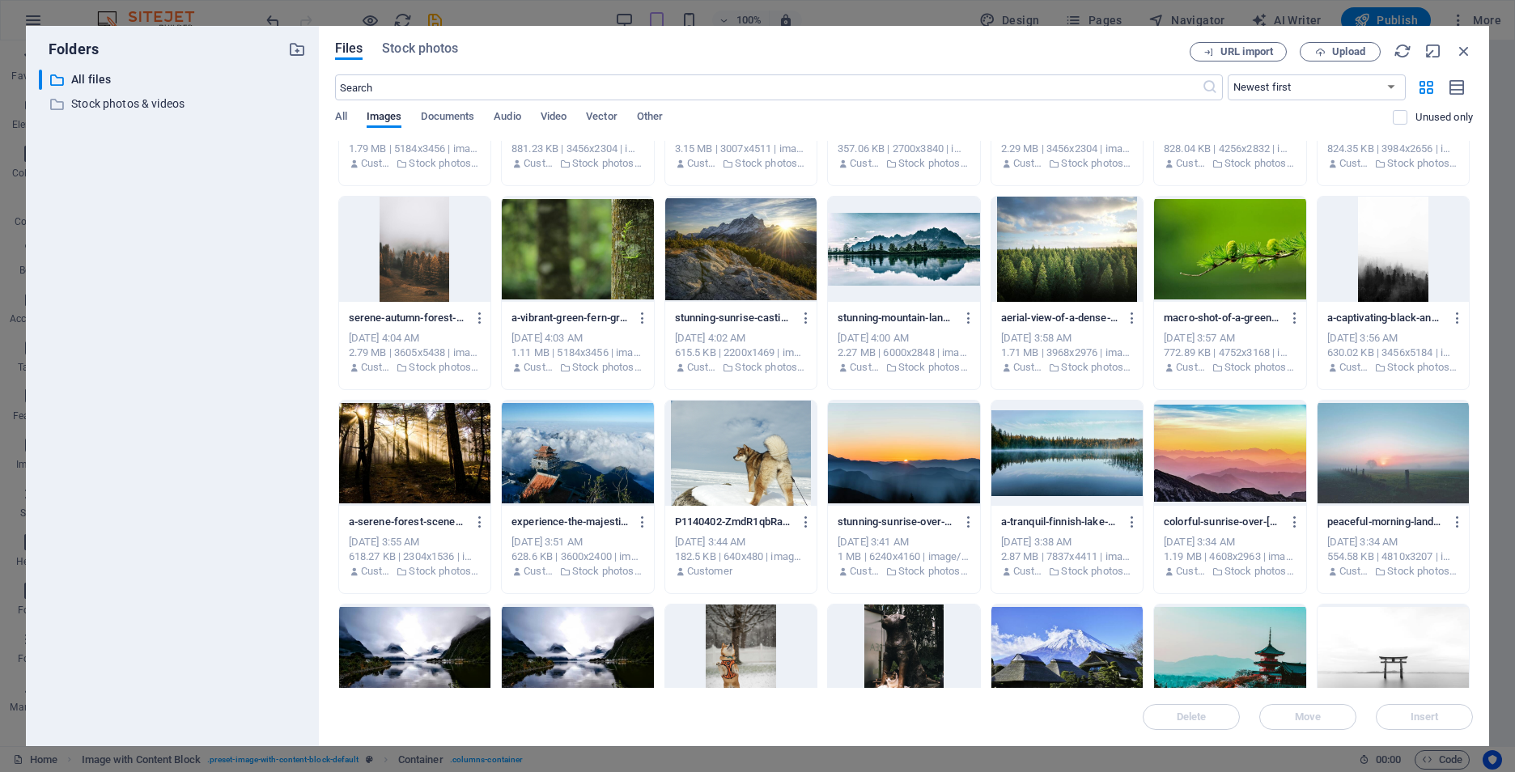
click at [1217, 461] on div at bounding box center [1229, 453] width 151 height 105
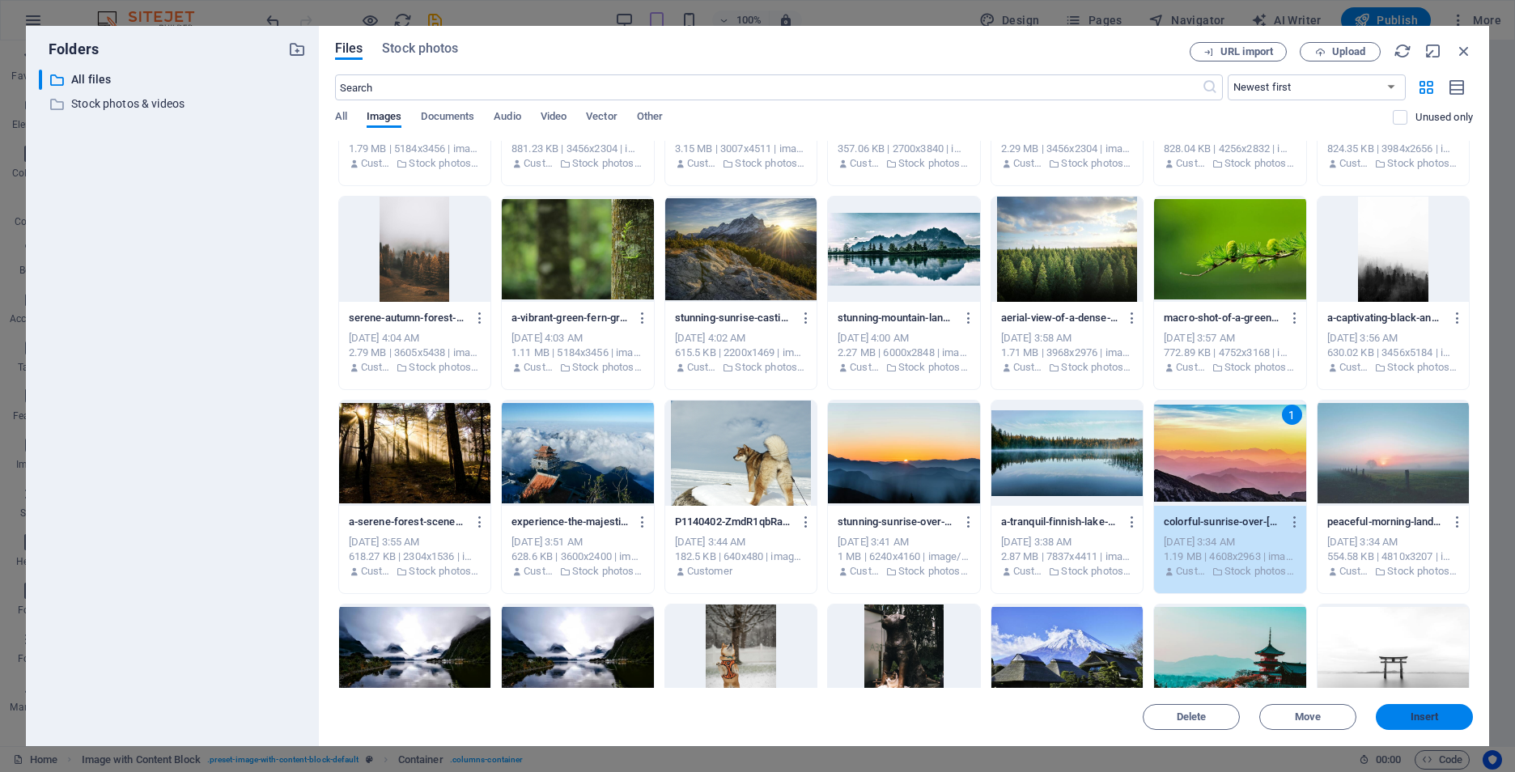
click at [1423, 718] on span "Insert" at bounding box center [1425, 717] width 28 height 10
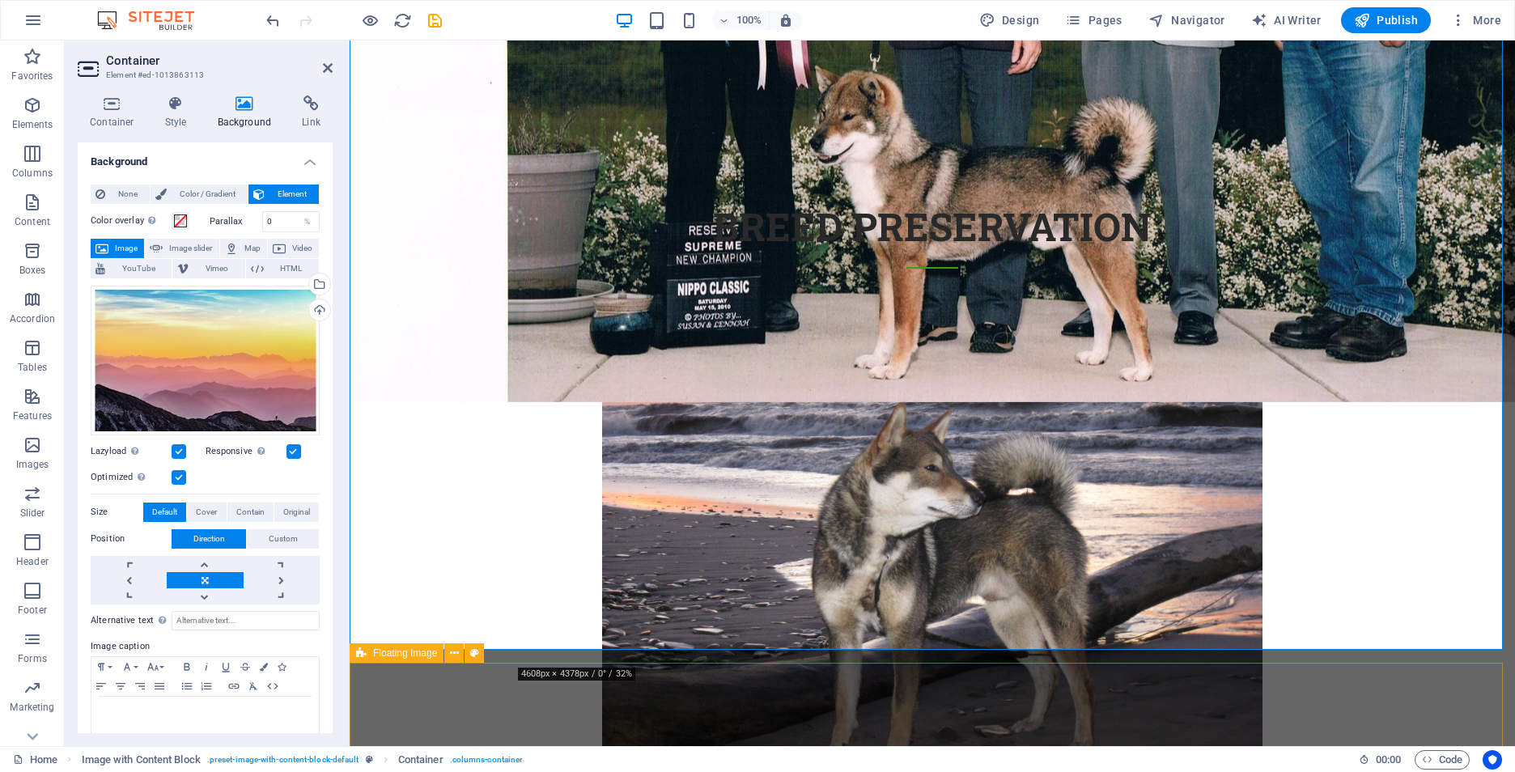
scroll to position [1687, 0]
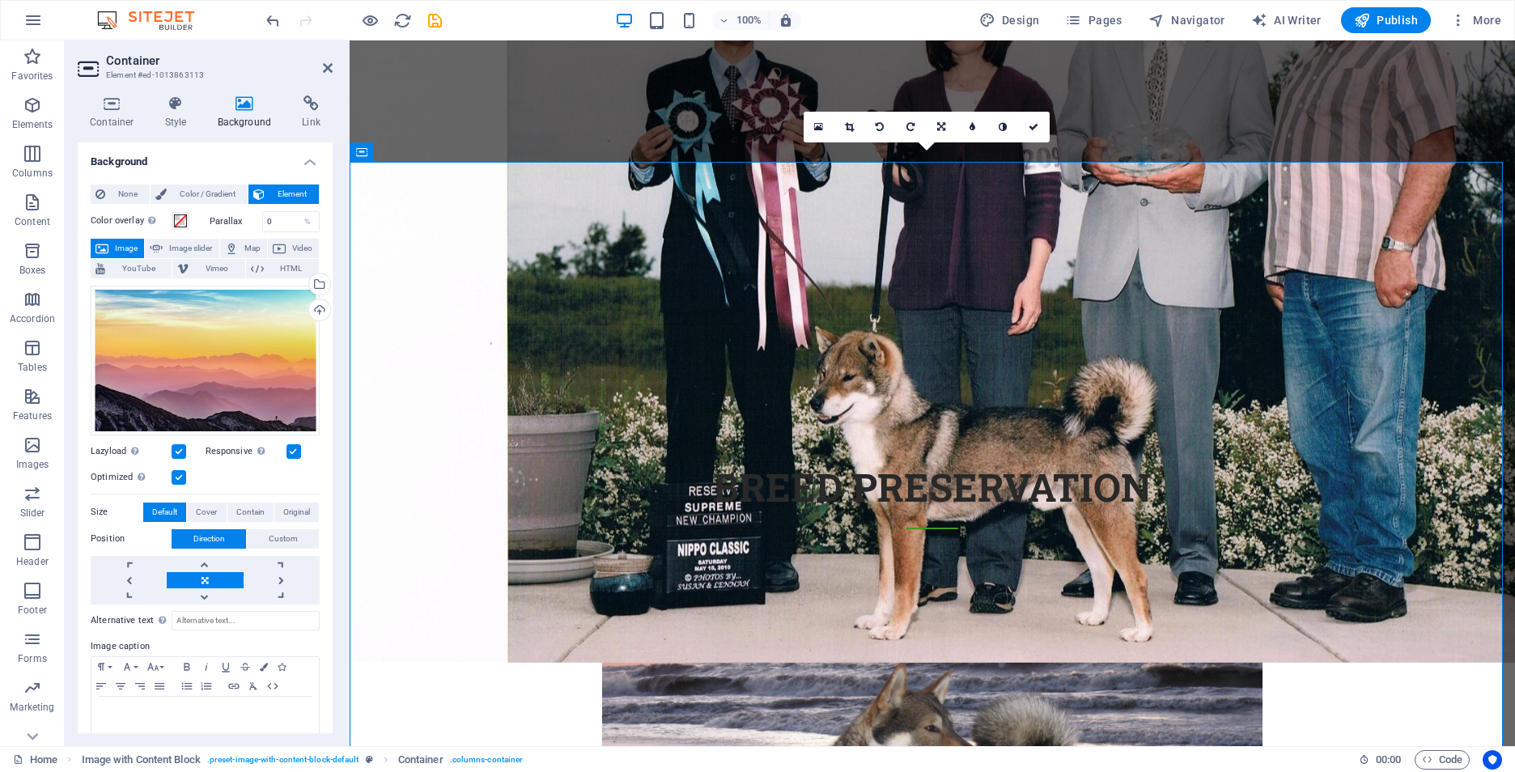
click at [1042, 130] on link at bounding box center [1034, 127] width 31 height 31
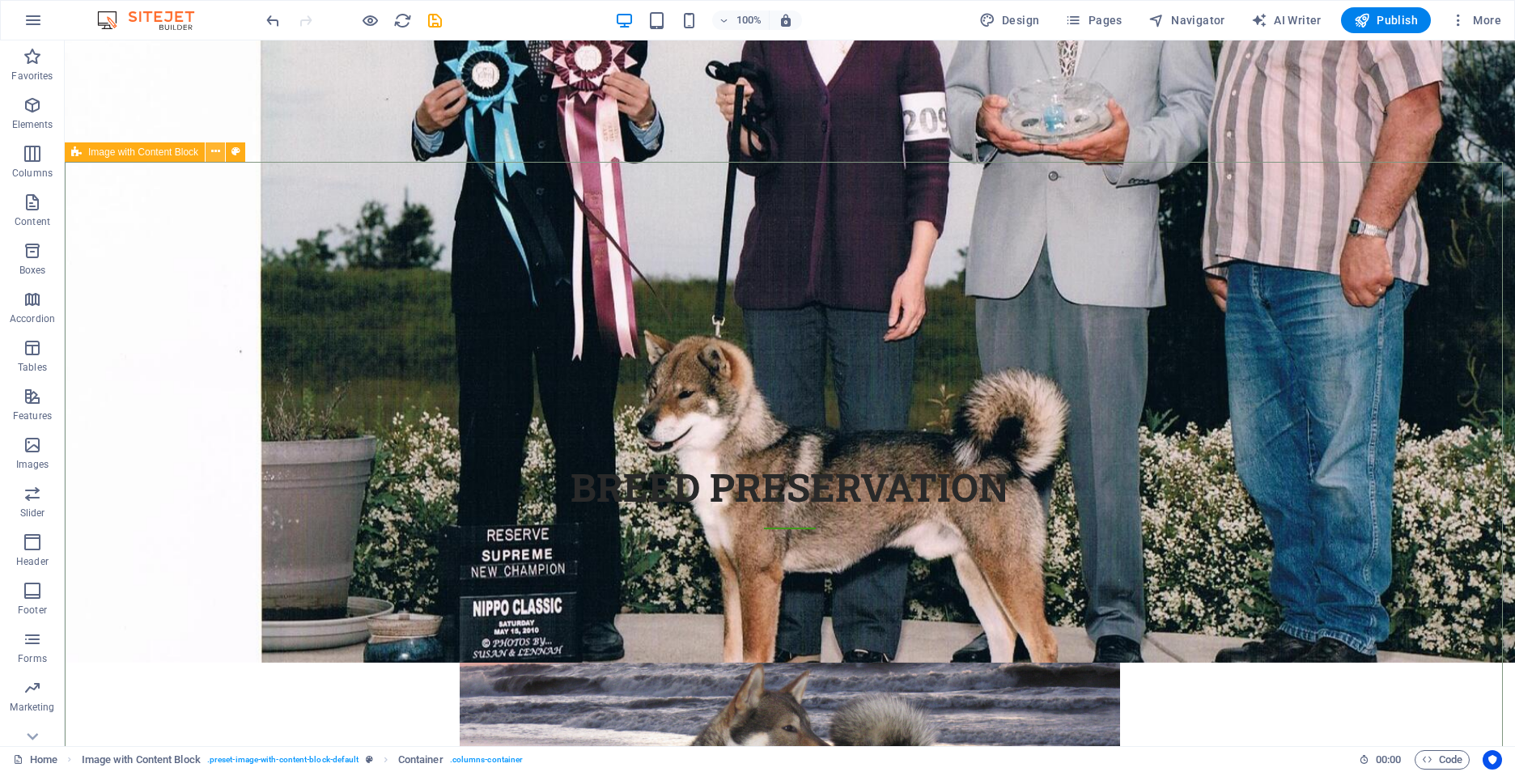
click at [212, 153] on icon at bounding box center [215, 151] width 9 height 17
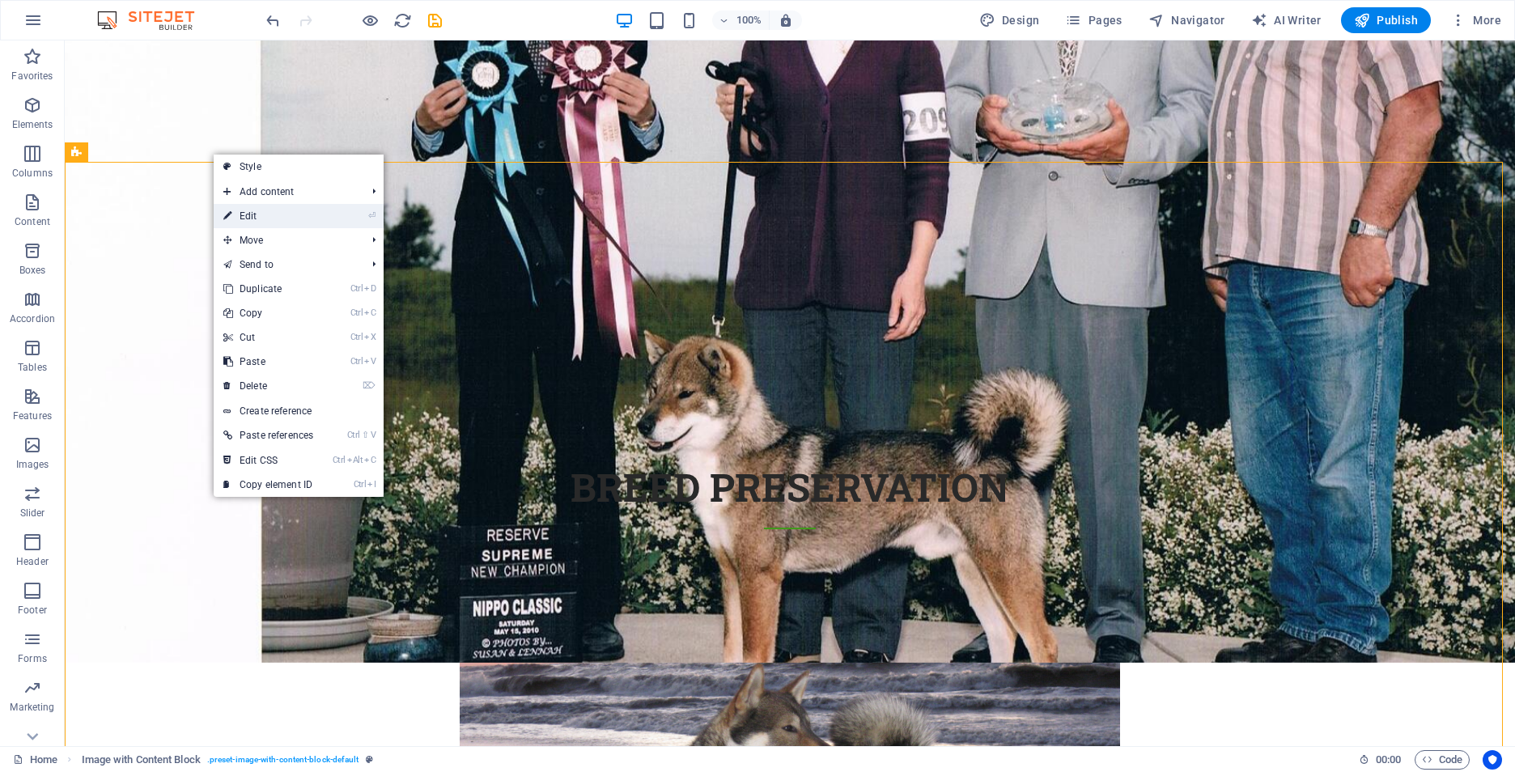
click at [230, 209] on icon at bounding box center [227, 216] width 8 height 24
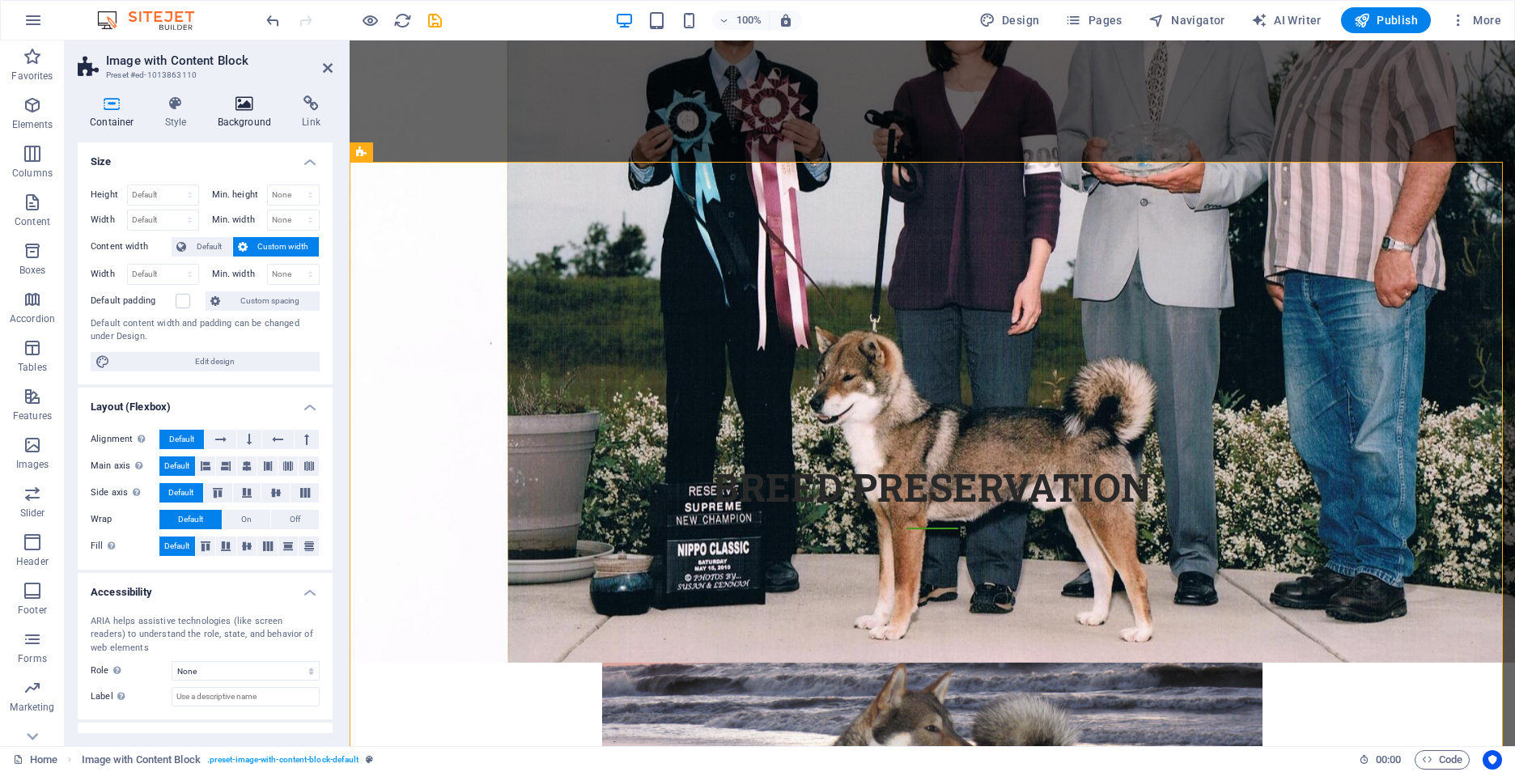
click at [248, 113] on h4 "Background" at bounding box center [248, 112] width 85 height 34
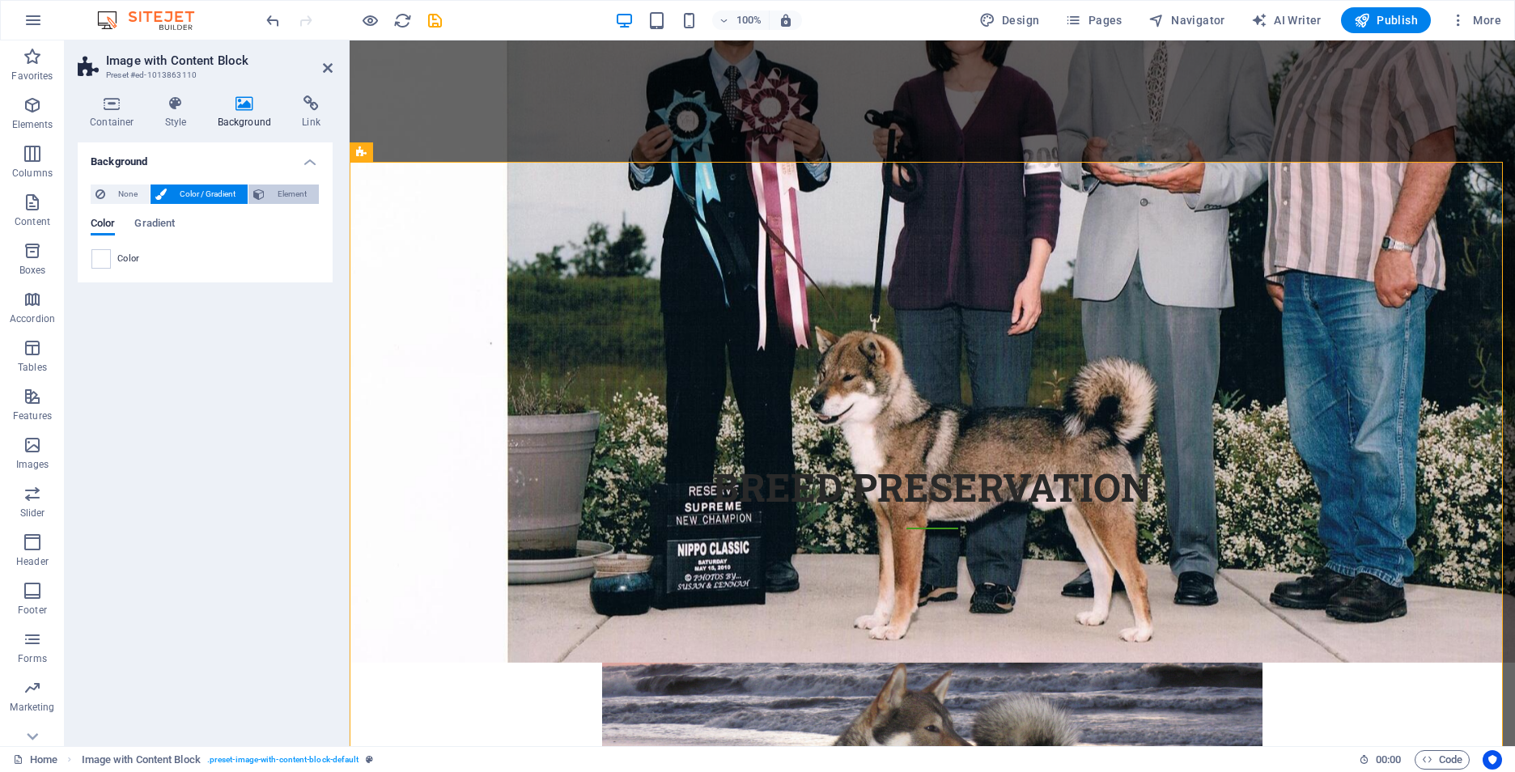
click at [277, 196] on span "Element" at bounding box center [291, 194] width 45 height 19
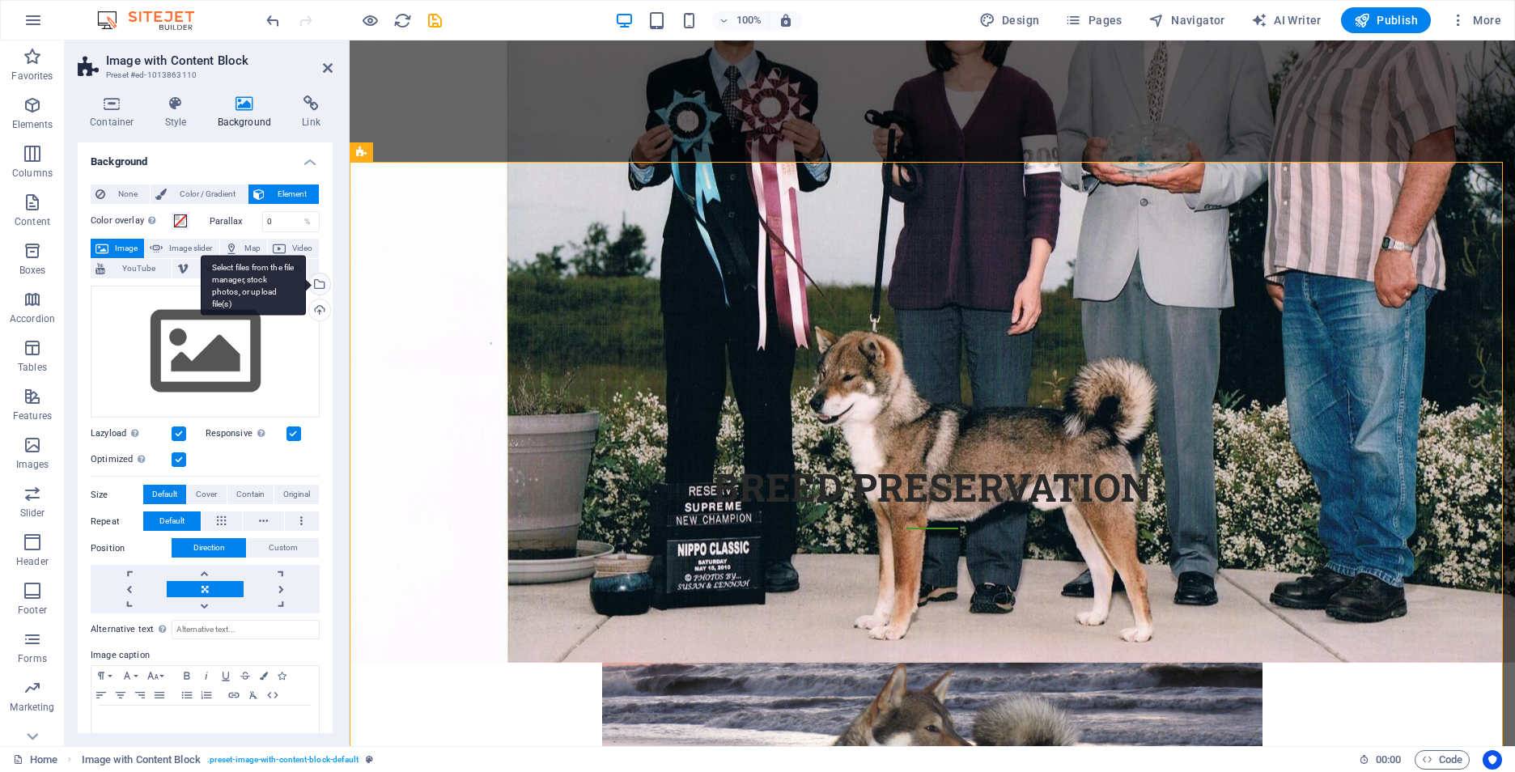
click at [317, 286] on div "Select files from the file manager, stock photos, or upload file(s)" at bounding box center [318, 286] width 24 height 24
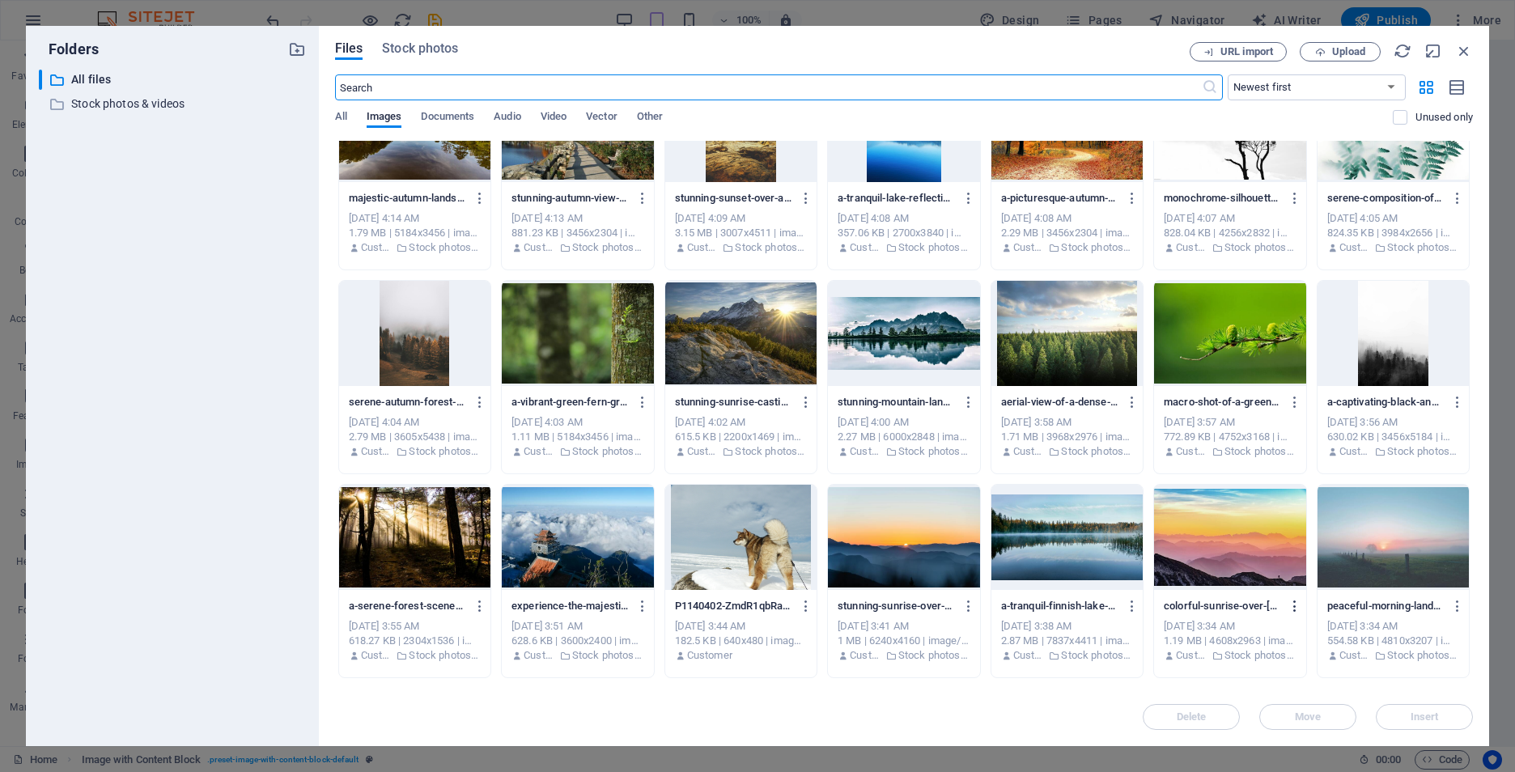
scroll to position [1780, 0]
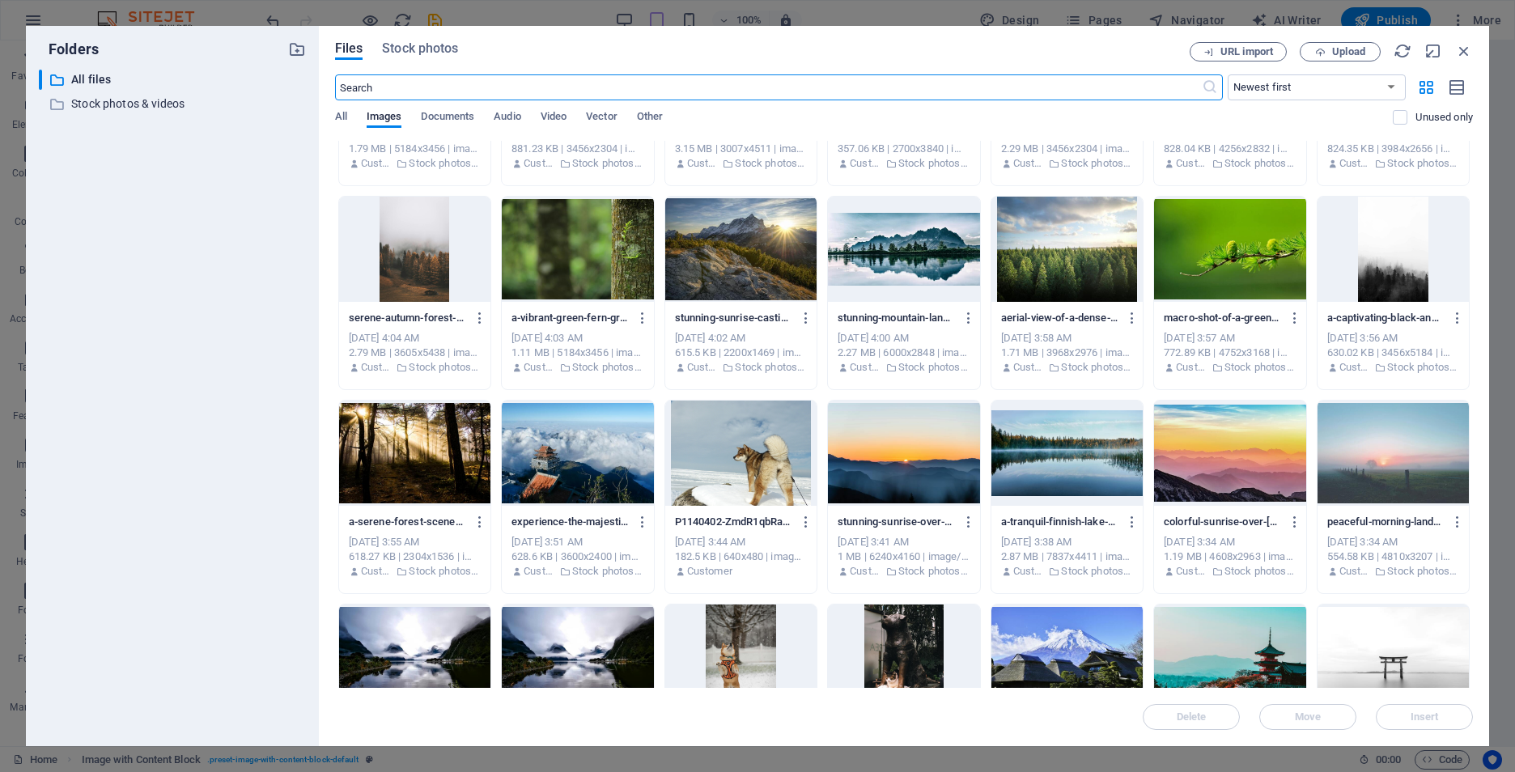
click at [1206, 461] on div at bounding box center [1229, 453] width 151 height 105
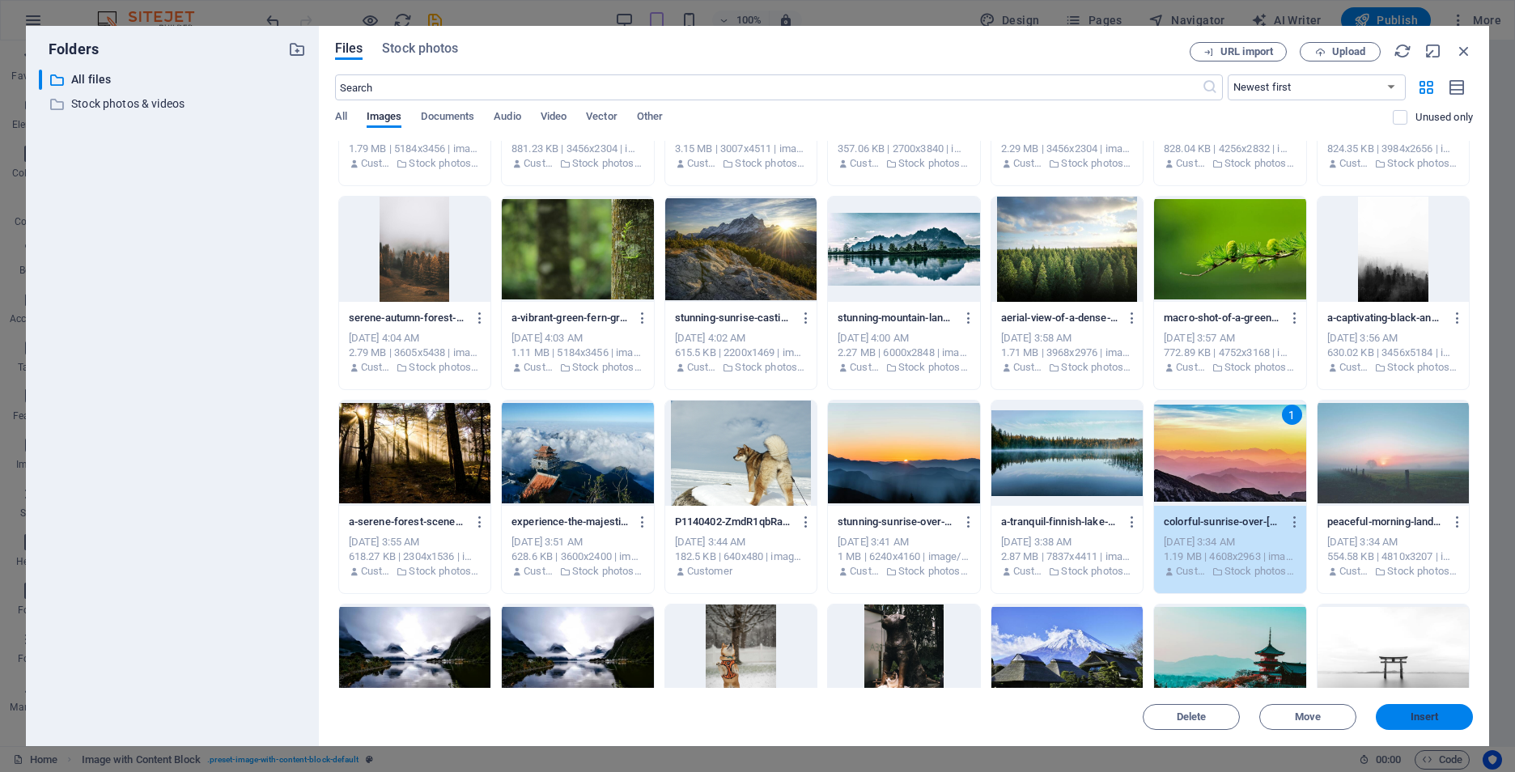
click at [1419, 720] on span "Insert" at bounding box center [1425, 717] width 28 height 10
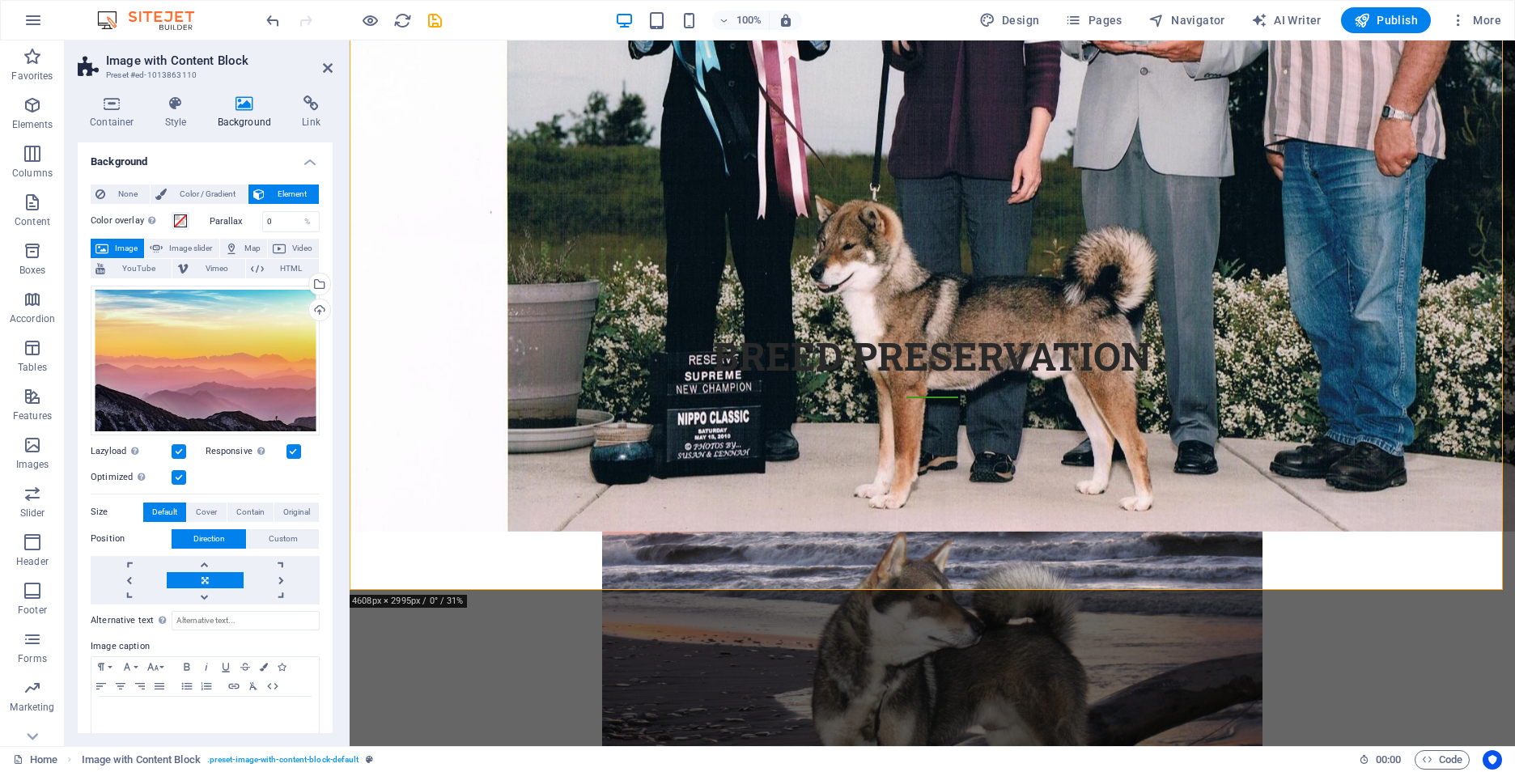
scroll to position [2011, 0]
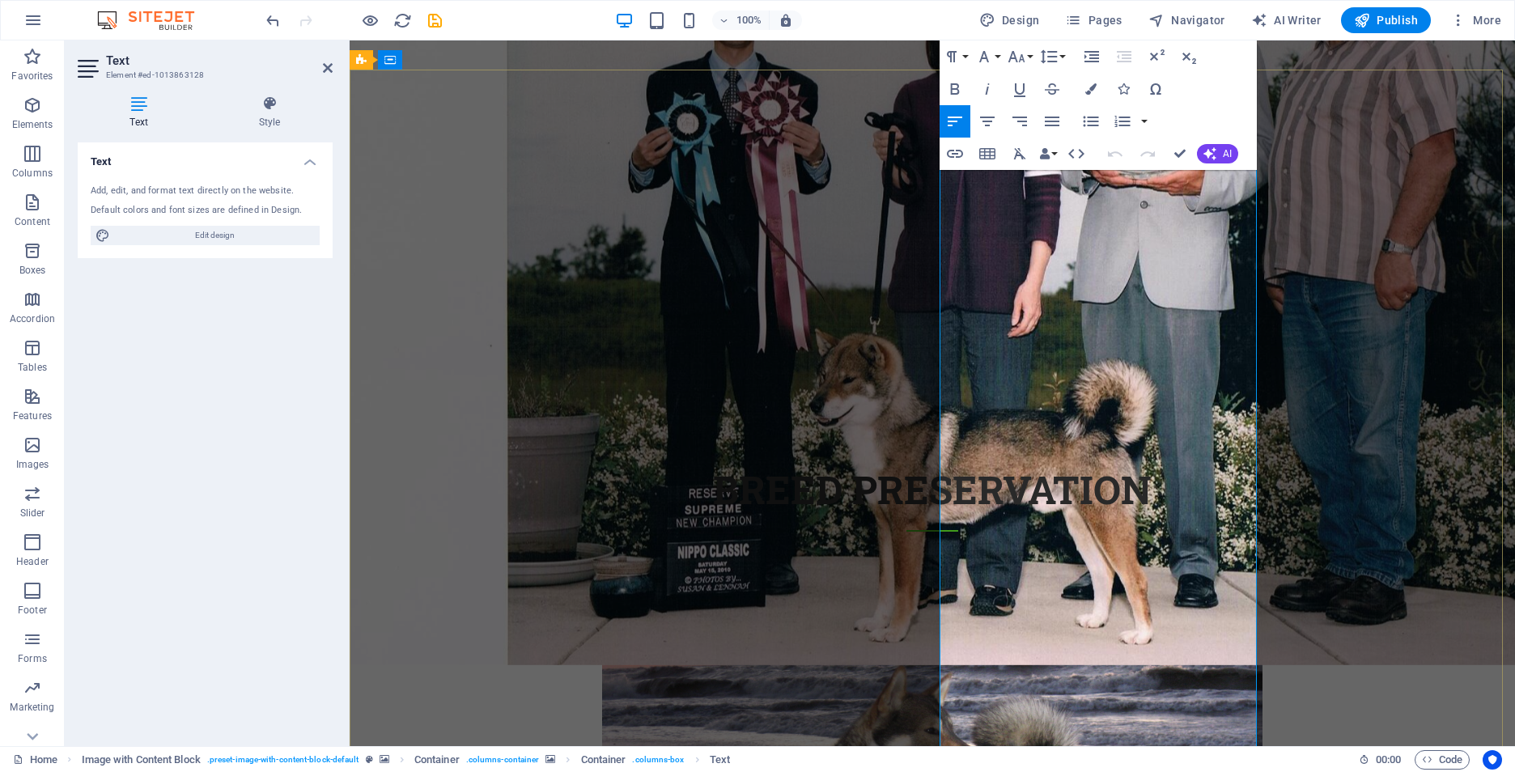
scroll to position [1844, 0]
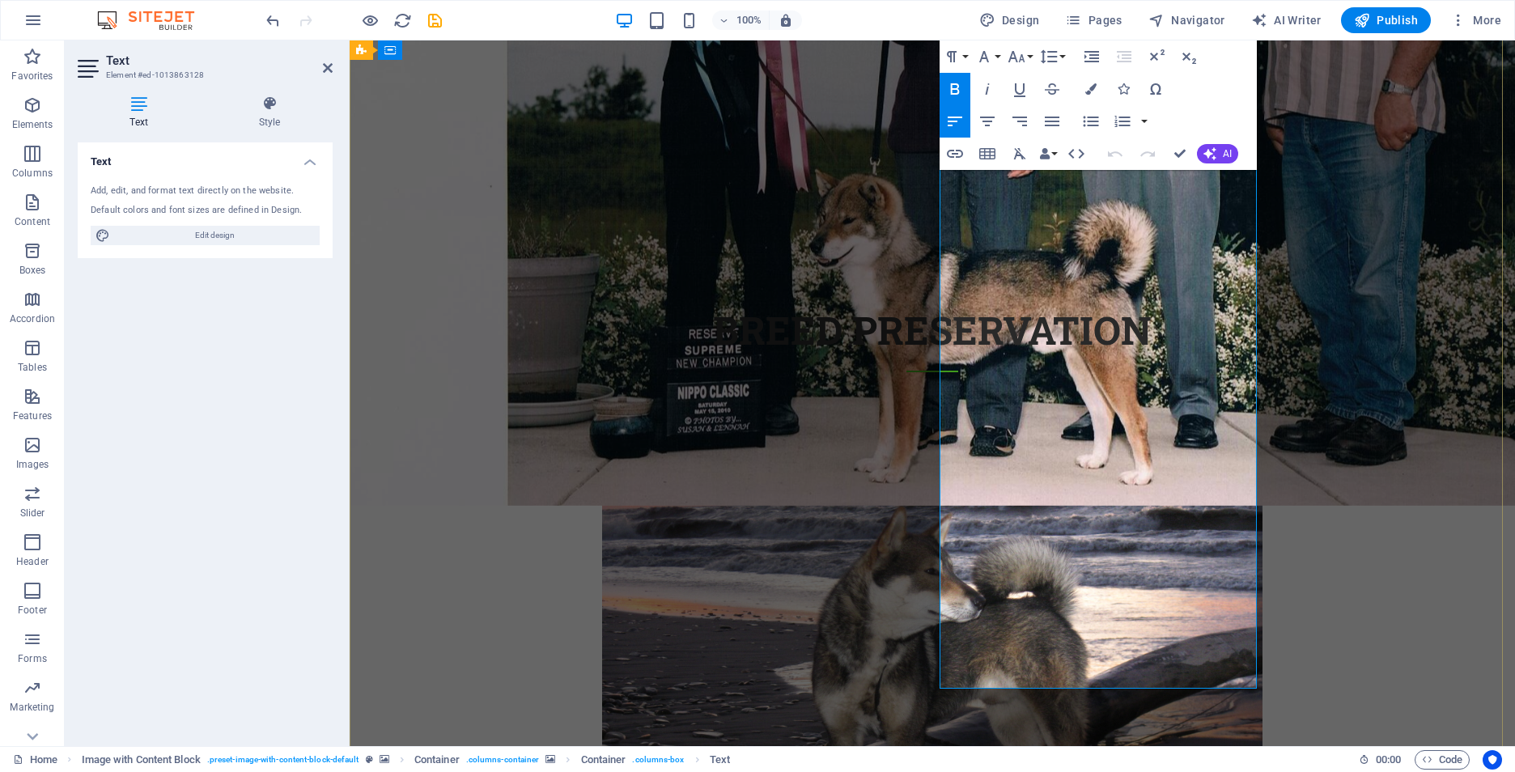
drag, startPoint x: 1029, startPoint y: 545, endPoint x: 987, endPoint y: 542, distance: 42.2
drag, startPoint x: 998, startPoint y: 569, endPoint x: 1029, endPoint y: 567, distance: 31.7
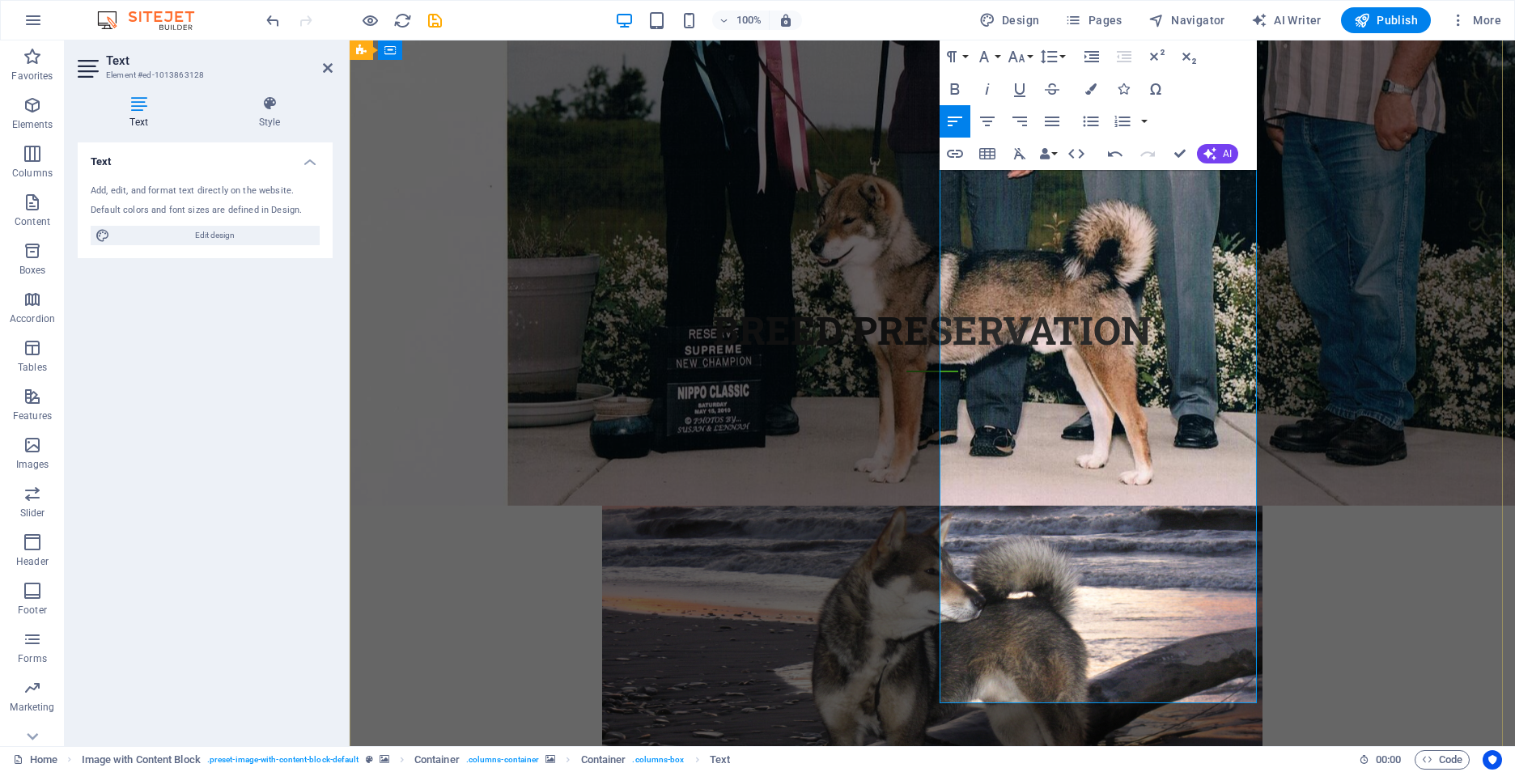
click at [1029, 59] on button "Font Size" at bounding box center [1019, 56] width 31 height 32
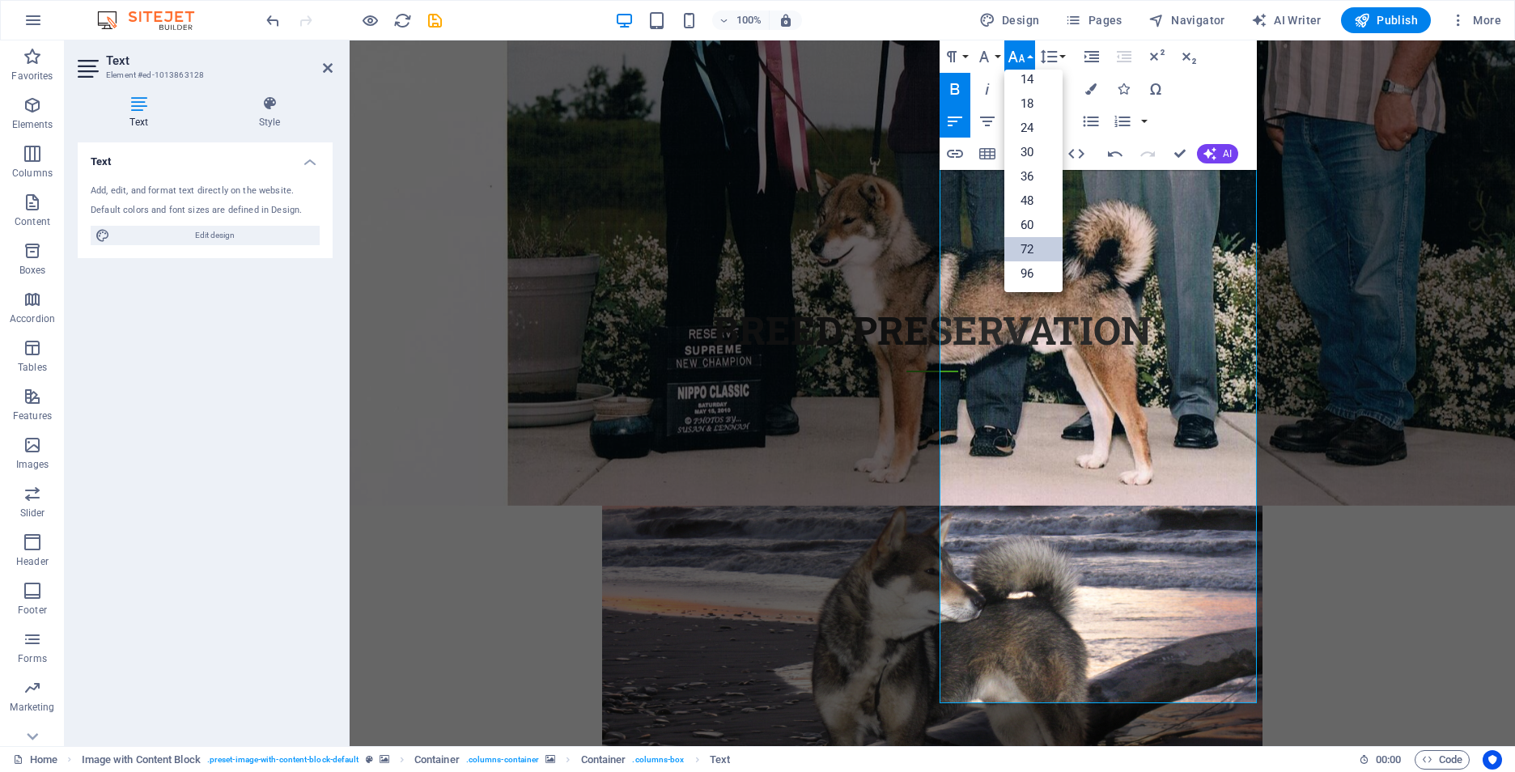
scroll to position [130, 0]
click at [1038, 79] on link "14" at bounding box center [1033, 79] width 58 height 24
click at [958, 85] on icon "button" at bounding box center [954, 88] width 19 height 19
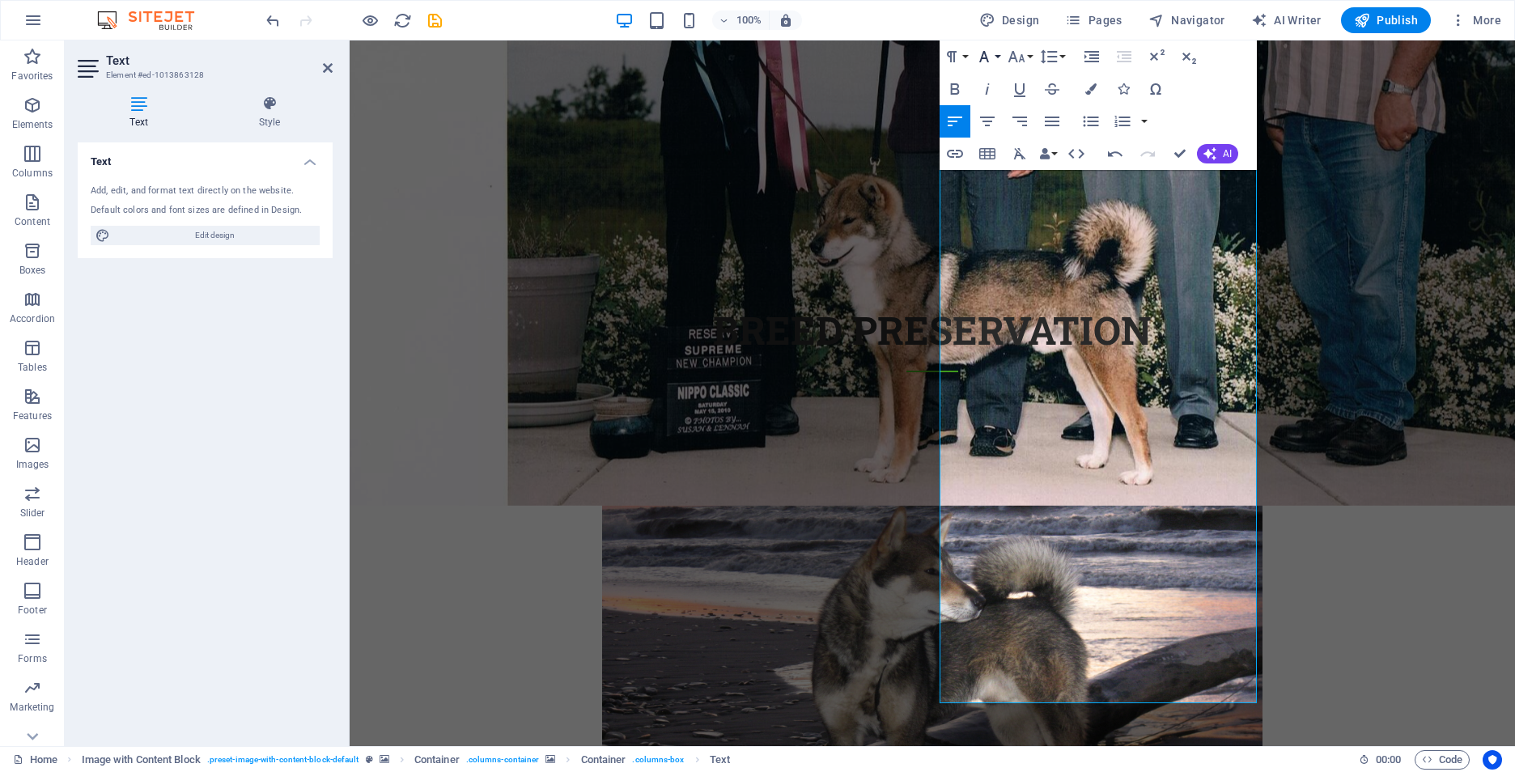
click at [994, 57] on button "Font Family" at bounding box center [987, 56] width 31 height 32
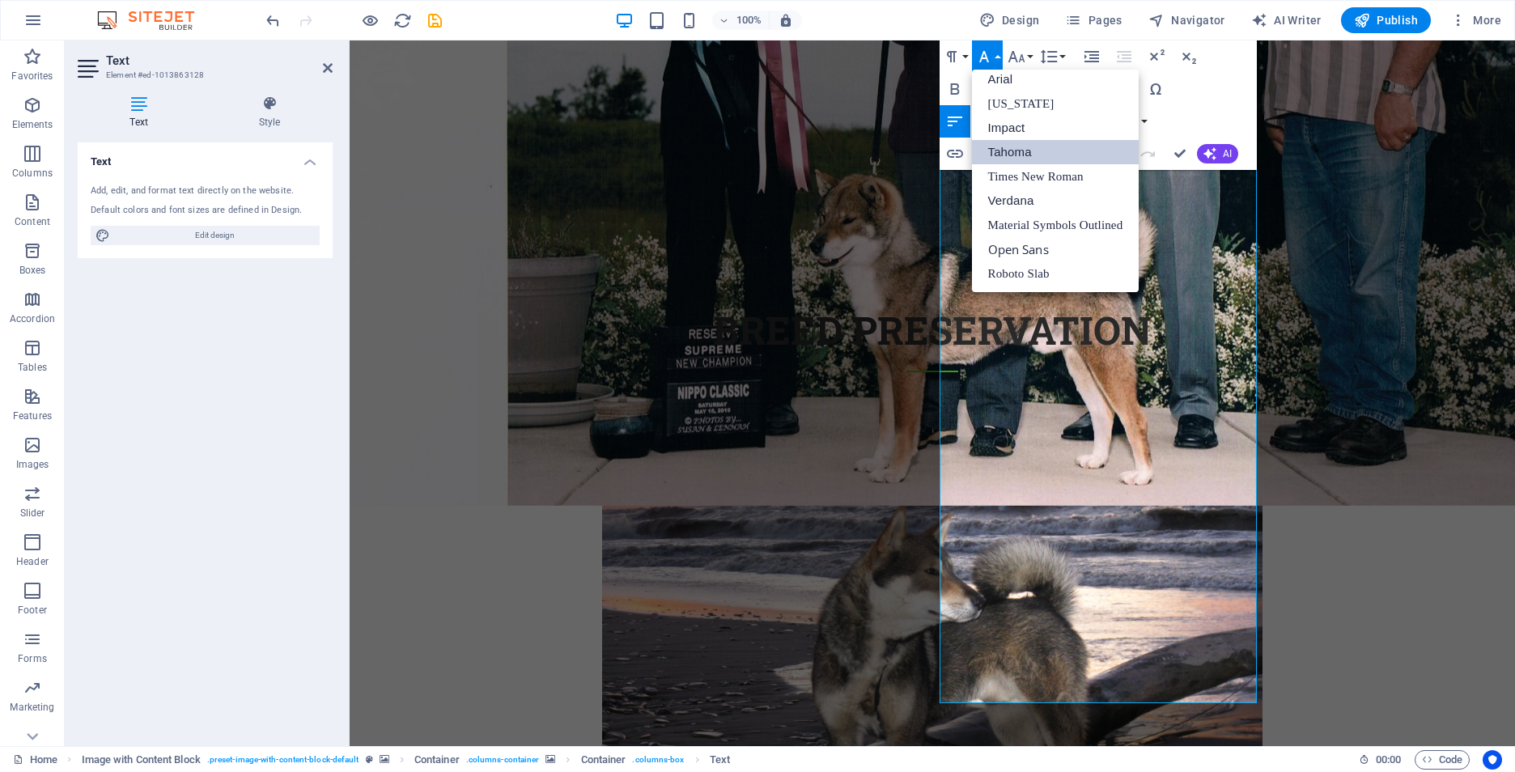
scroll to position [9, 0]
click at [999, 197] on link "Verdana" at bounding box center [1056, 201] width 168 height 24
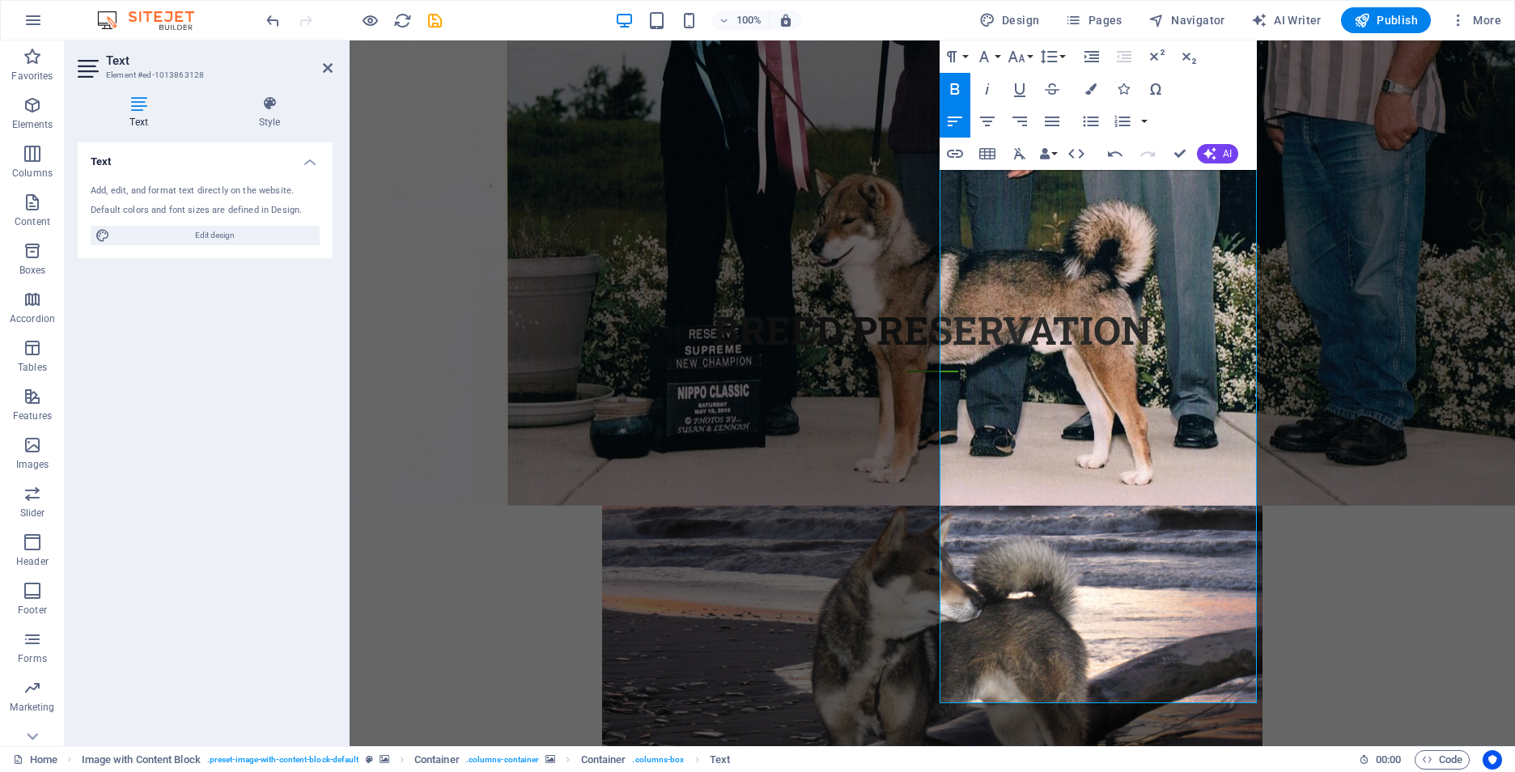
click at [948, 83] on icon "button" at bounding box center [954, 88] width 19 height 19
click at [999, 61] on button "Font Family" at bounding box center [987, 56] width 31 height 32
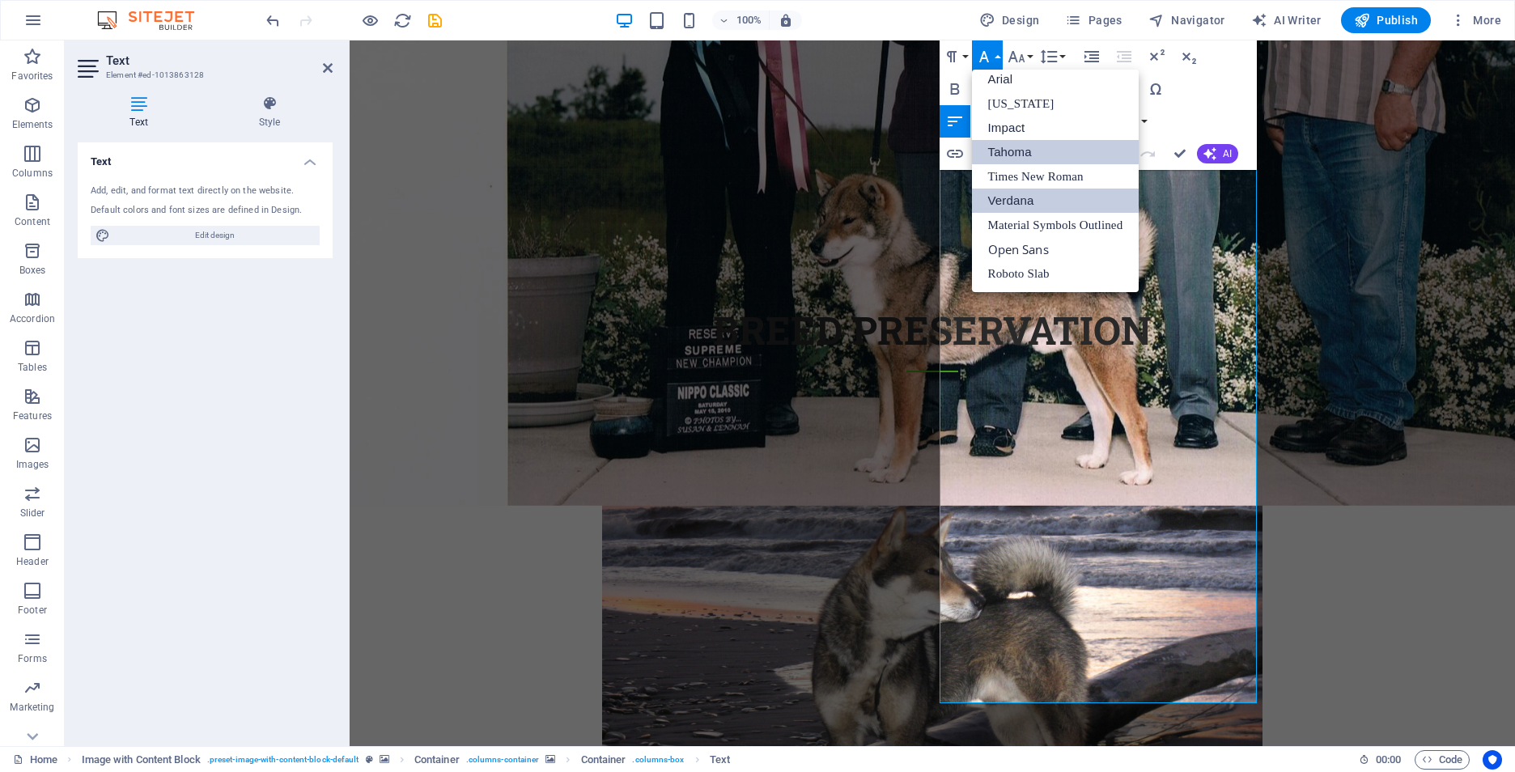
click at [987, 200] on link "Verdana" at bounding box center [1056, 201] width 168 height 24
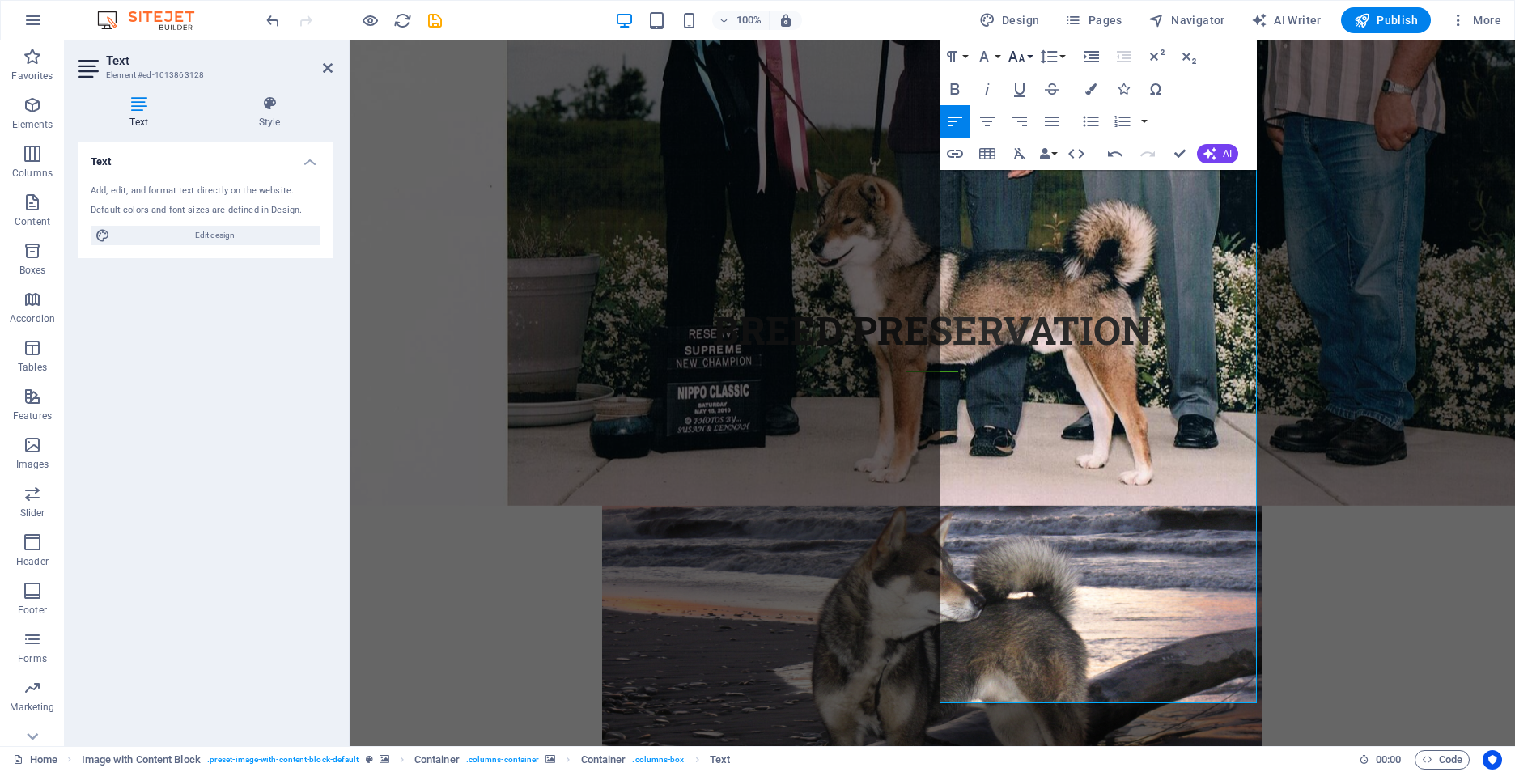
click at [1024, 54] on icon "button" at bounding box center [1016, 56] width 19 height 19
click at [1026, 99] on link "18" at bounding box center [1033, 103] width 58 height 24
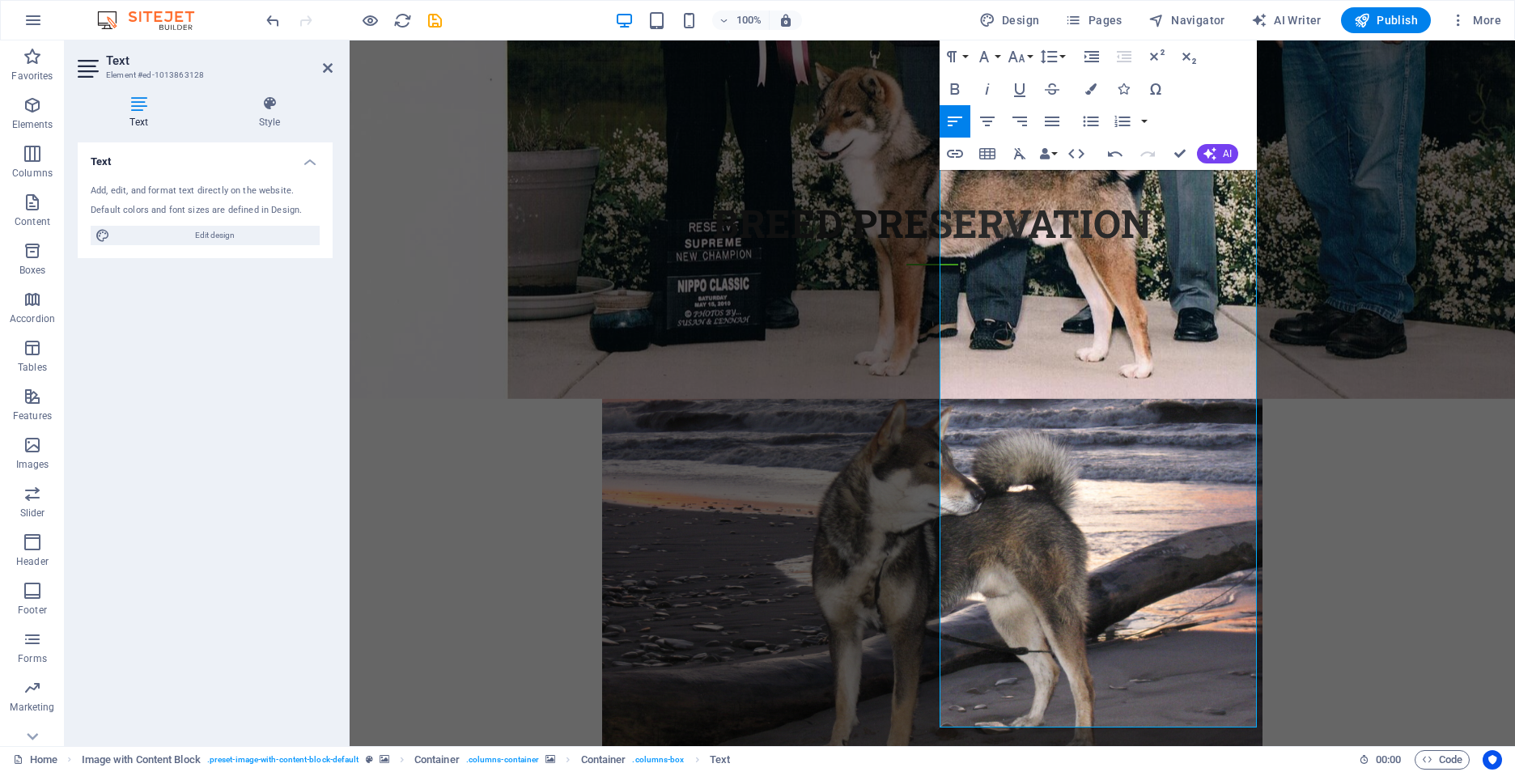
scroll to position [2005, 0]
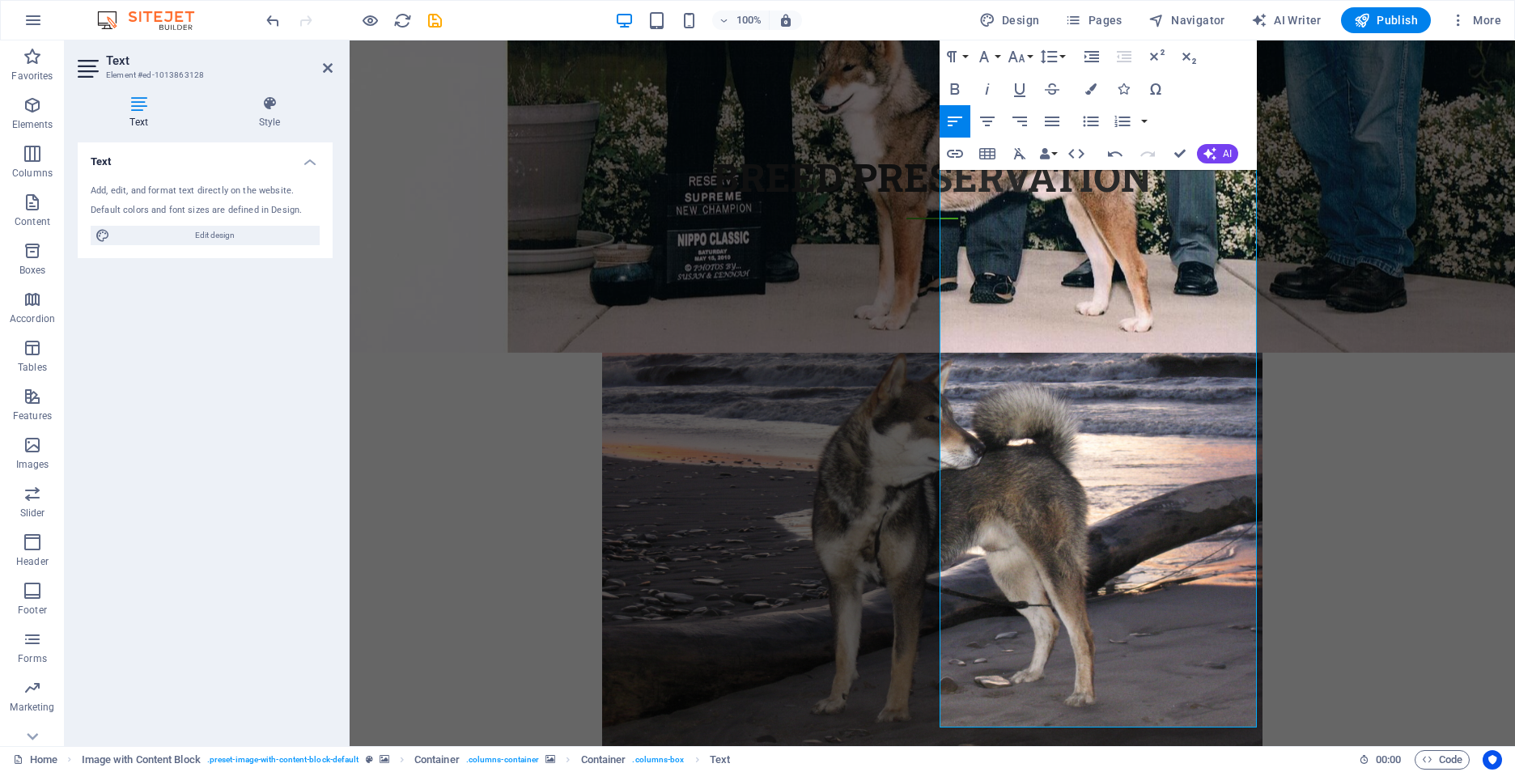
drag, startPoint x: 1162, startPoint y: 600, endPoint x: 1244, endPoint y: 721, distance: 146.3
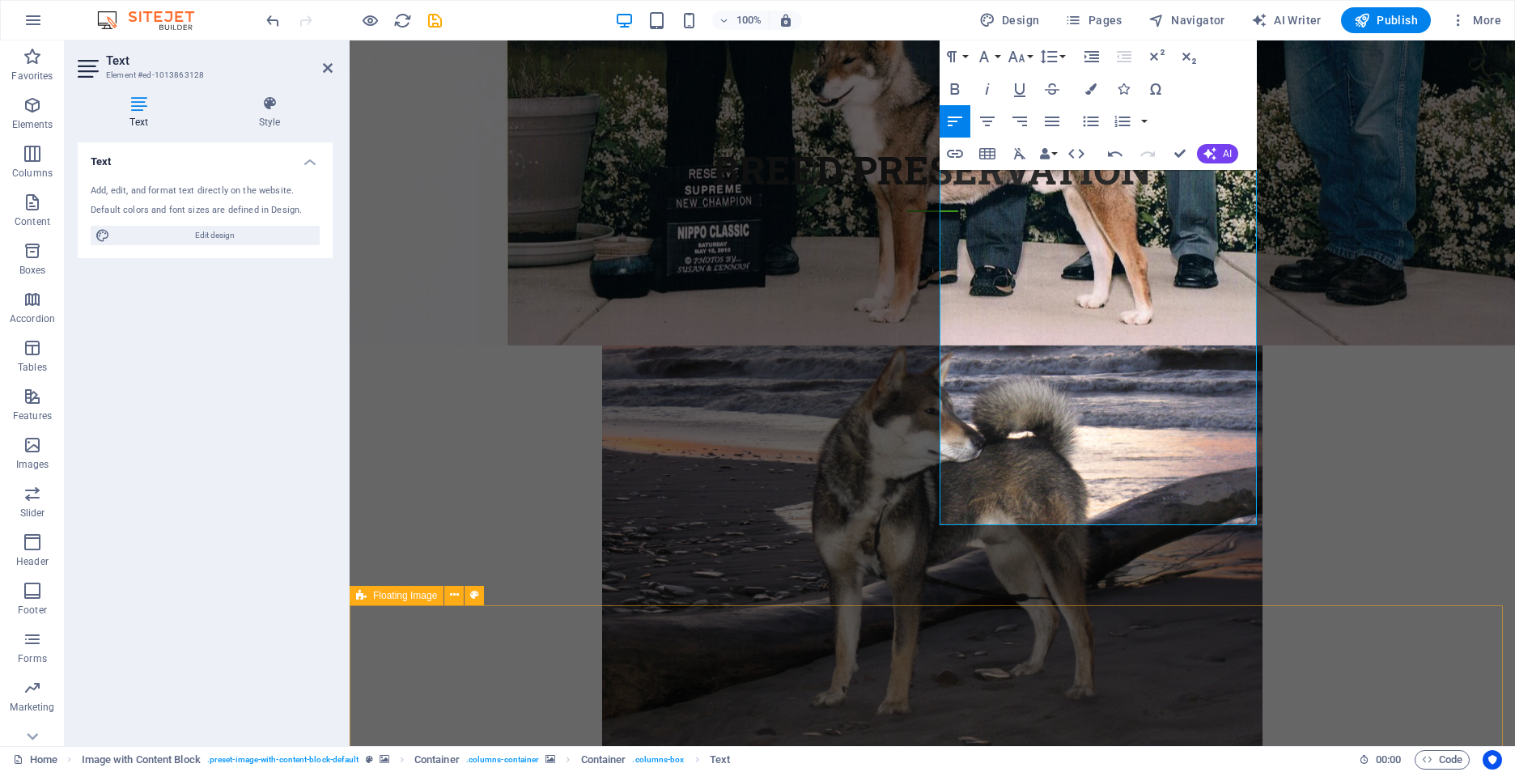
scroll to position [2, 0]
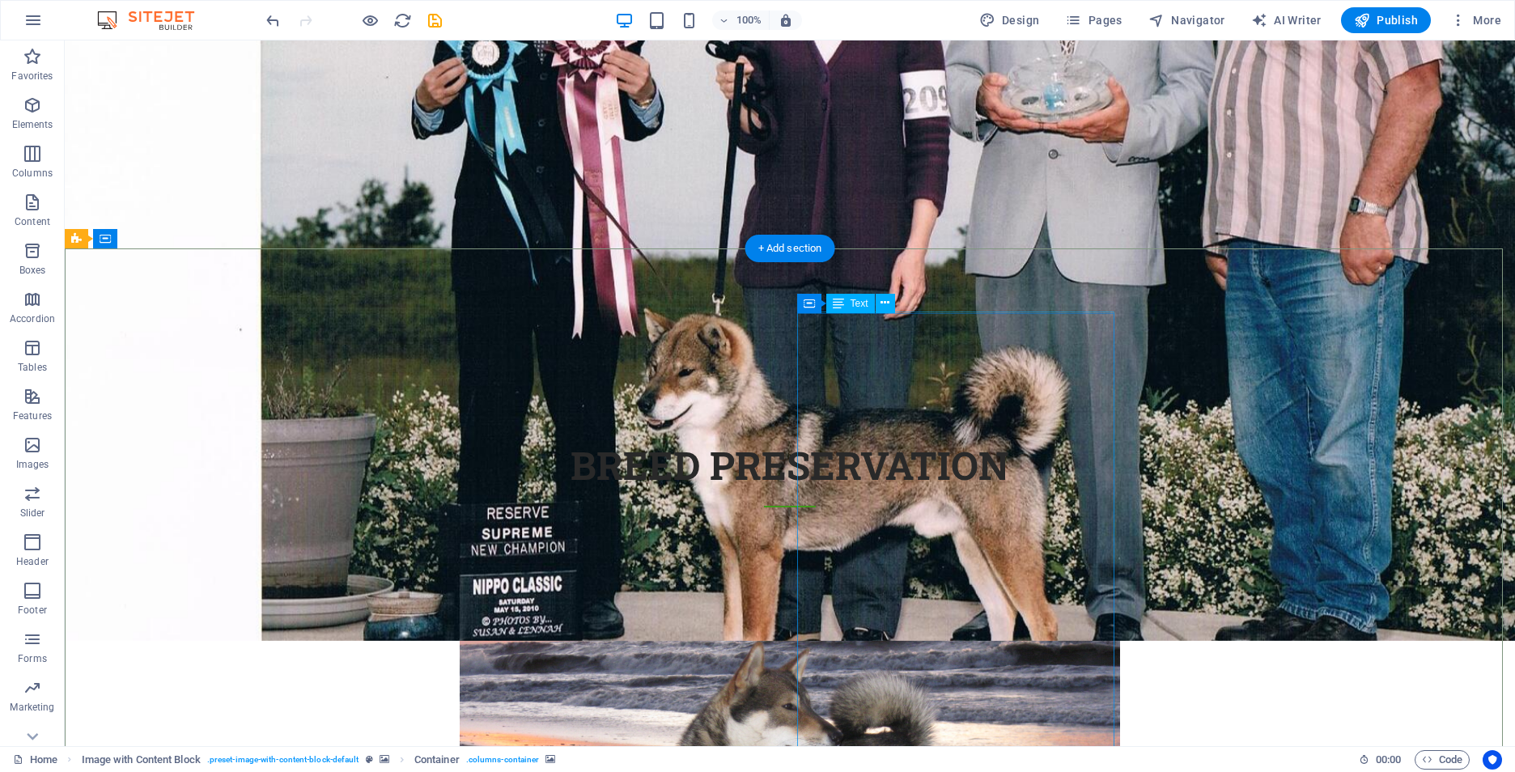
scroll to position [1844, 0]
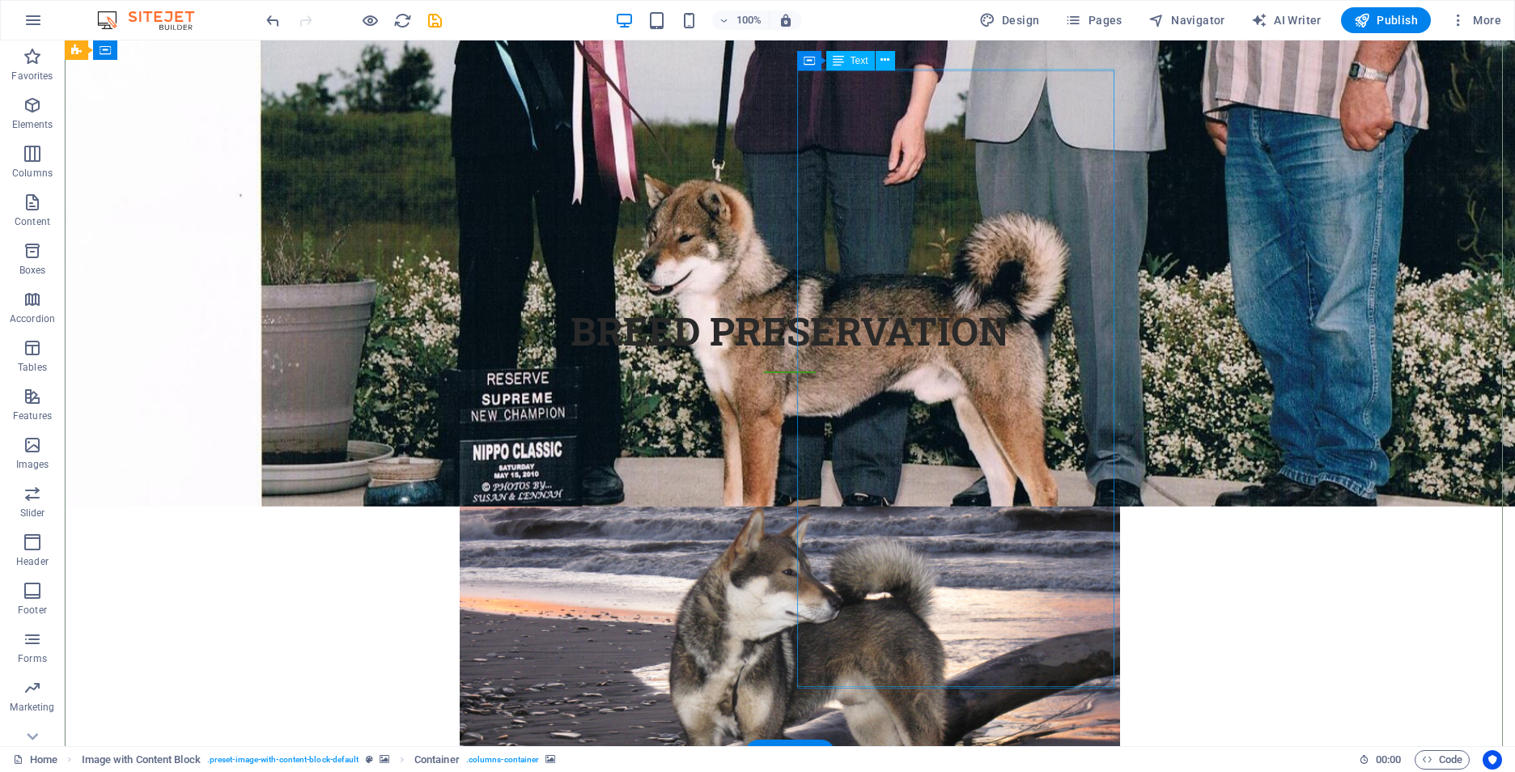
drag, startPoint x: 842, startPoint y: 571, endPoint x: 851, endPoint y: 567, distance: 9.8
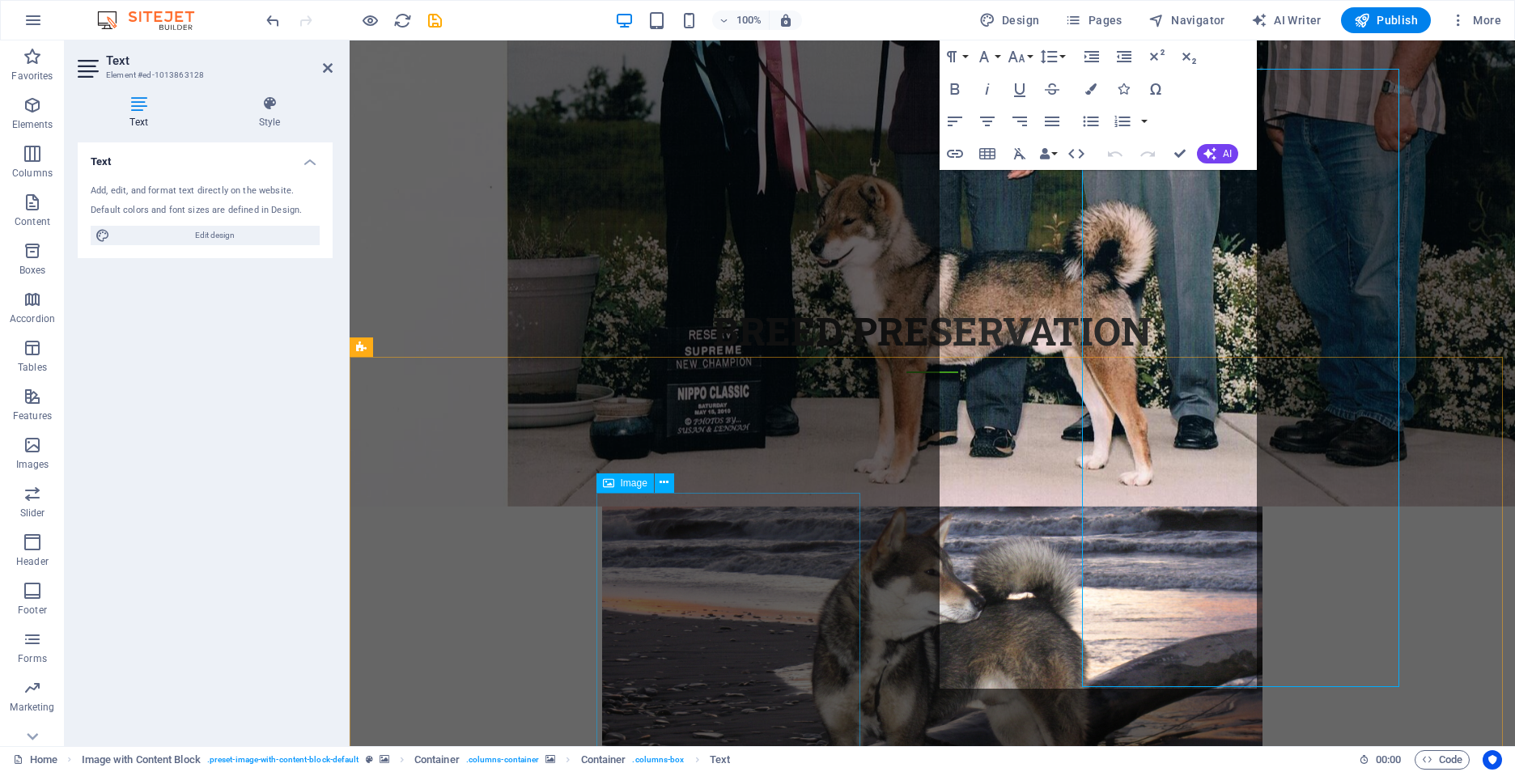
scroll to position [0, 0]
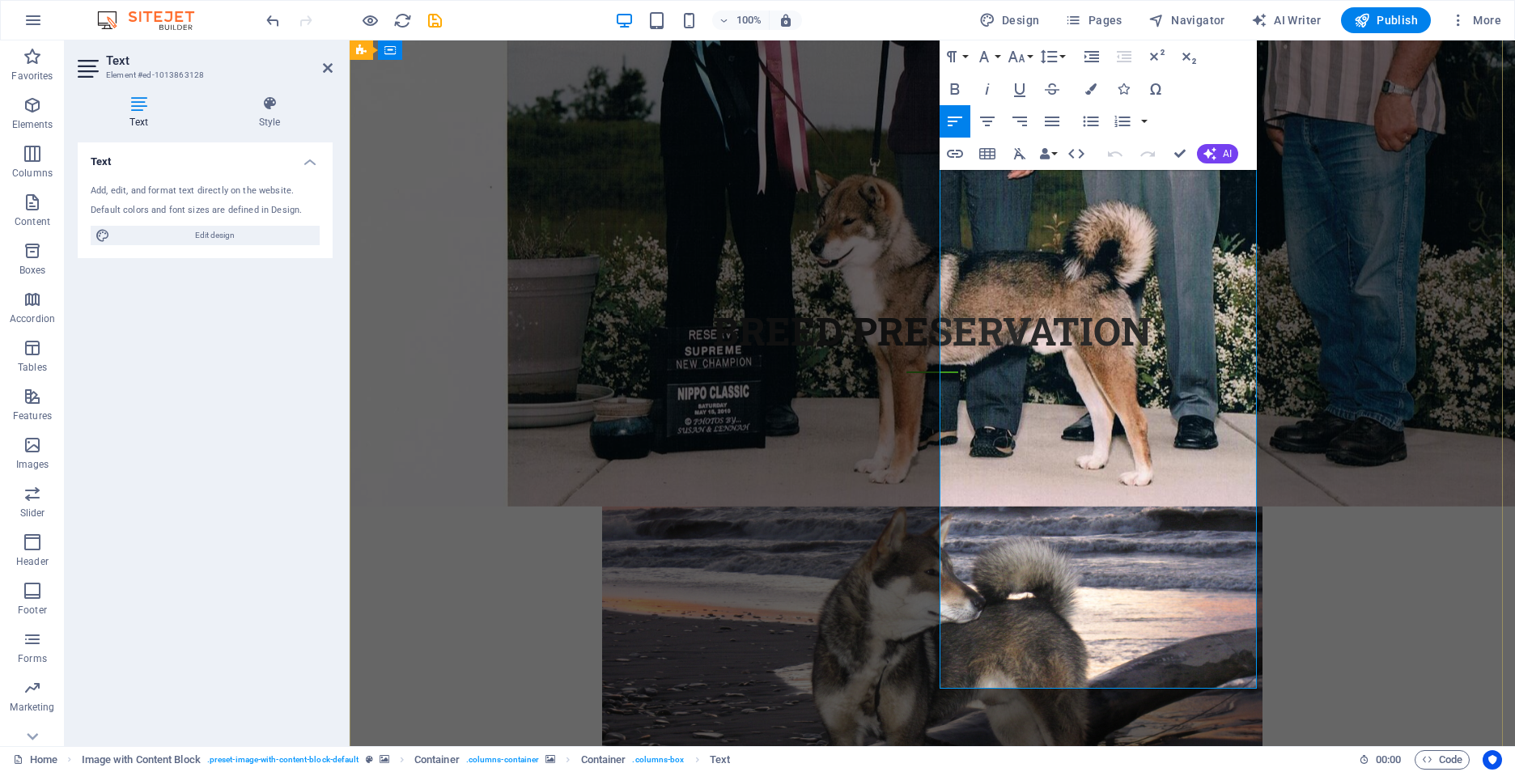
drag, startPoint x: 984, startPoint y: 545, endPoint x: 1169, endPoint y: 610, distance: 195.8
click at [996, 55] on button "Font Family" at bounding box center [987, 56] width 31 height 32
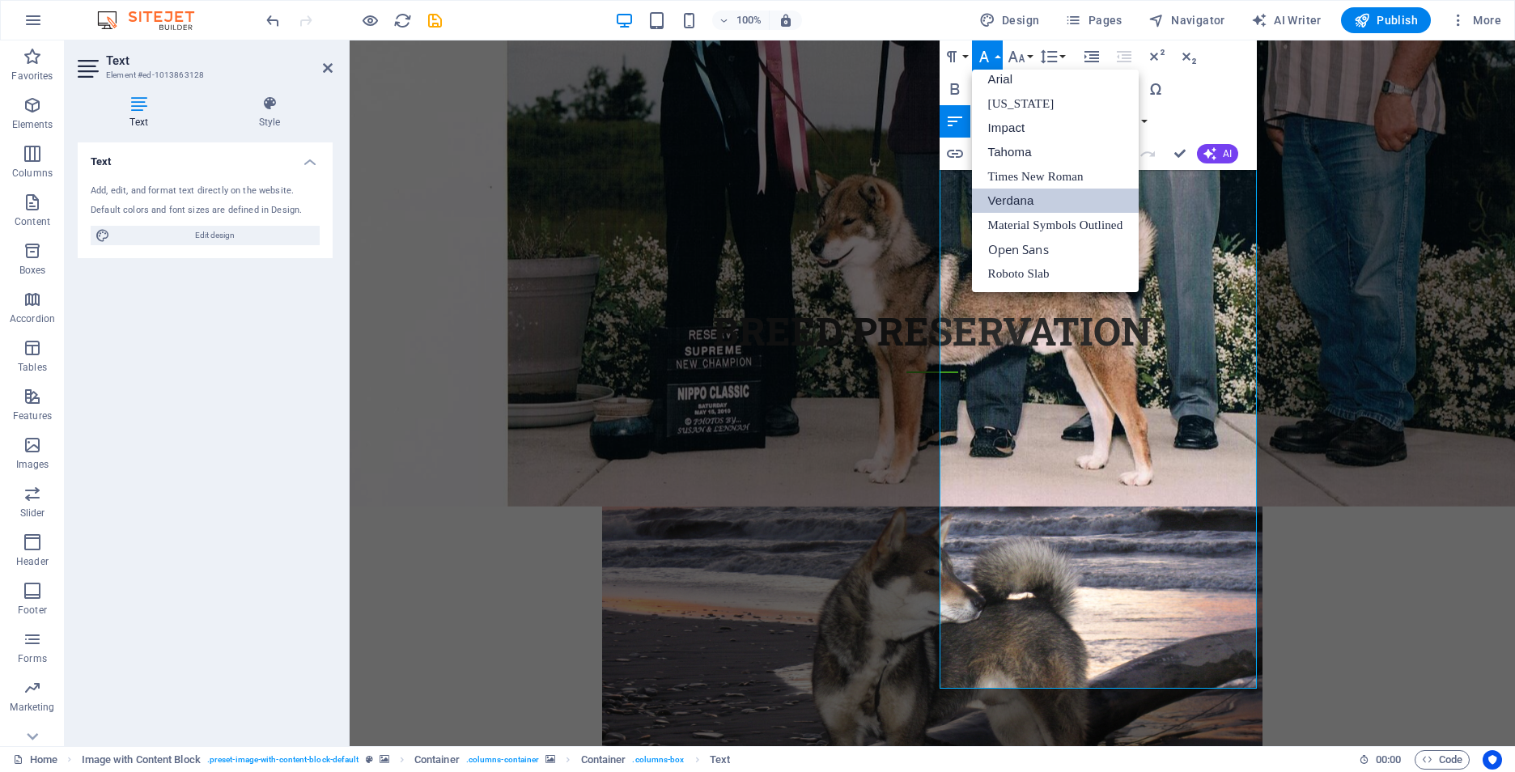
scroll to position [9, 0]
click at [998, 78] on link "Arial" at bounding box center [1056, 79] width 168 height 24
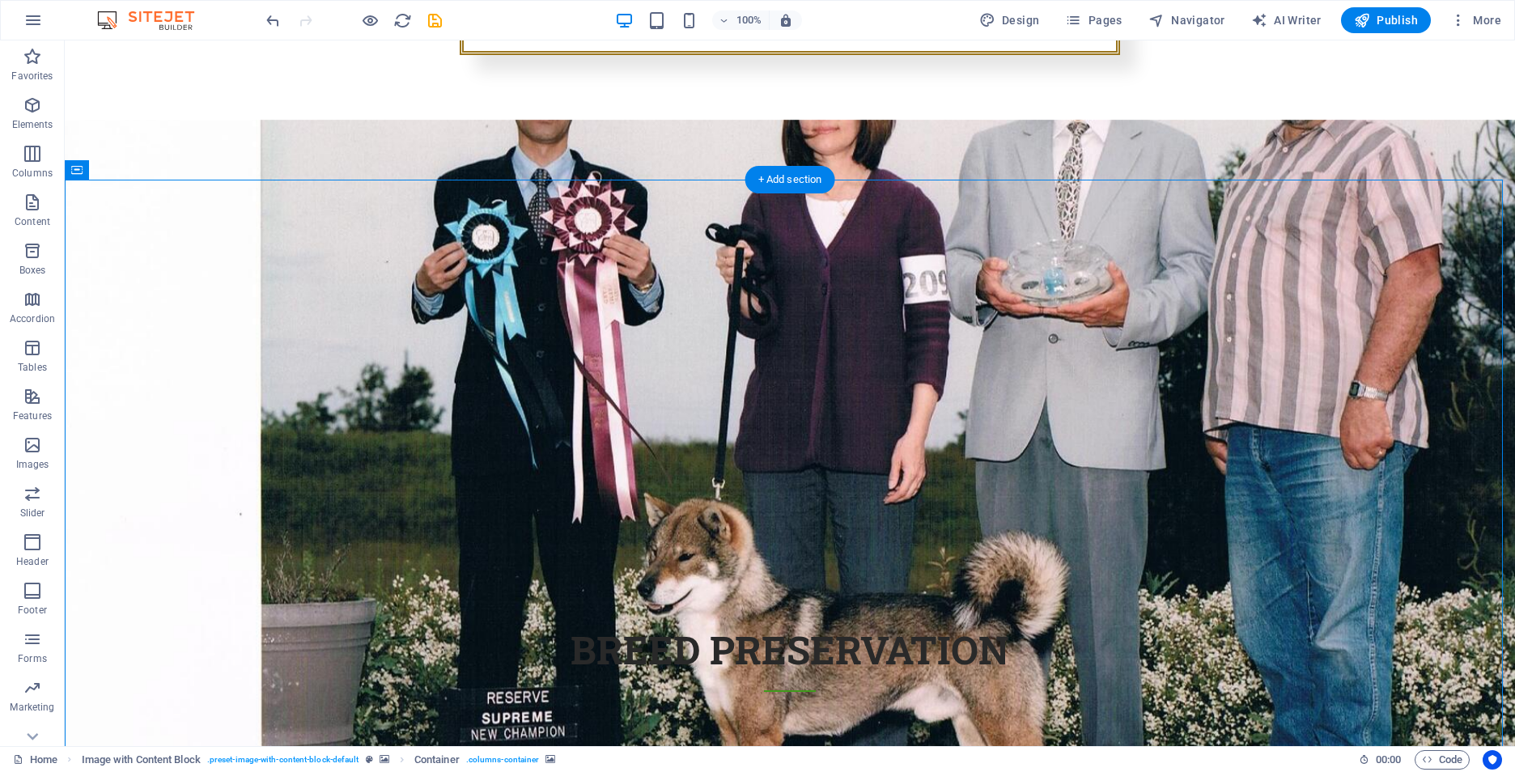
scroll to position [1277, 0]
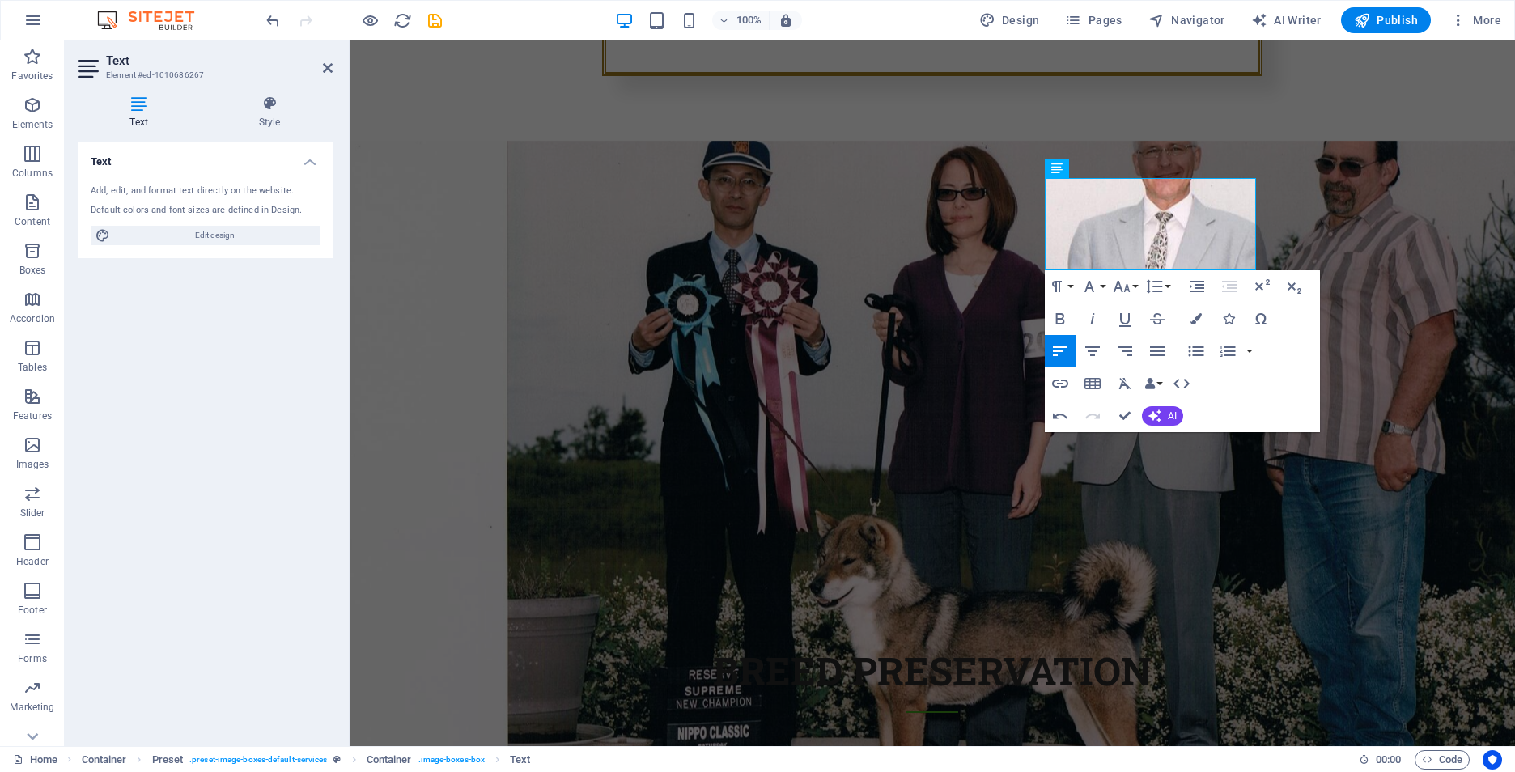
scroll to position [1520, 0]
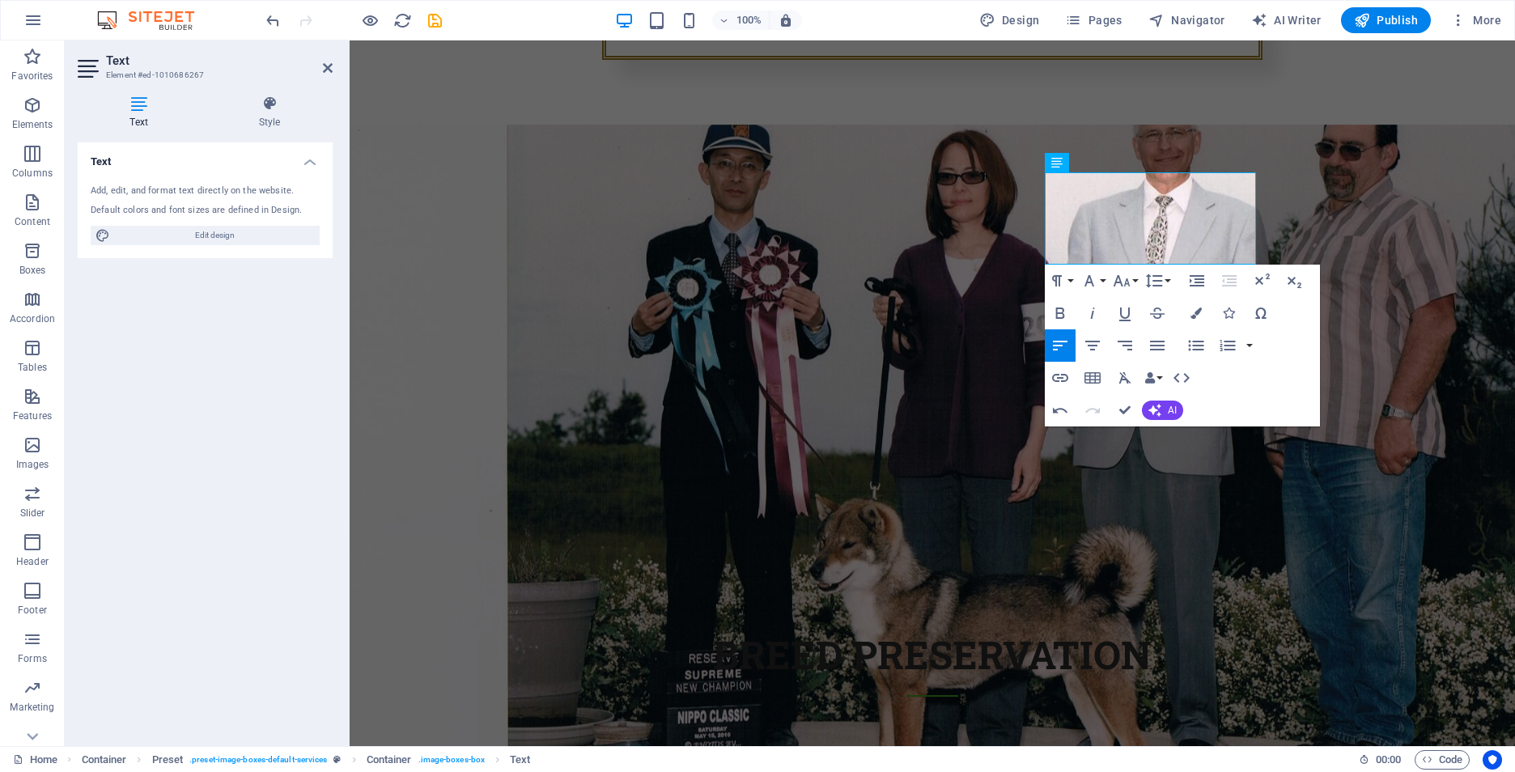
drag, startPoint x: 1348, startPoint y: 470, endPoint x: 1512, endPoint y: 571, distance: 192.2
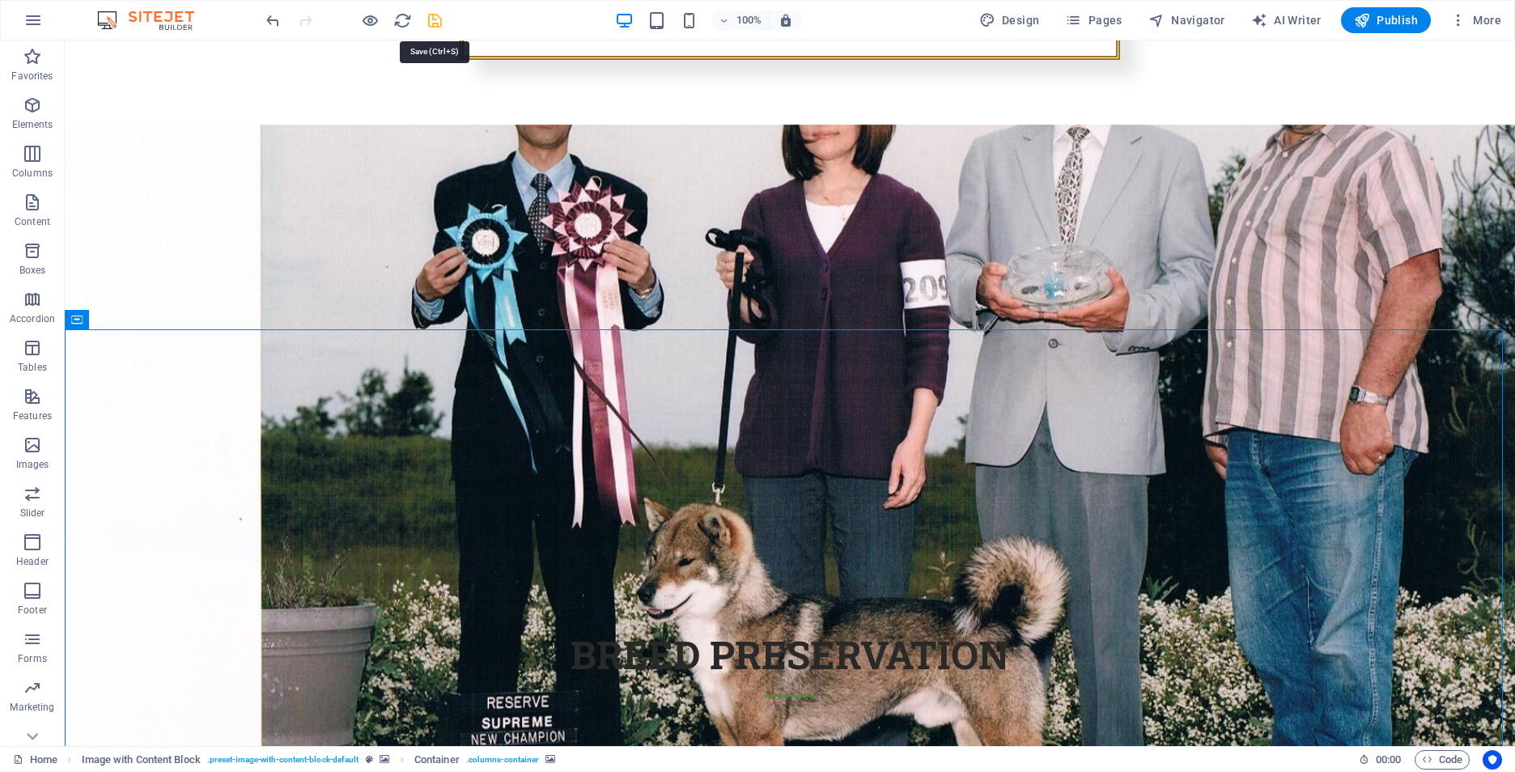
click at [437, 23] on icon "save" at bounding box center [435, 20] width 19 height 19
checkbox input "false"
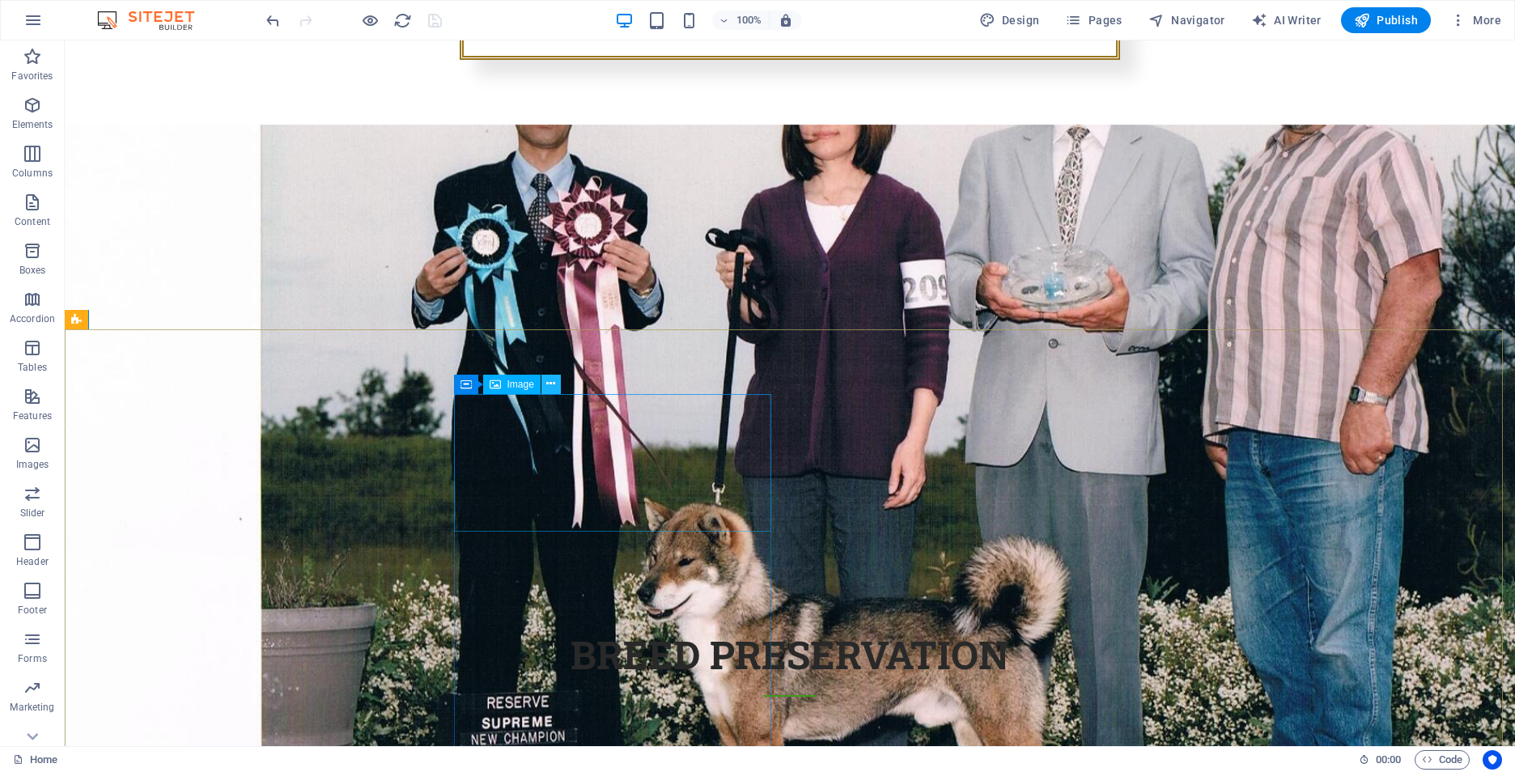
click at [553, 384] on icon at bounding box center [550, 384] width 9 height 17
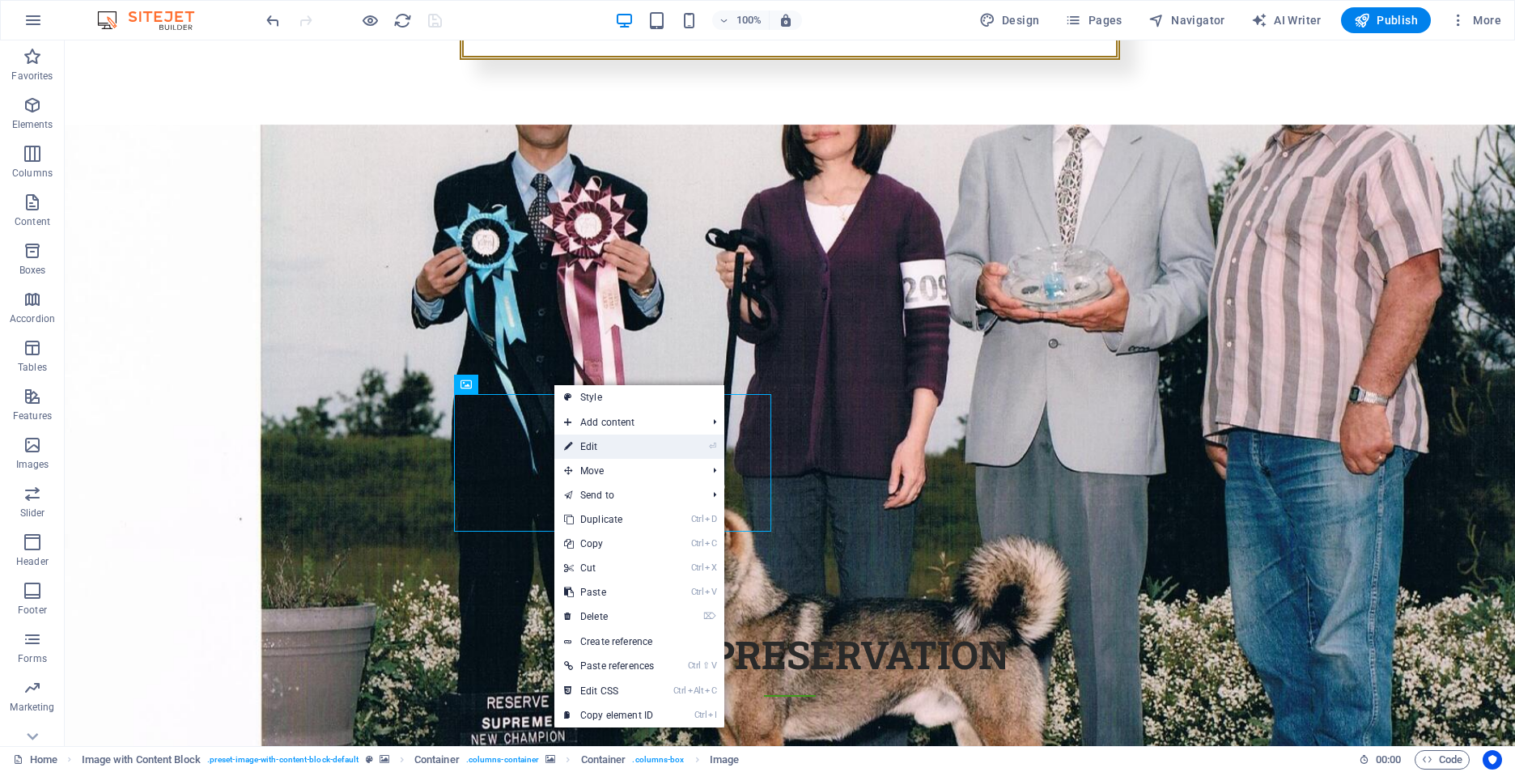
click at [603, 445] on link "⏎ Edit" at bounding box center [608, 447] width 109 height 24
select select "px"
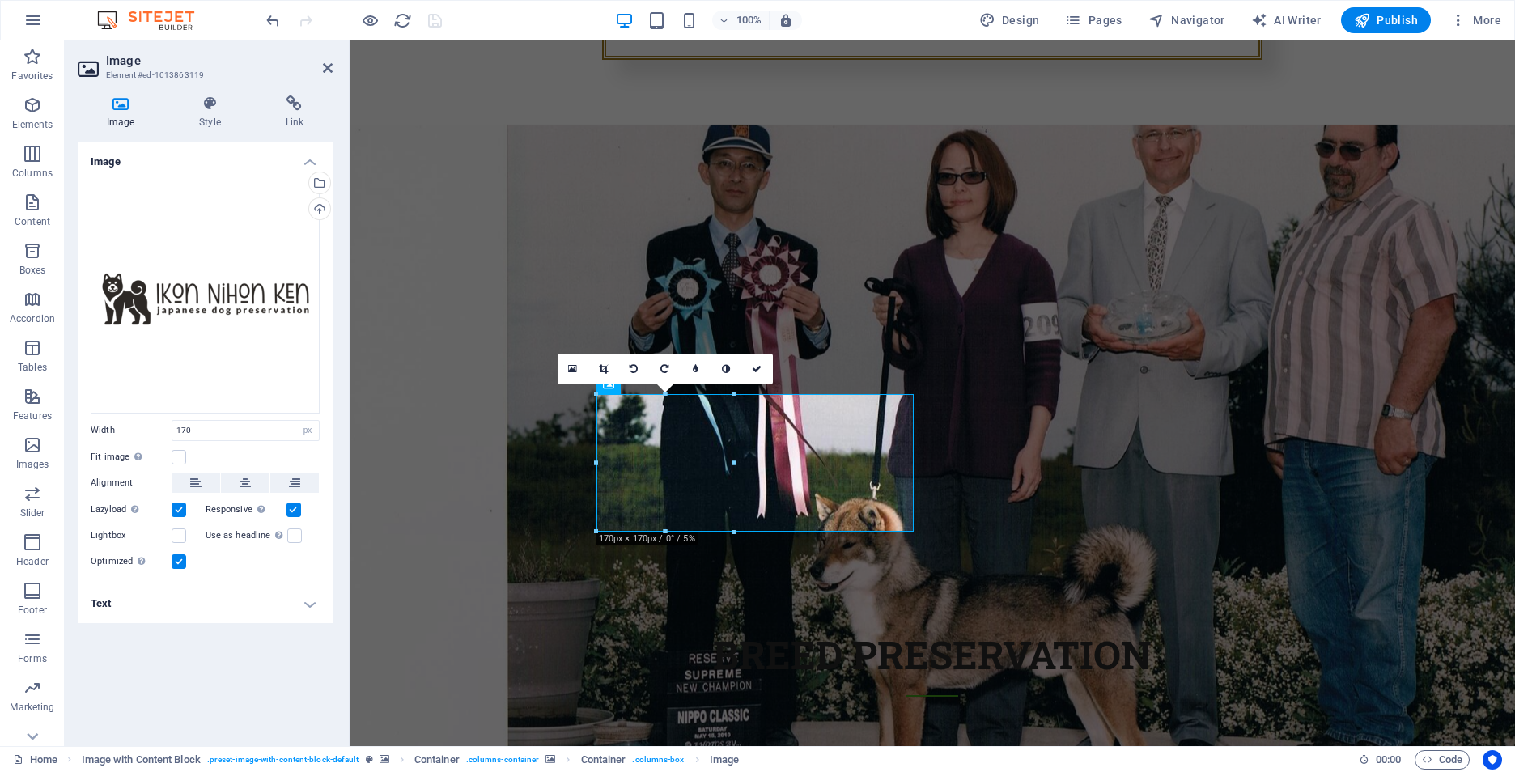
drag, startPoint x: 943, startPoint y: 503, endPoint x: 516, endPoint y: 457, distance: 429.0
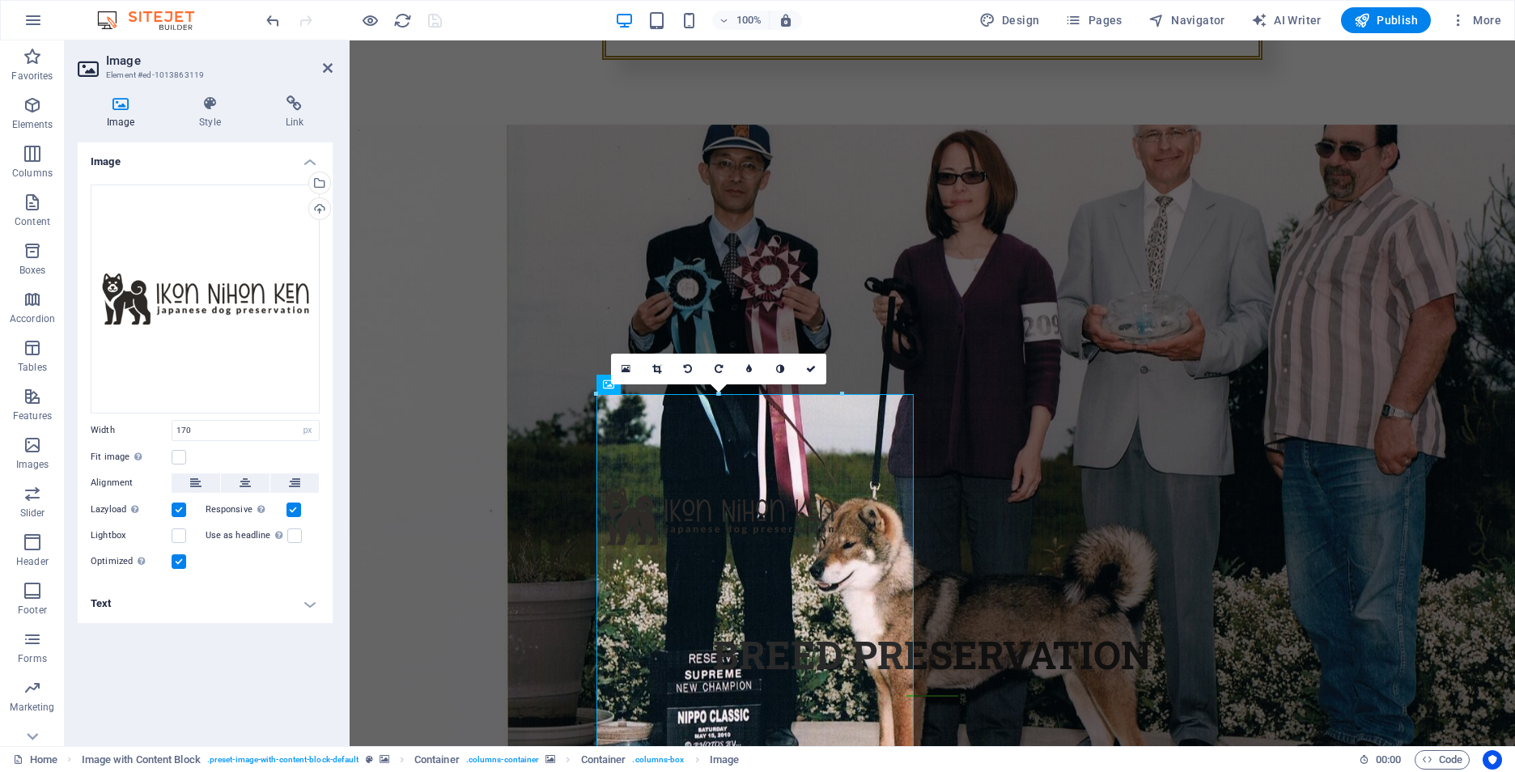
type input "303"
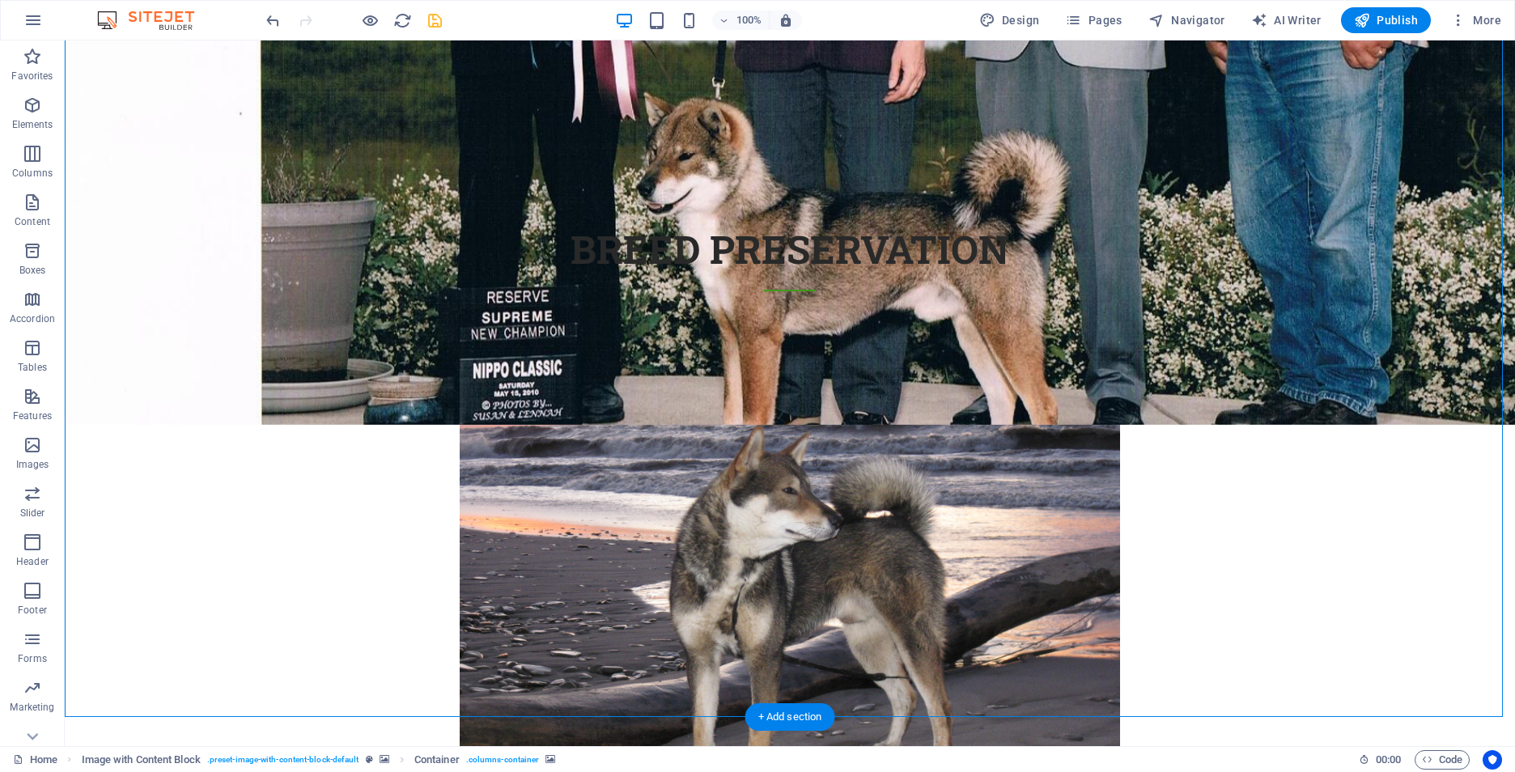
scroll to position [1844, 0]
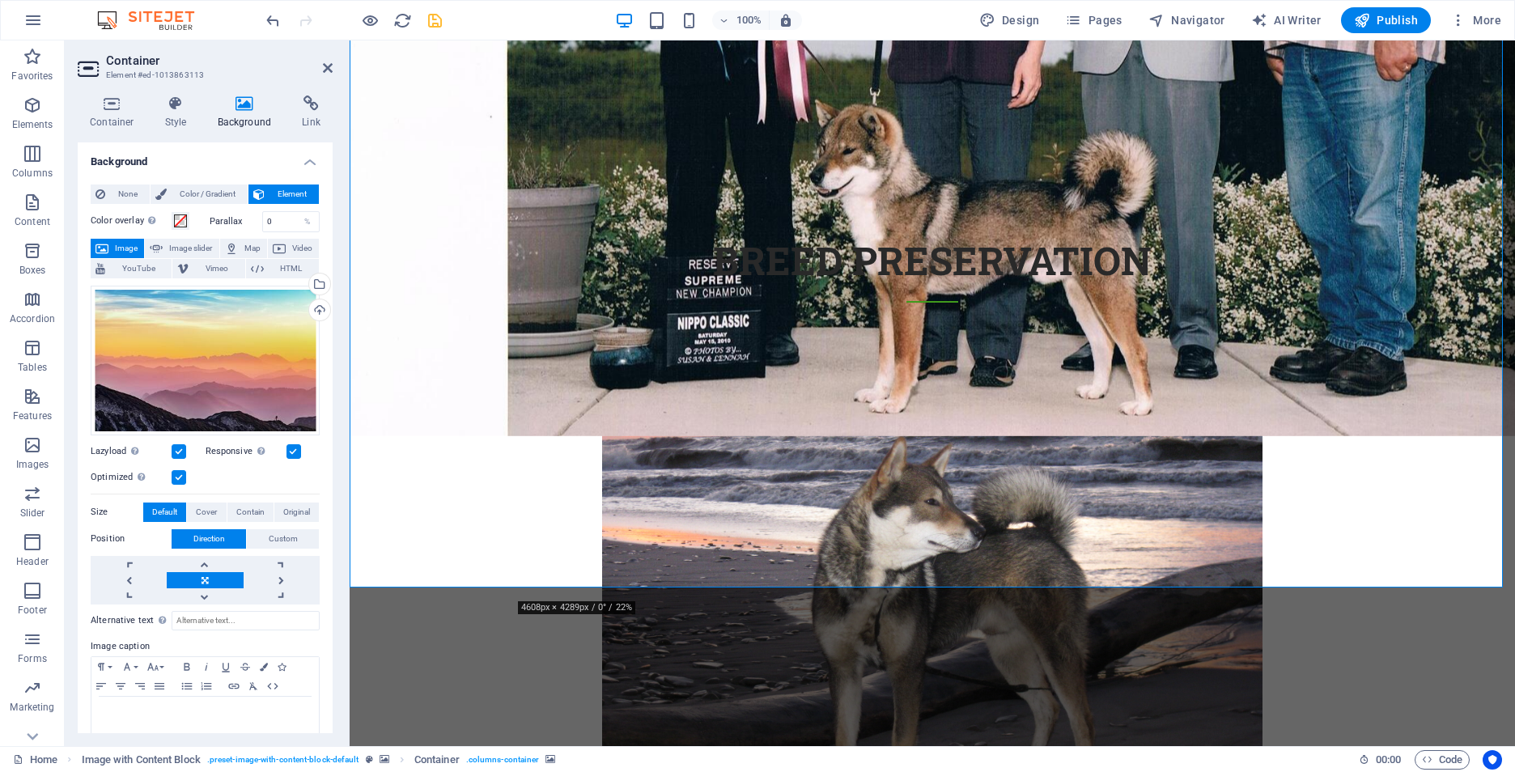
scroll to position [2005, 0]
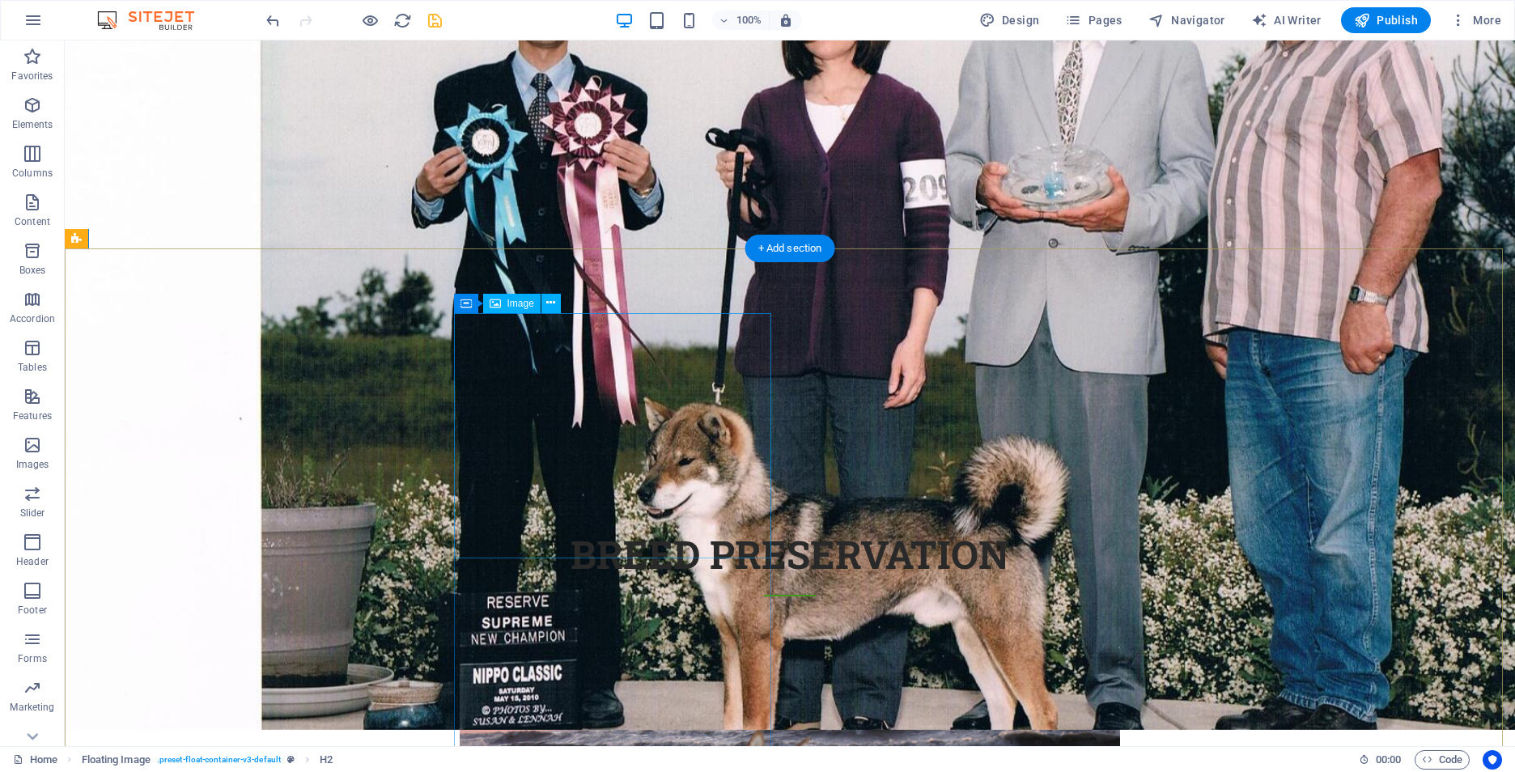
scroll to position [1601, 0]
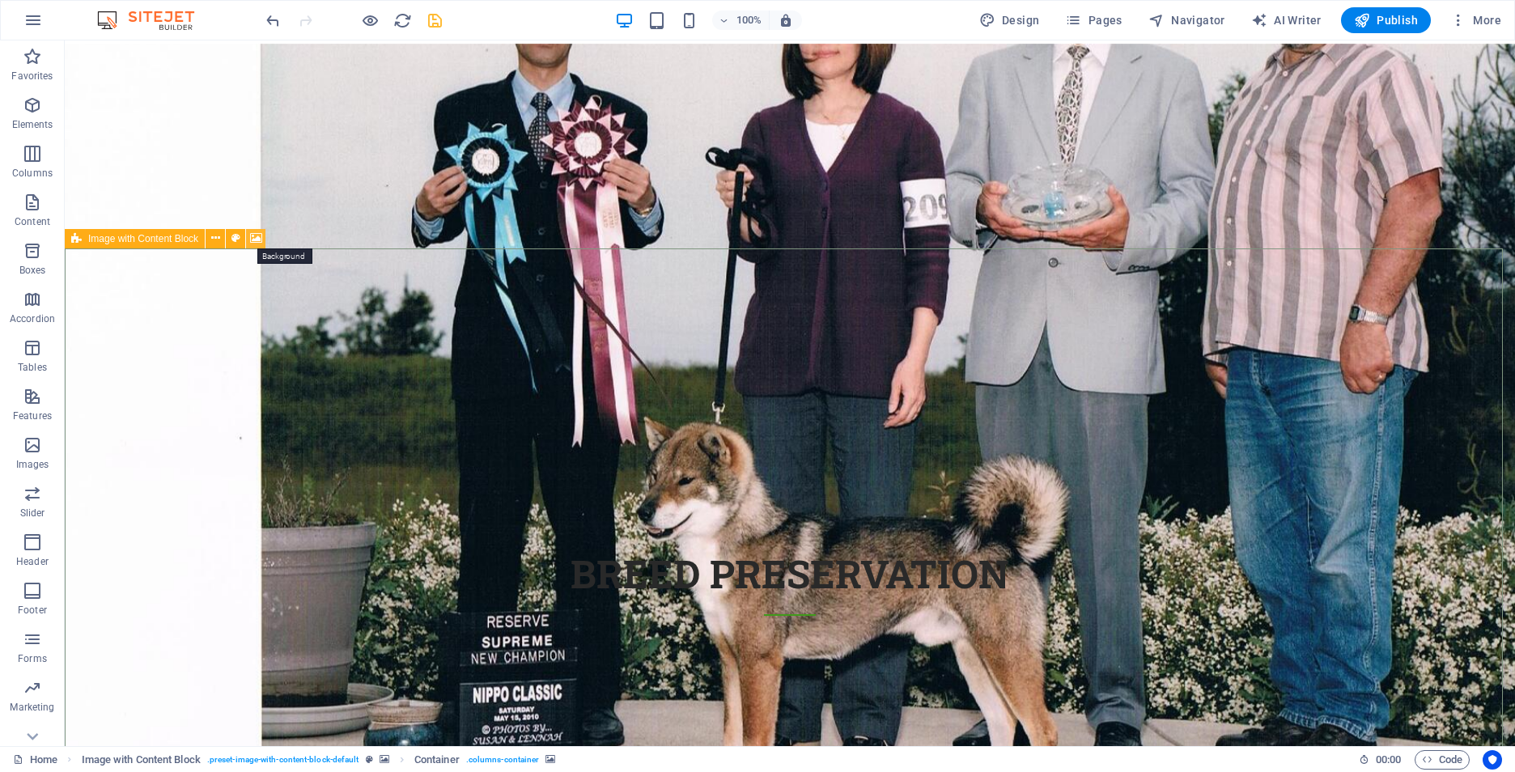
click at [254, 237] on icon at bounding box center [256, 238] width 12 height 17
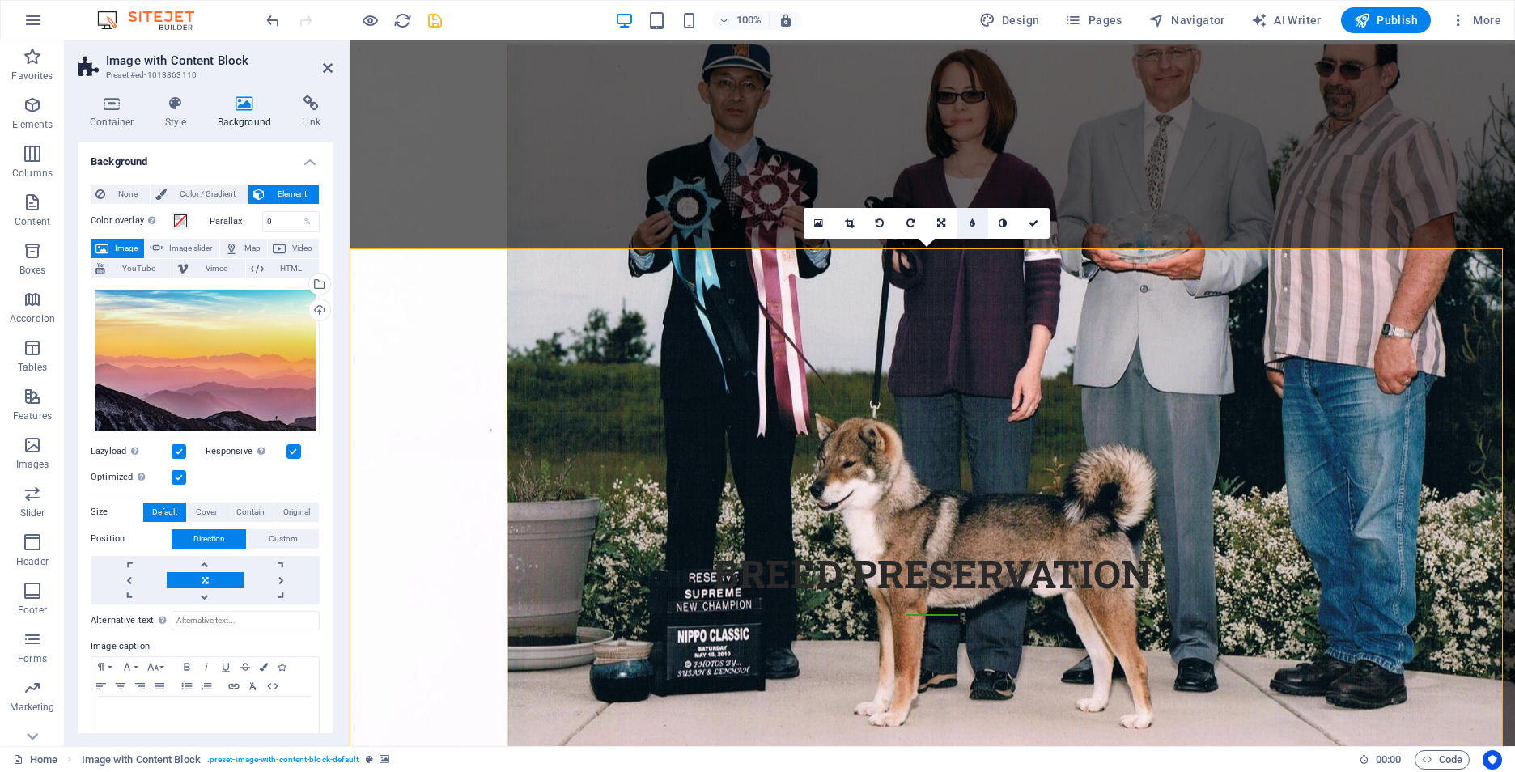
click at [974, 219] on icon at bounding box center [973, 224] width 6 height 10
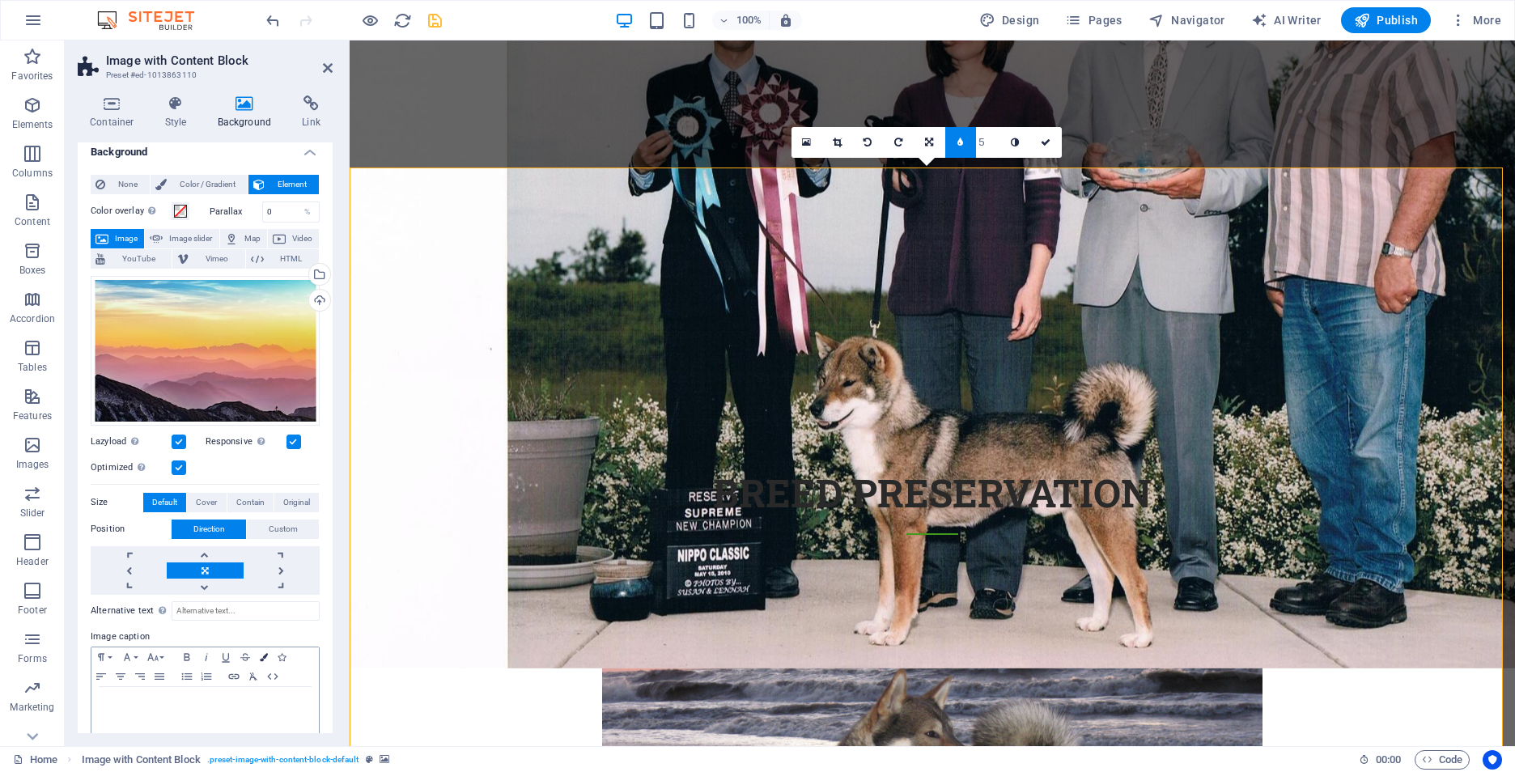
scroll to position [0, 0]
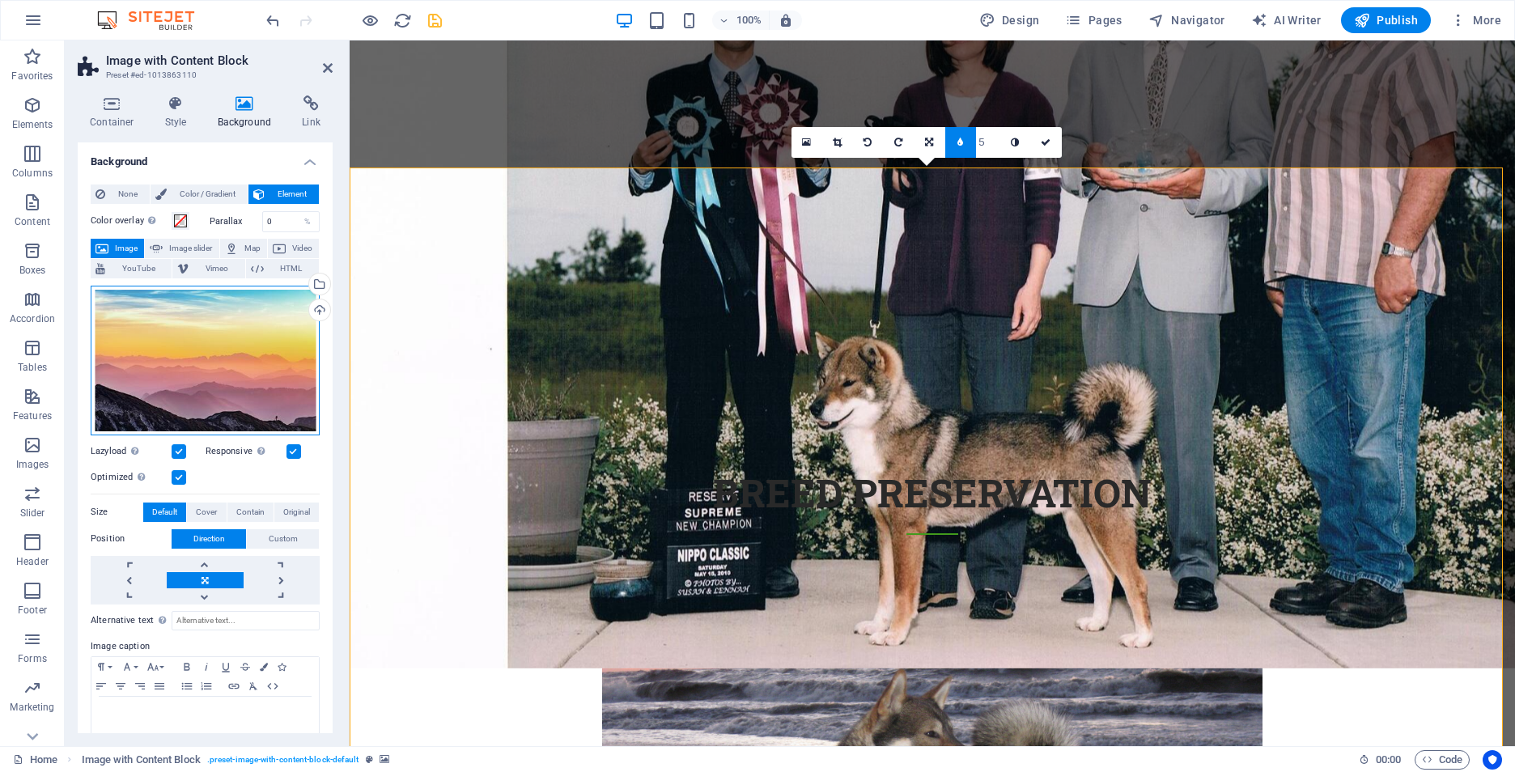
click at [236, 348] on div "Drag files here, click to choose files or select files from Files or our free s…" at bounding box center [205, 361] width 229 height 150
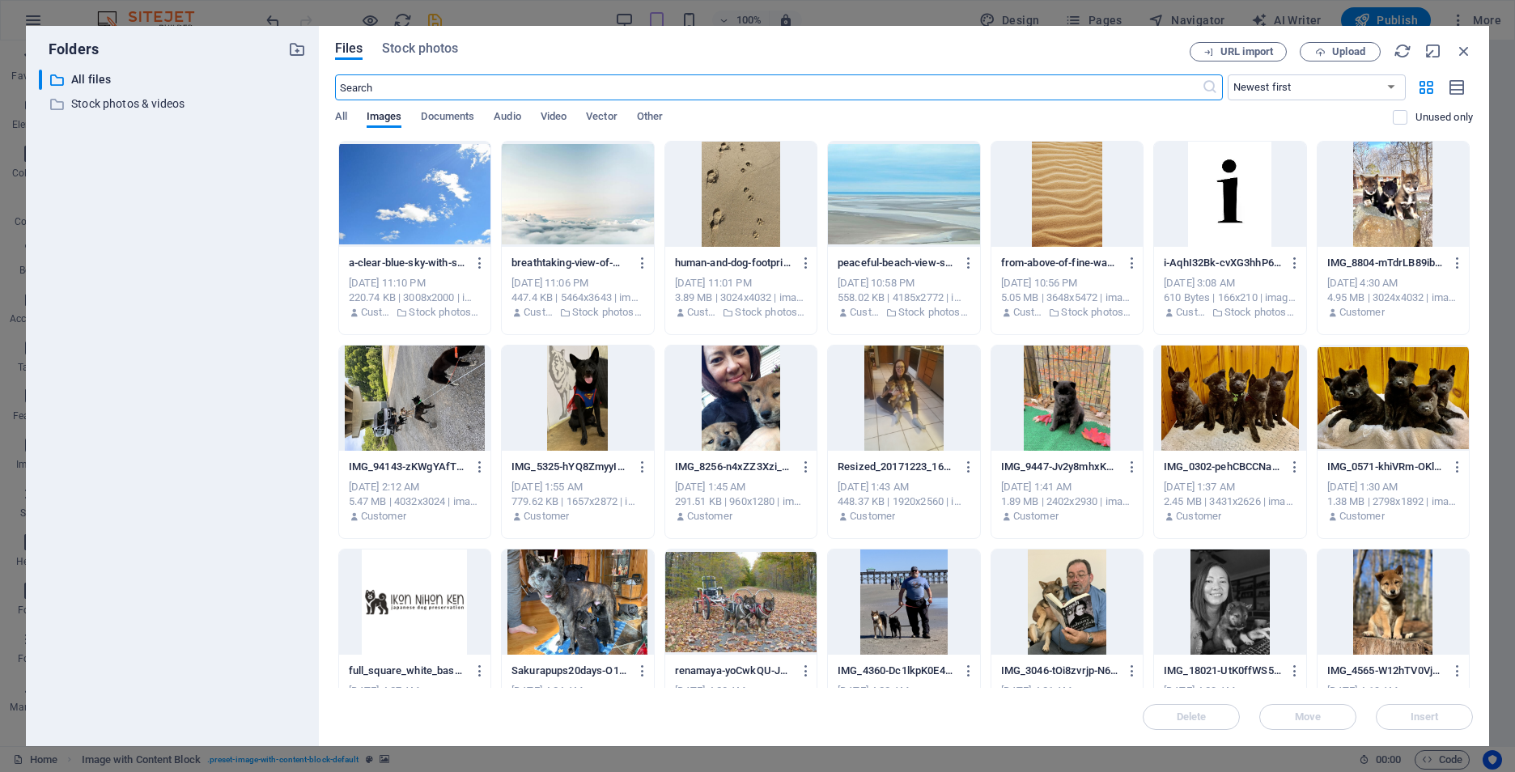
scroll to position [1597, 0]
click at [1471, 46] on icon "button" at bounding box center [1464, 51] width 18 height 18
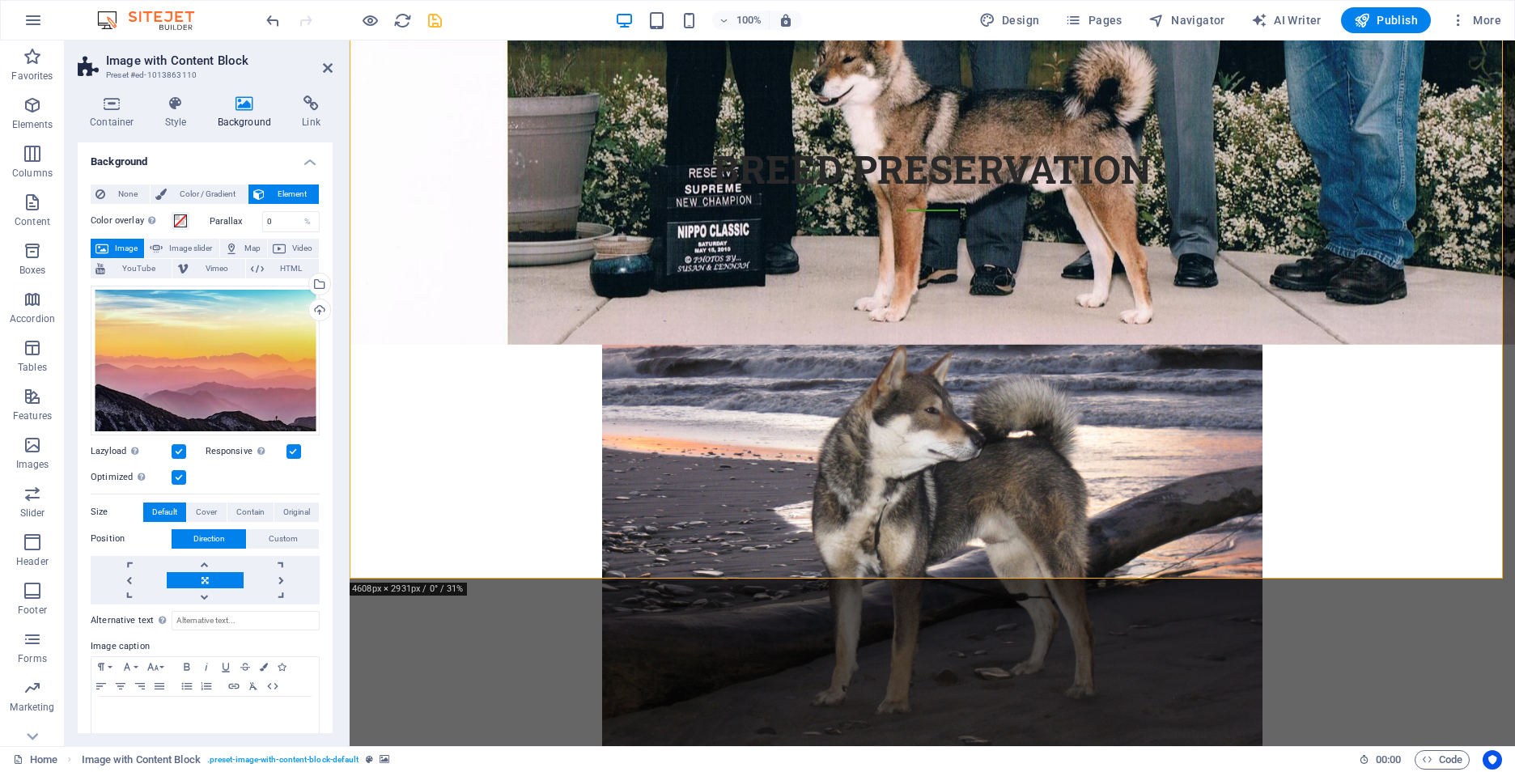
scroll to position [1844, 0]
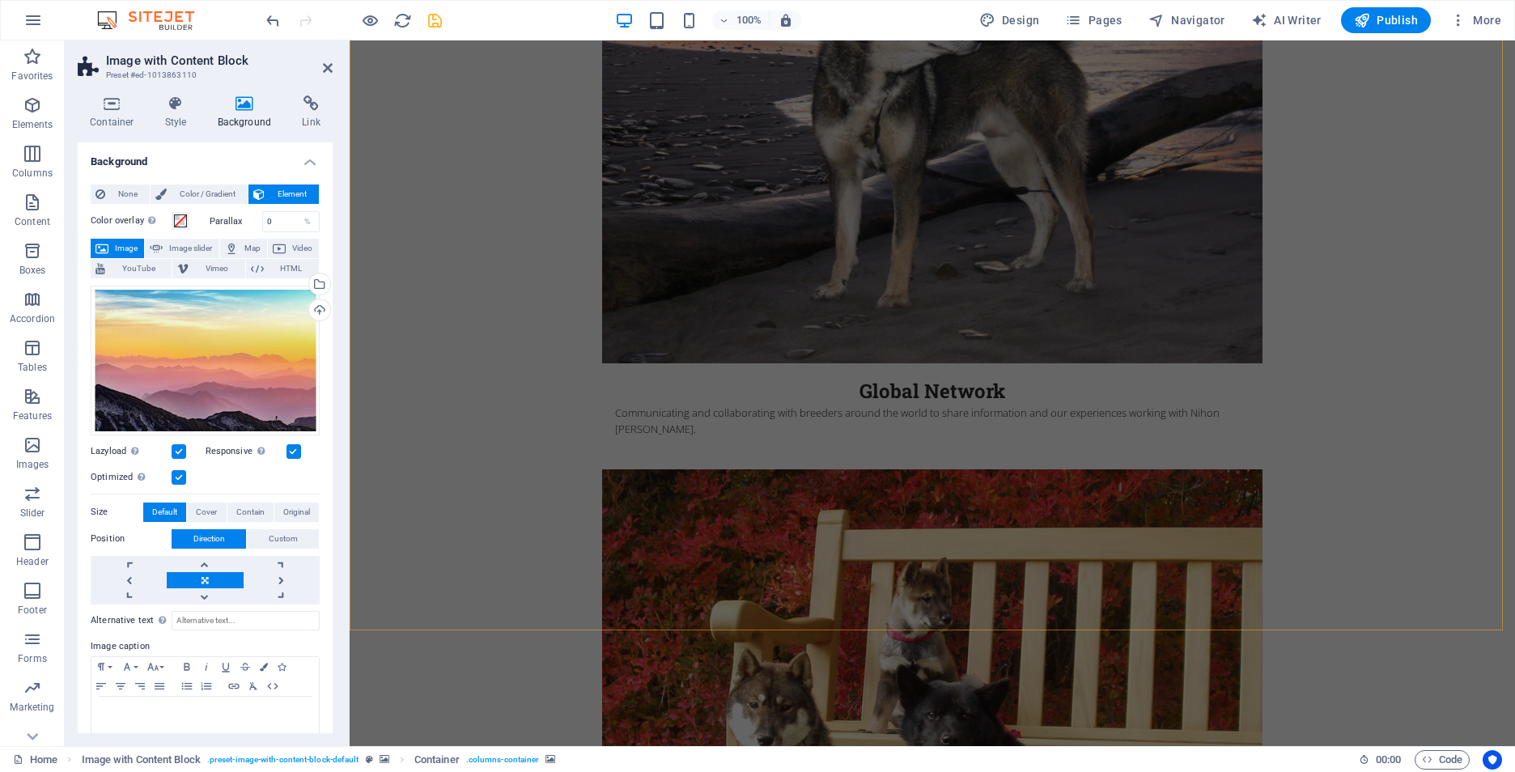
scroll to position [2572, 0]
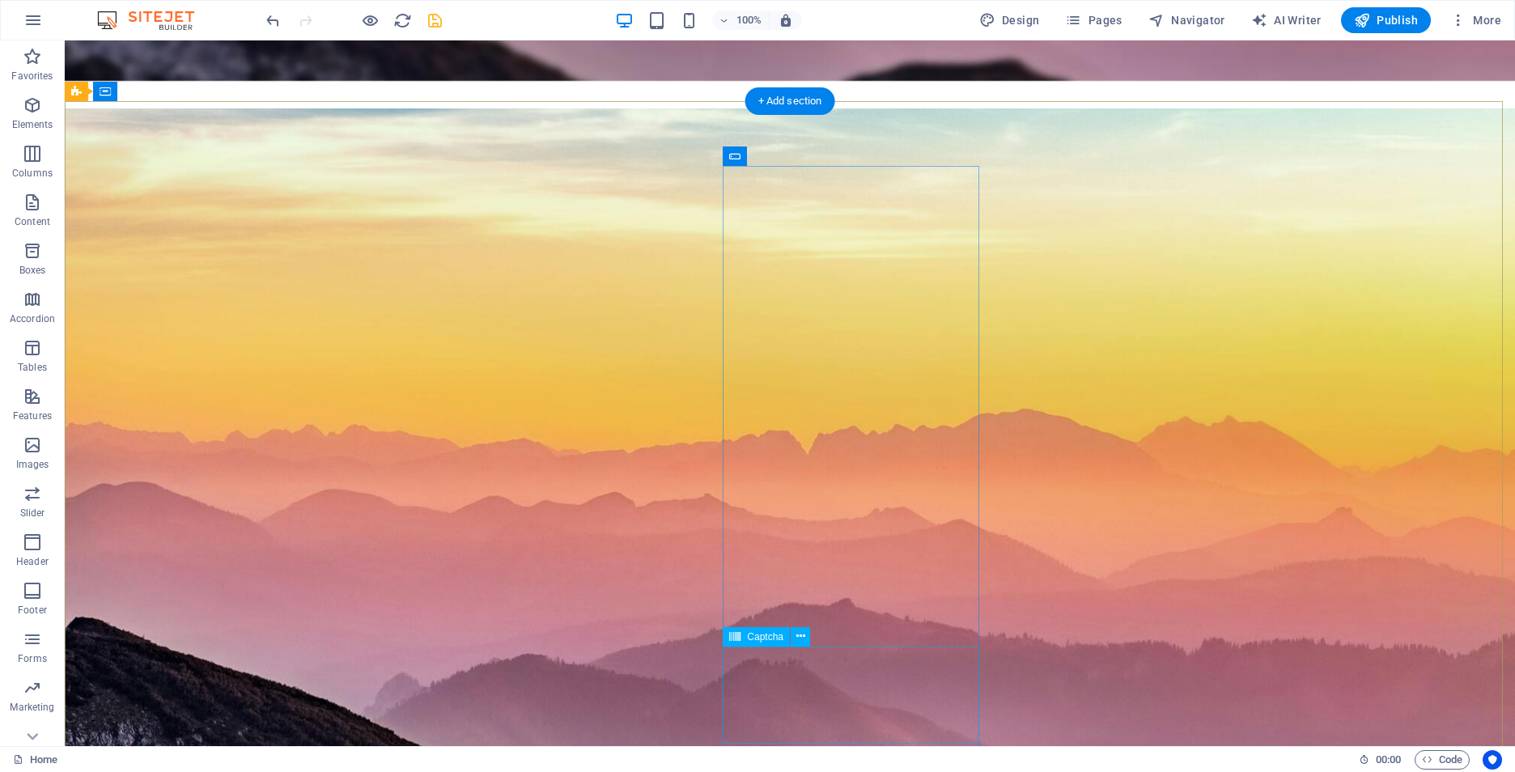
scroll to position [4595, 0]
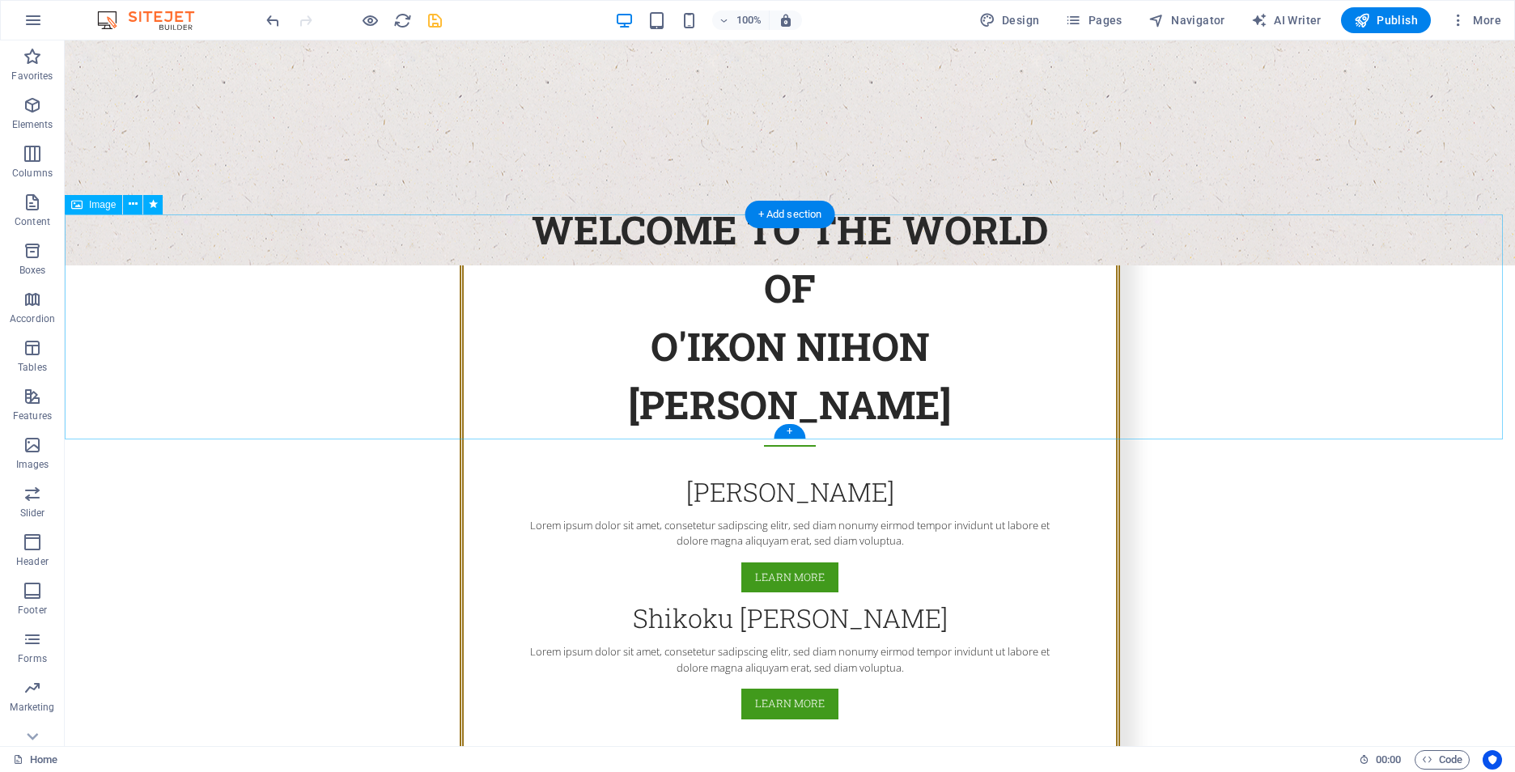
scroll to position [387, 0]
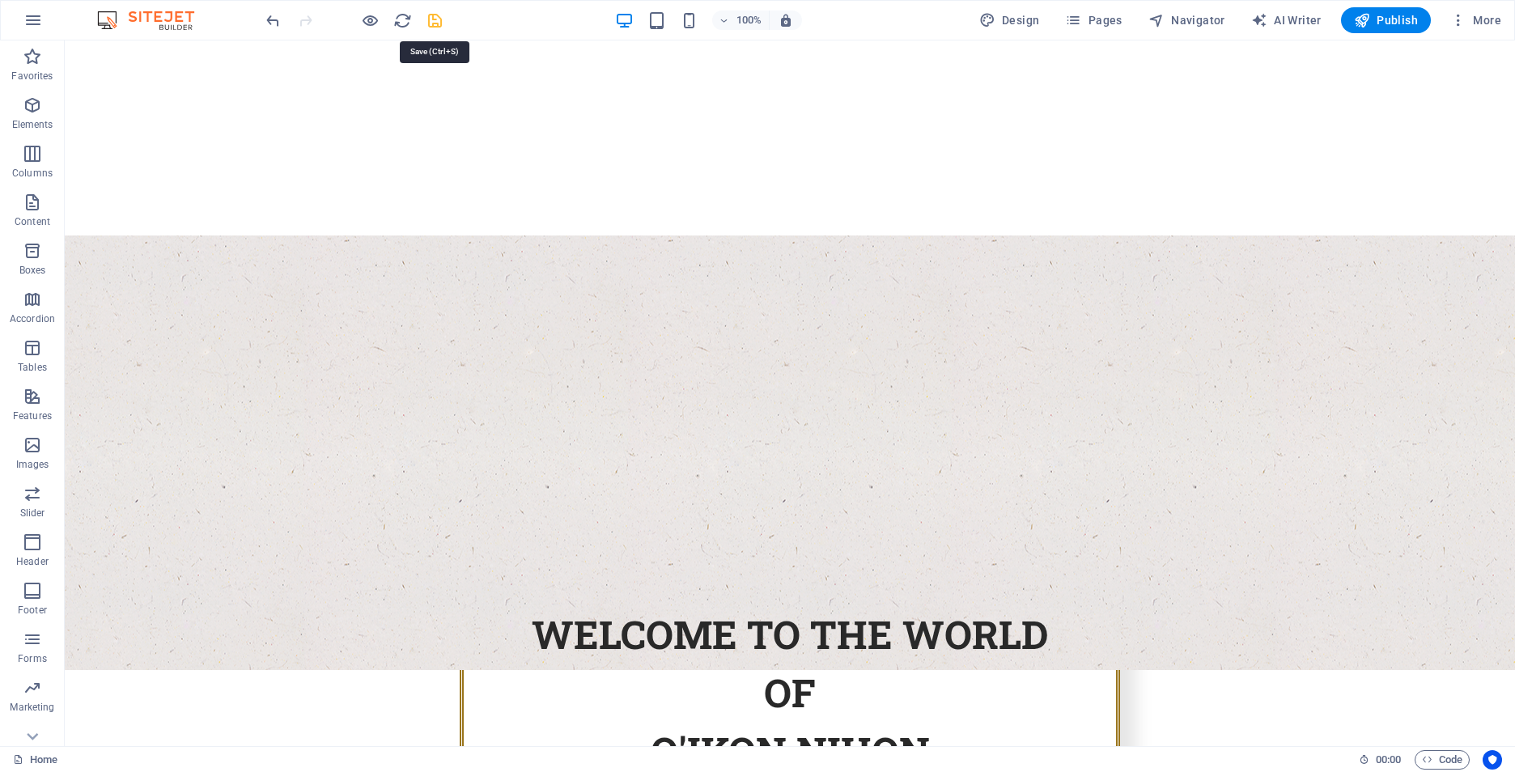
click at [437, 23] on icon "save" at bounding box center [435, 20] width 19 height 19
checkbox input "false"
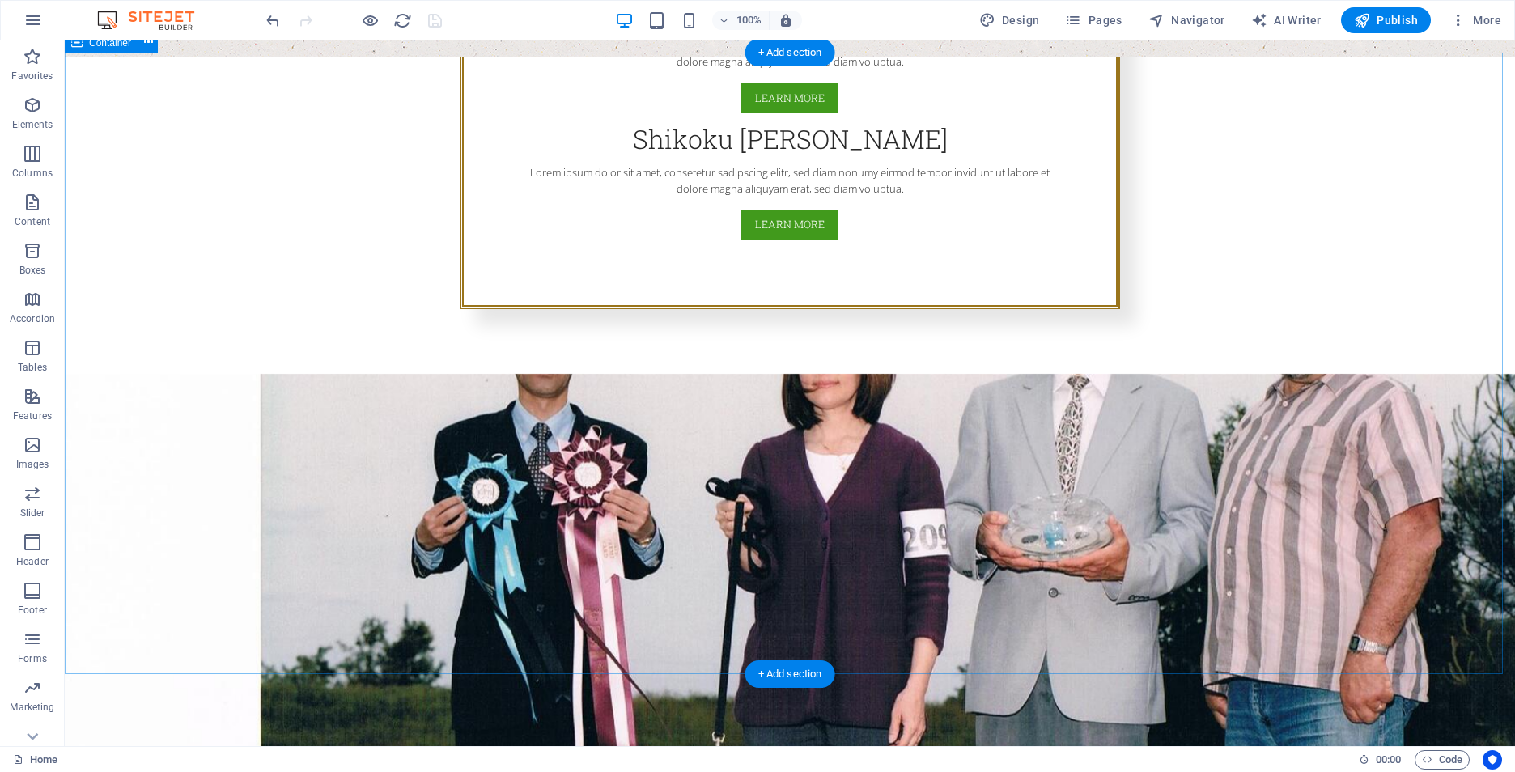
scroll to position [1277, 0]
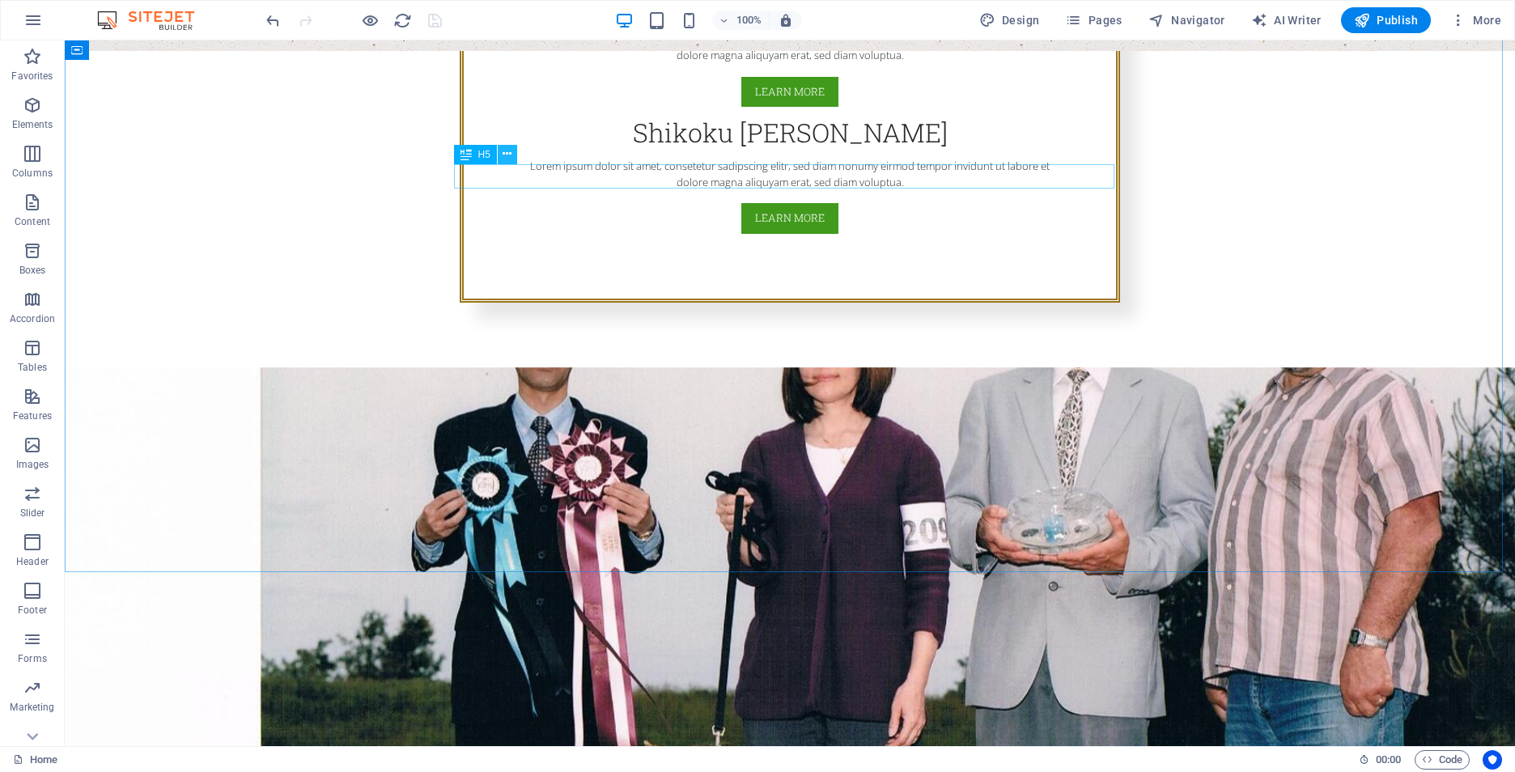
click at [511, 163] on icon at bounding box center [507, 154] width 9 height 17
click at [508, 153] on icon at bounding box center [507, 154] width 9 height 17
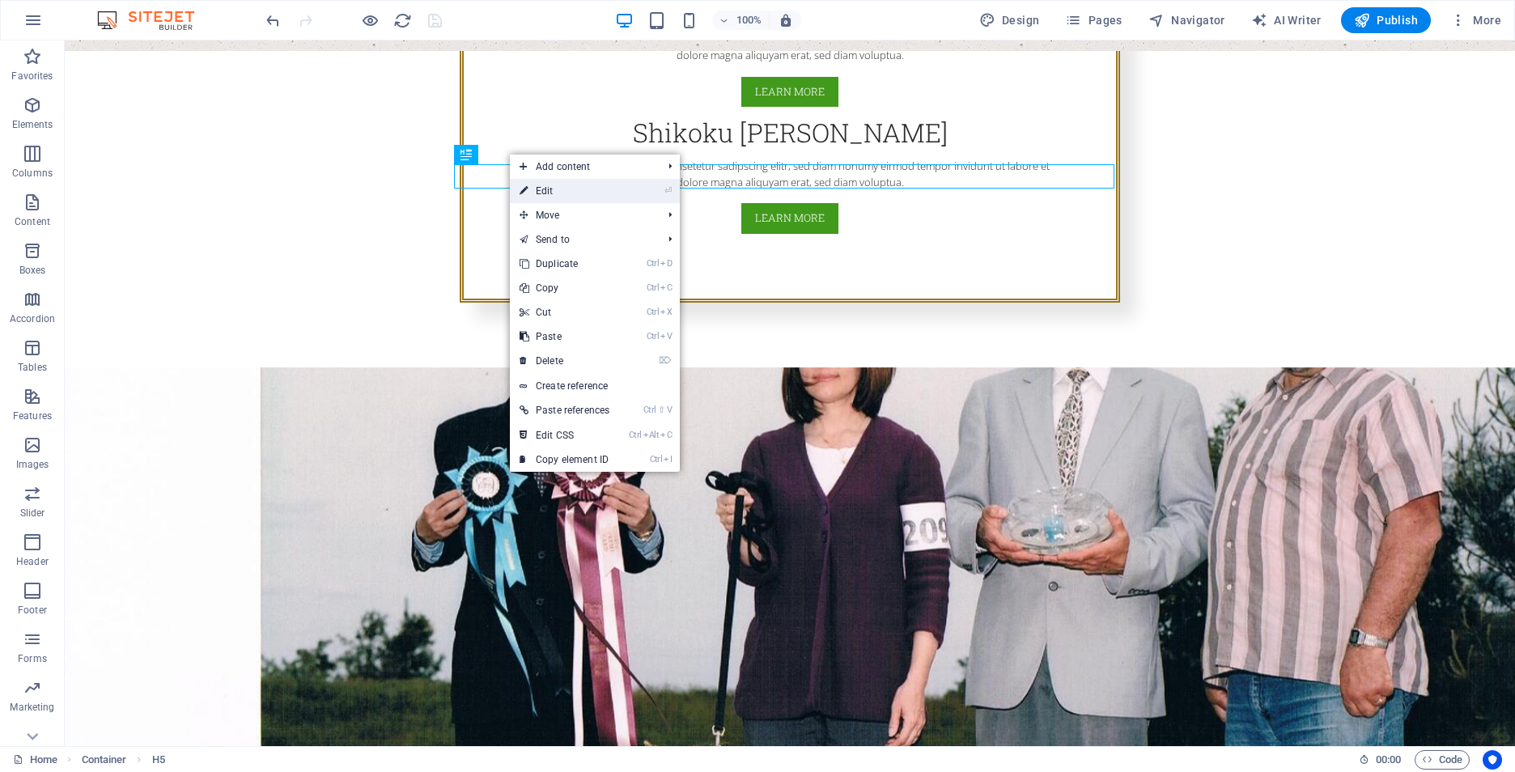
drag, startPoint x: 537, startPoint y: 193, endPoint x: 188, endPoint y: 152, distance: 351.1
click at [537, 193] on link "⏎ Edit" at bounding box center [564, 191] width 109 height 24
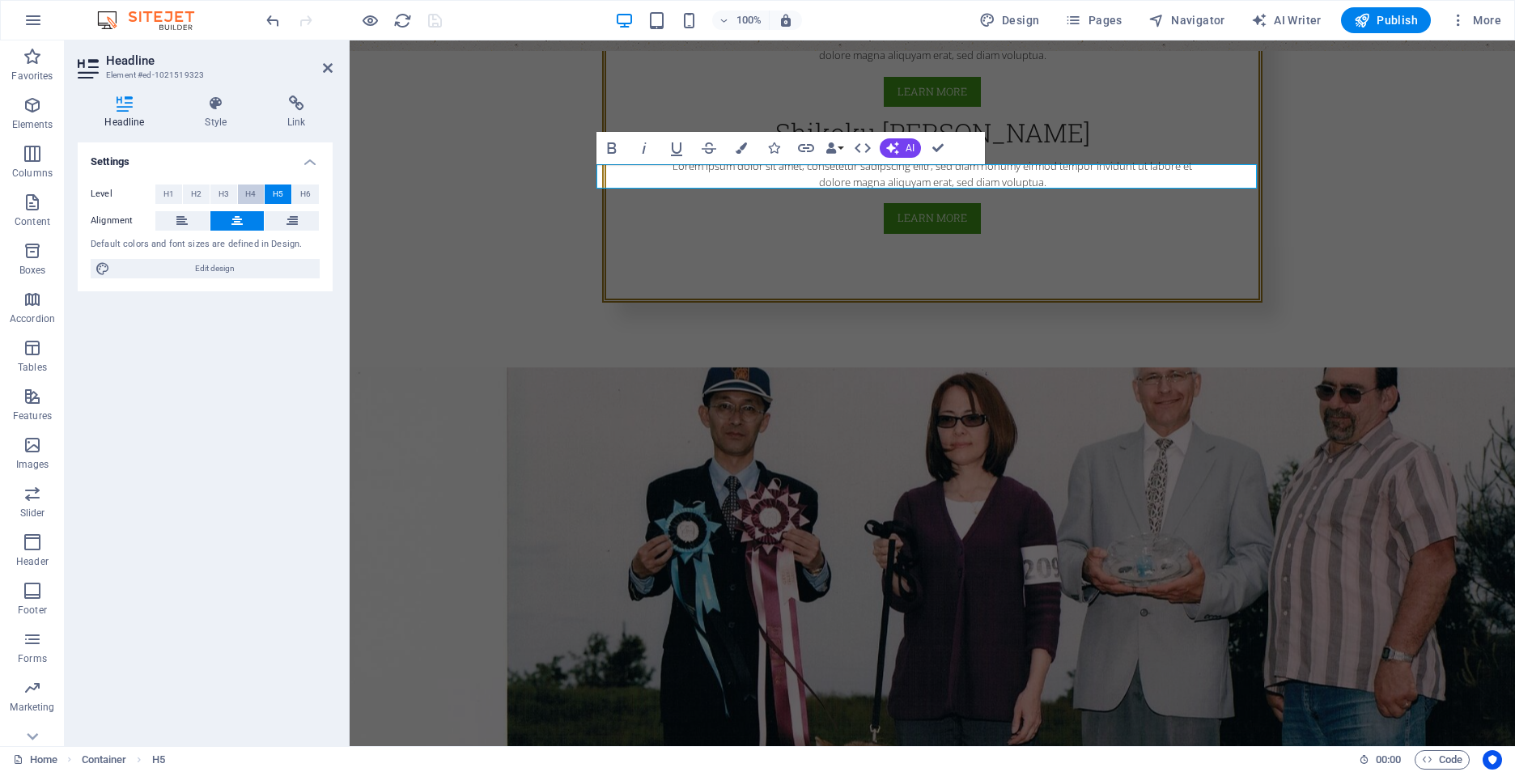
click at [252, 193] on span "H4" at bounding box center [250, 194] width 11 height 19
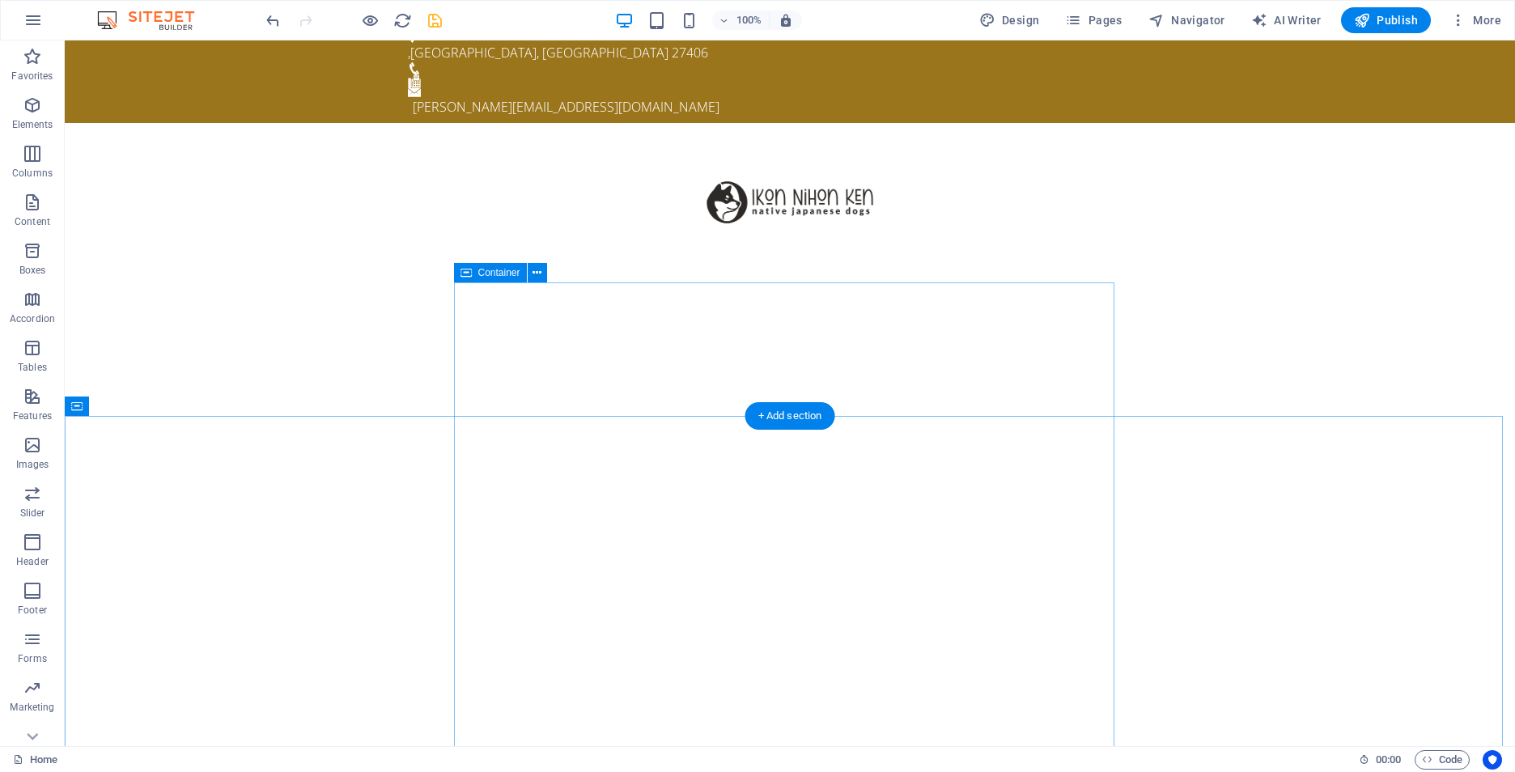
scroll to position [0, 0]
